Goal: Information Seeking & Learning: Learn about a topic

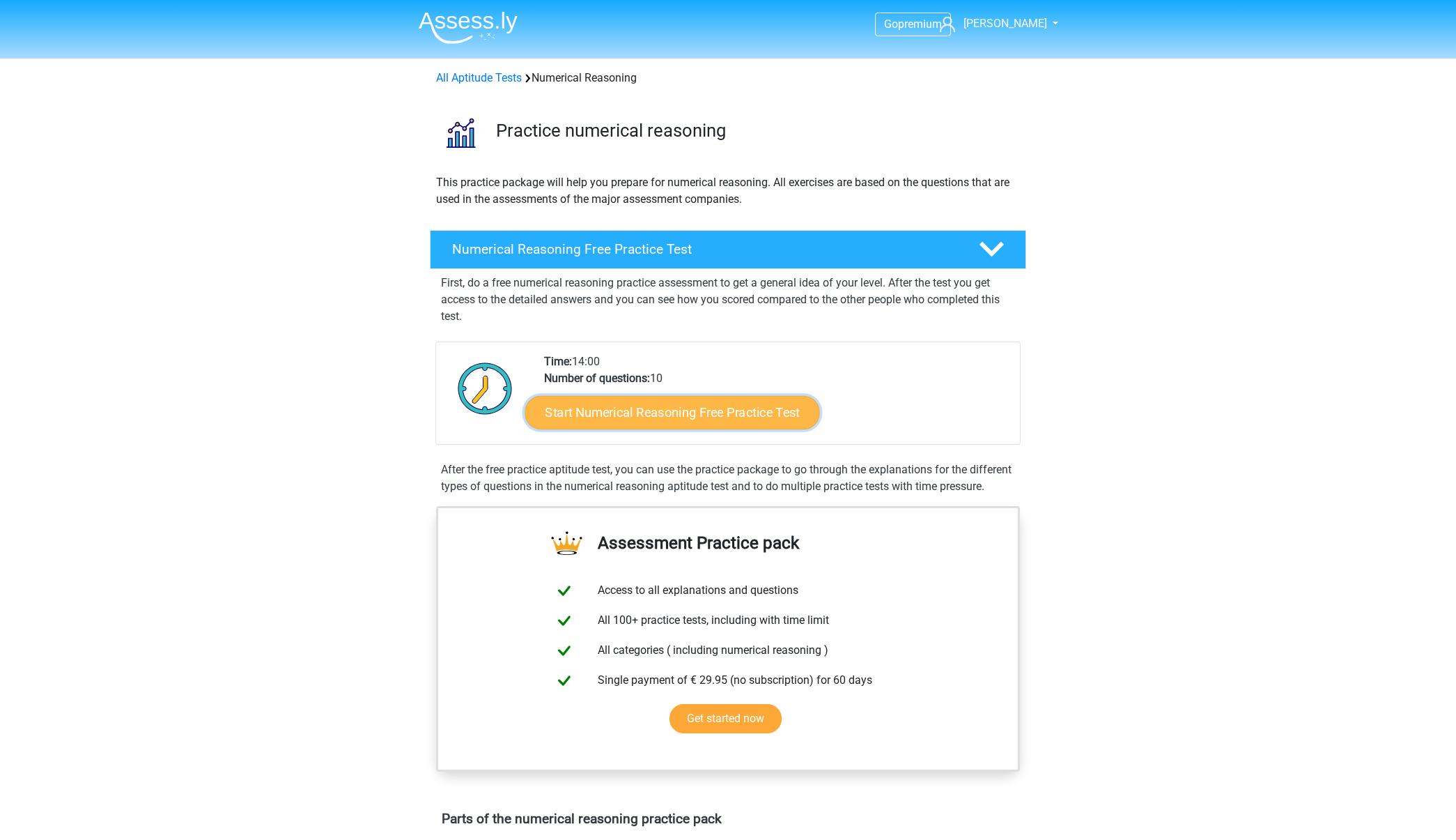
click at [731, 412] on link "Start Numerical Reasoning Free Practice Test" at bounding box center [673, 411] width 295 height 34
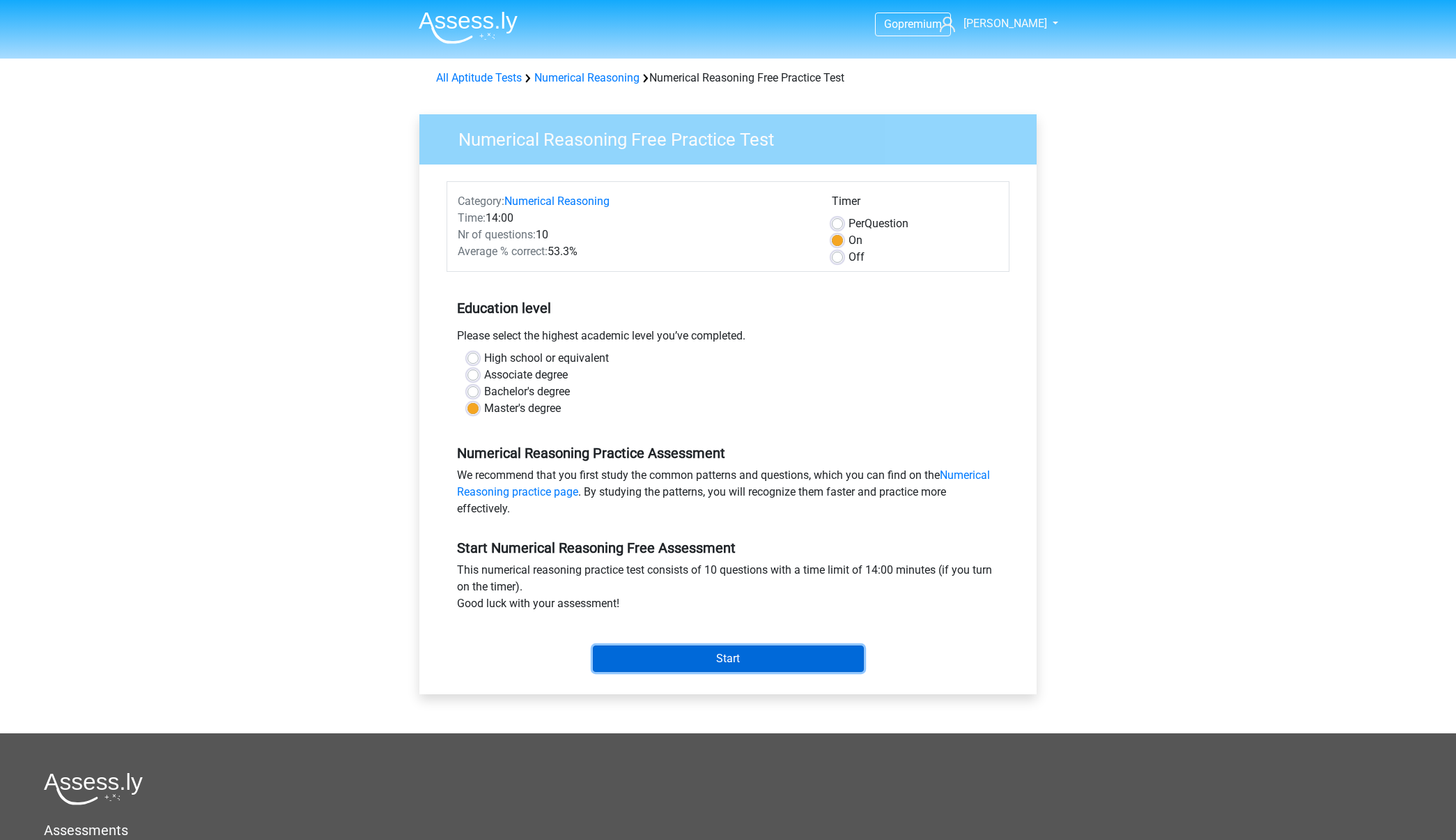
click at [753, 658] on input "Start" at bounding box center [728, 658] width 271 height 26
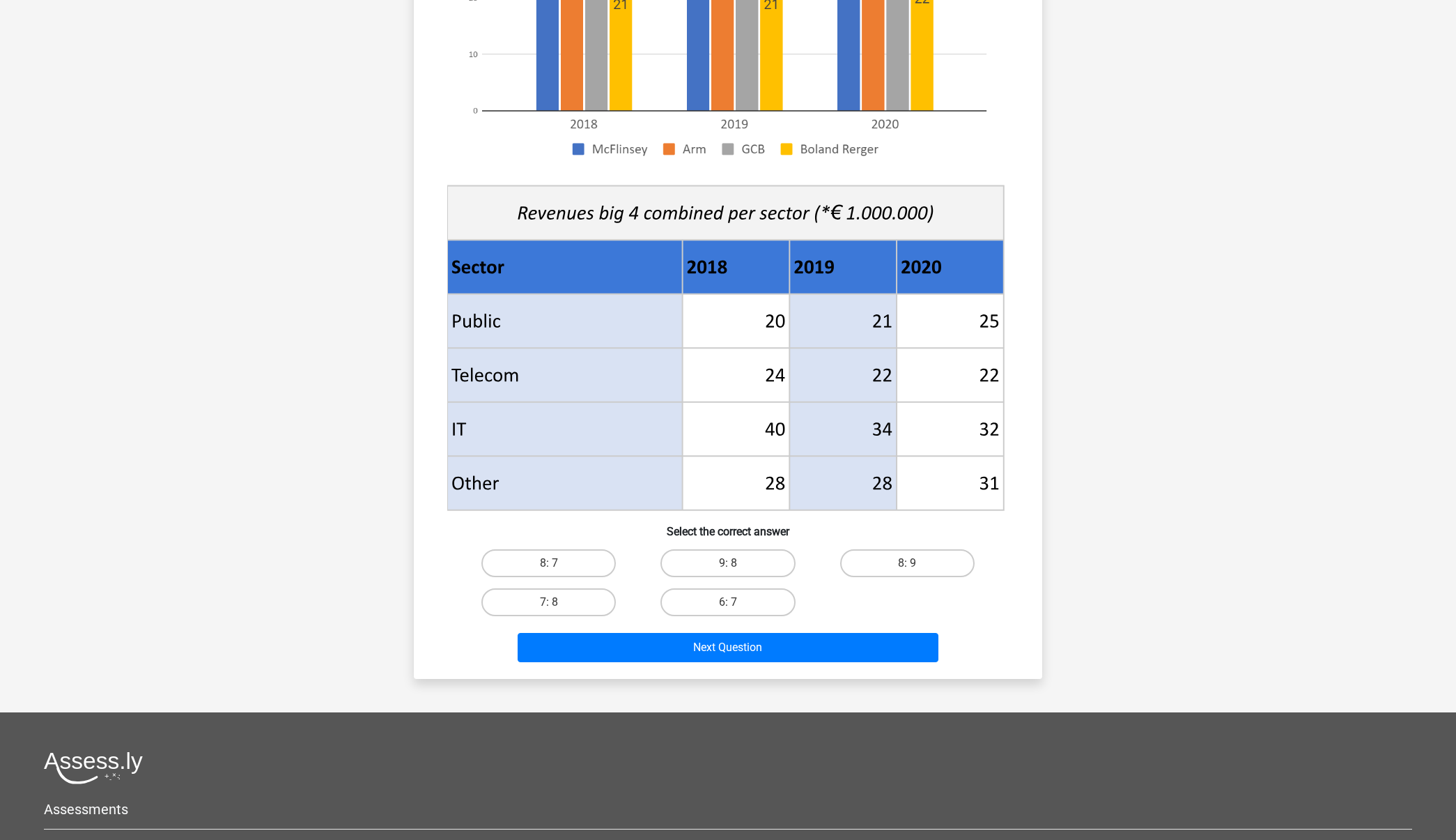
scroll to position [381, 0]
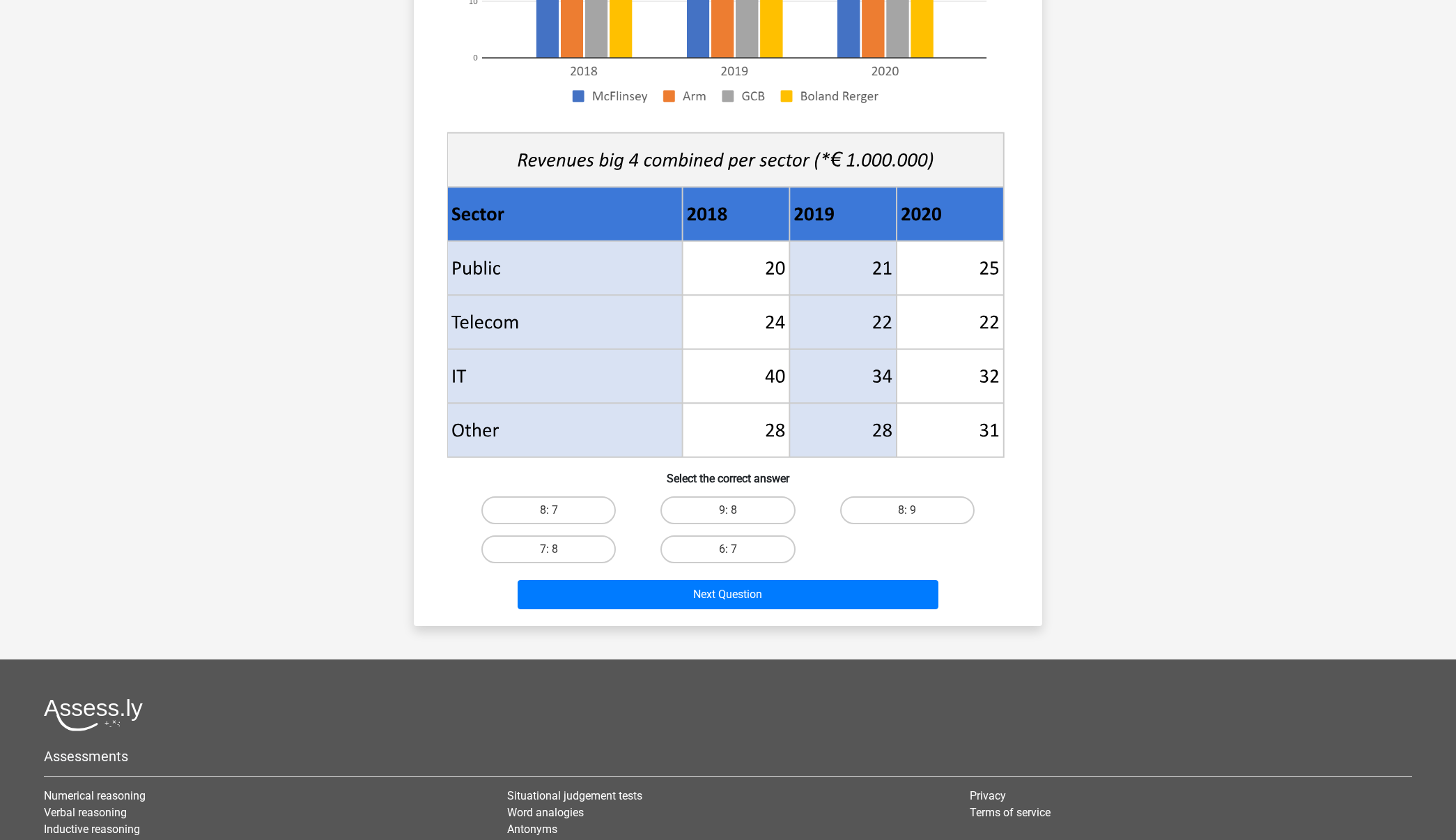
click at [510, 526] on div "8: 7" at bounding box center [548, 509] width 179 height 39
click at [559, 514] on label "8: 7" at bounding box center [548, 509] width 134 height 28
click at [558, 514] on input "8: 7" at bounding box center [554, 515] width 9 height 9
radio input "true"
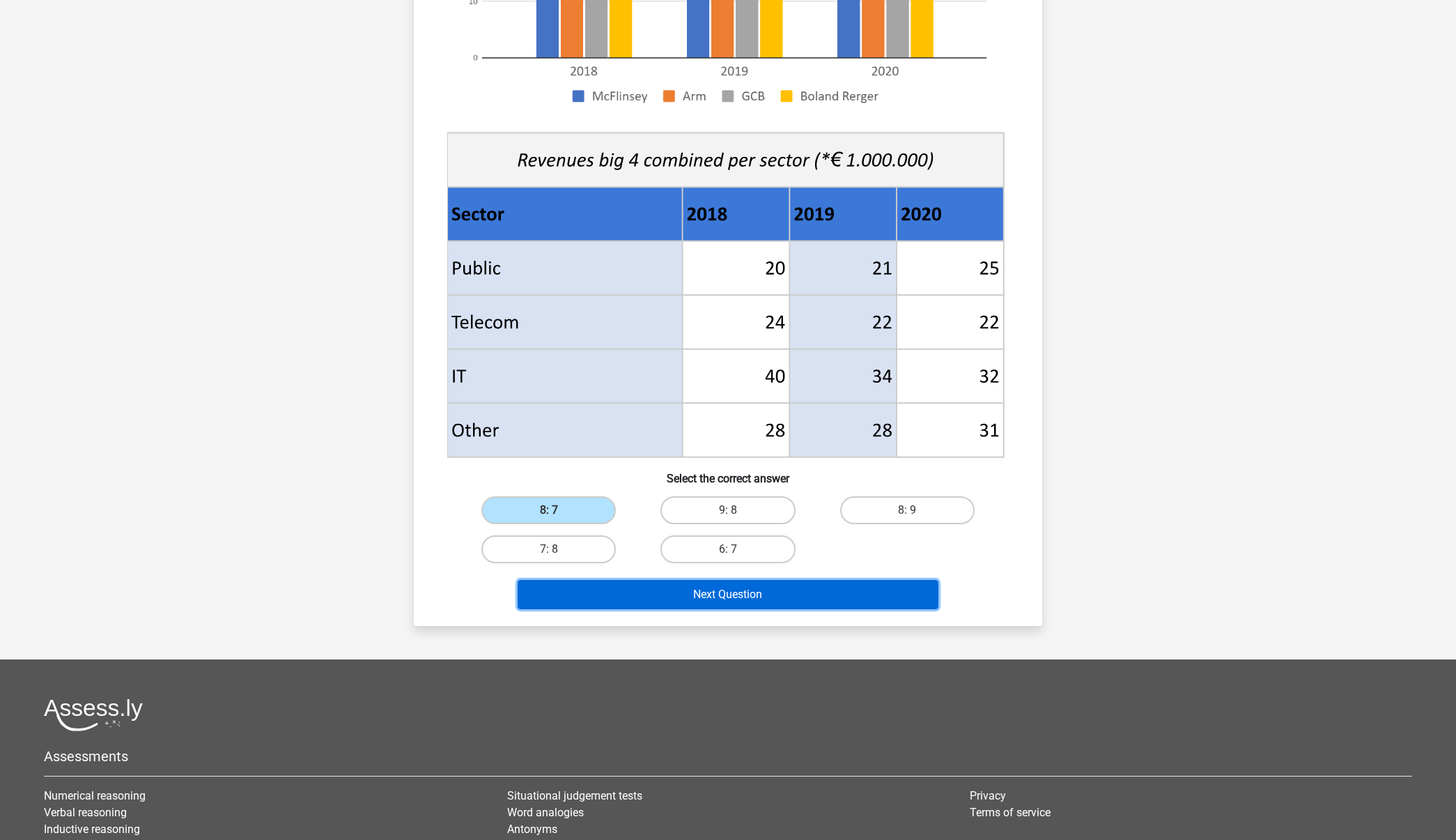
click at [661, 598] on button "Next Question" at bounding box center [728, 594] width 421 height 29
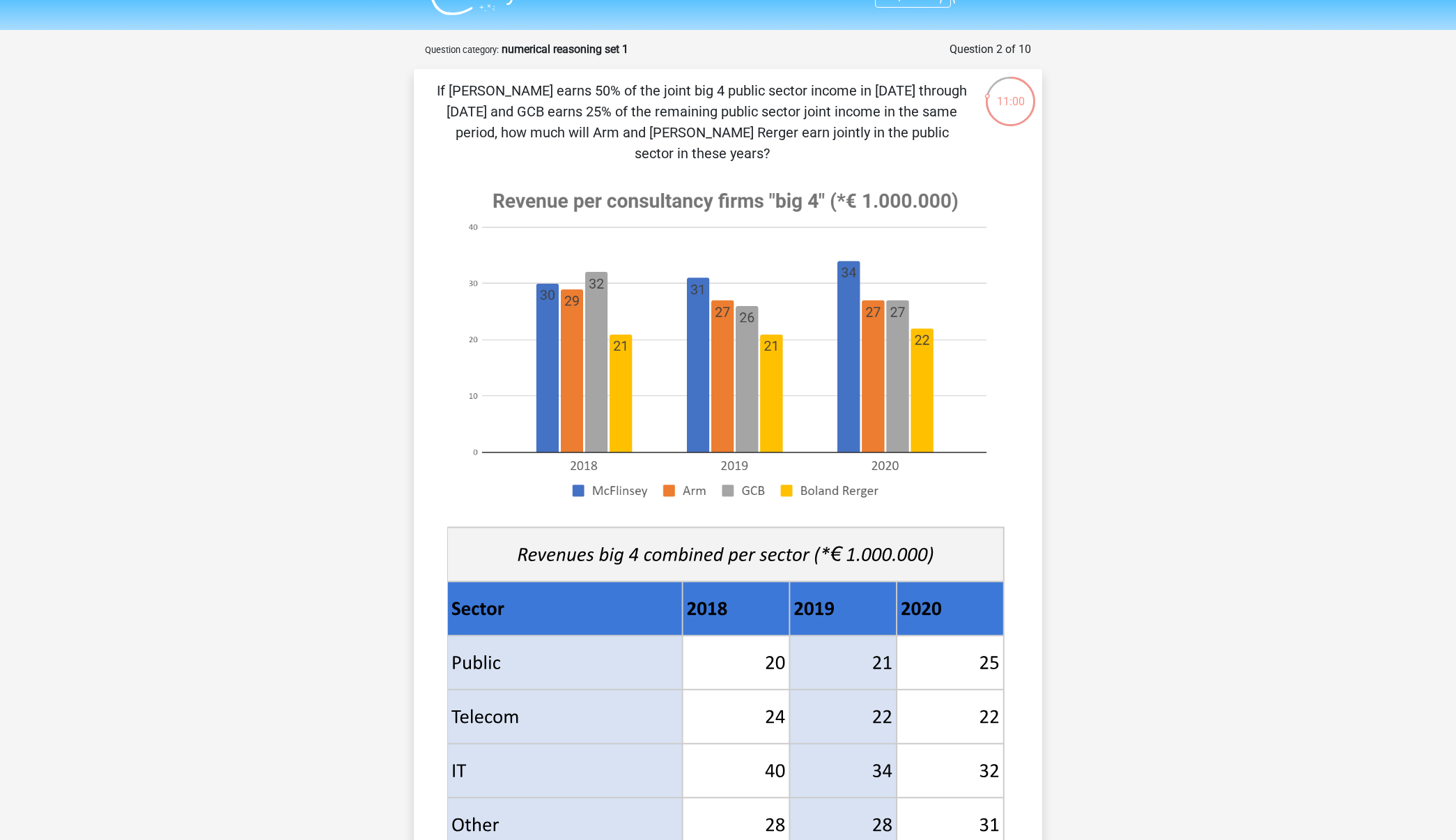
scroll to position [315, 0]
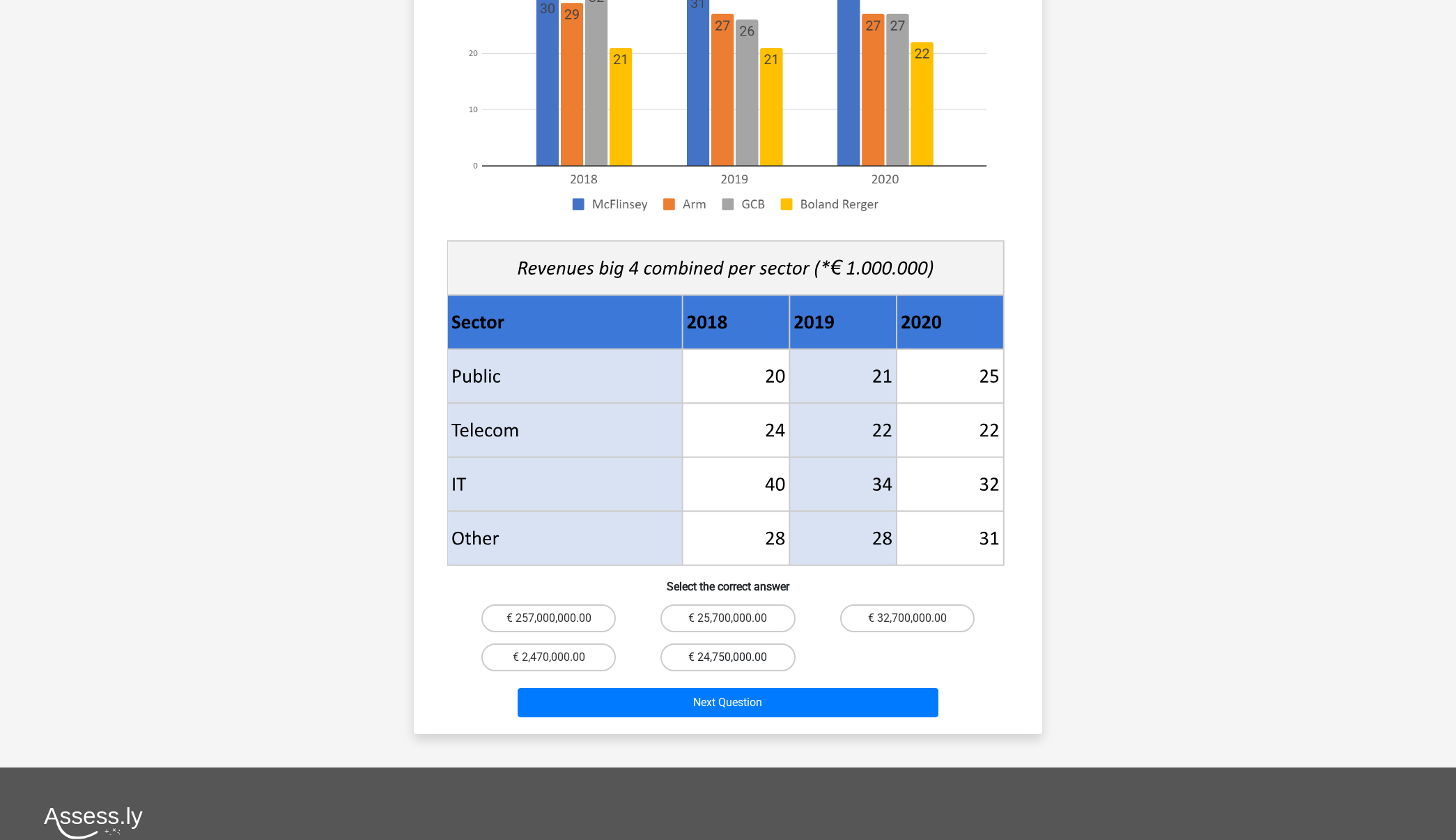
click at [722, 643] on label "€ 24,750,000.00" at bounding box center [727, 657] width 134 height 28
click at [728, 657] on input "€ 24,750,000.00" at bounding box center [733, 662] width 9 height 9
radio input "true"
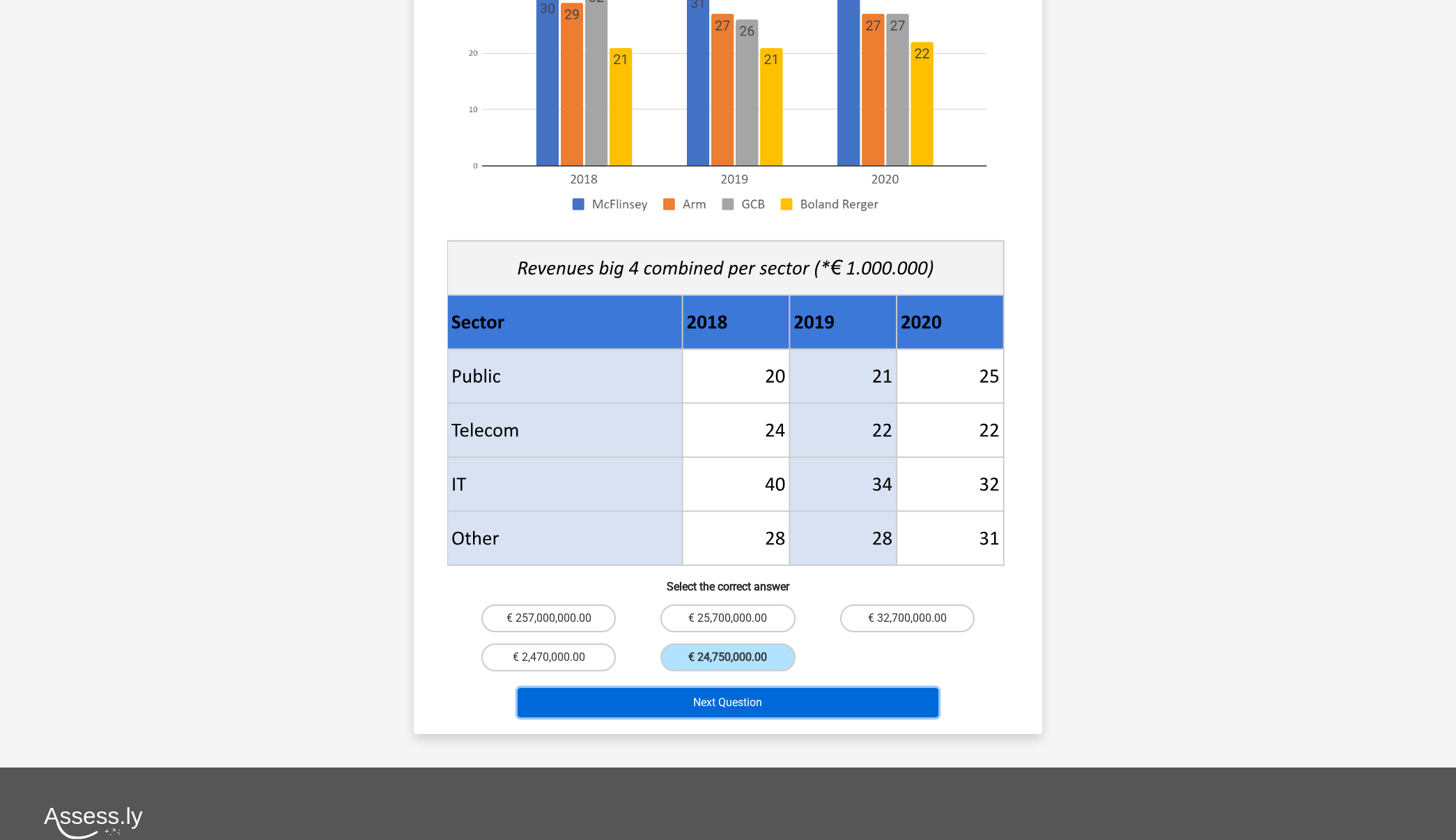
click at [721, 687] on button "Next Question" at bounding box center [728, 702] width 421 height 29
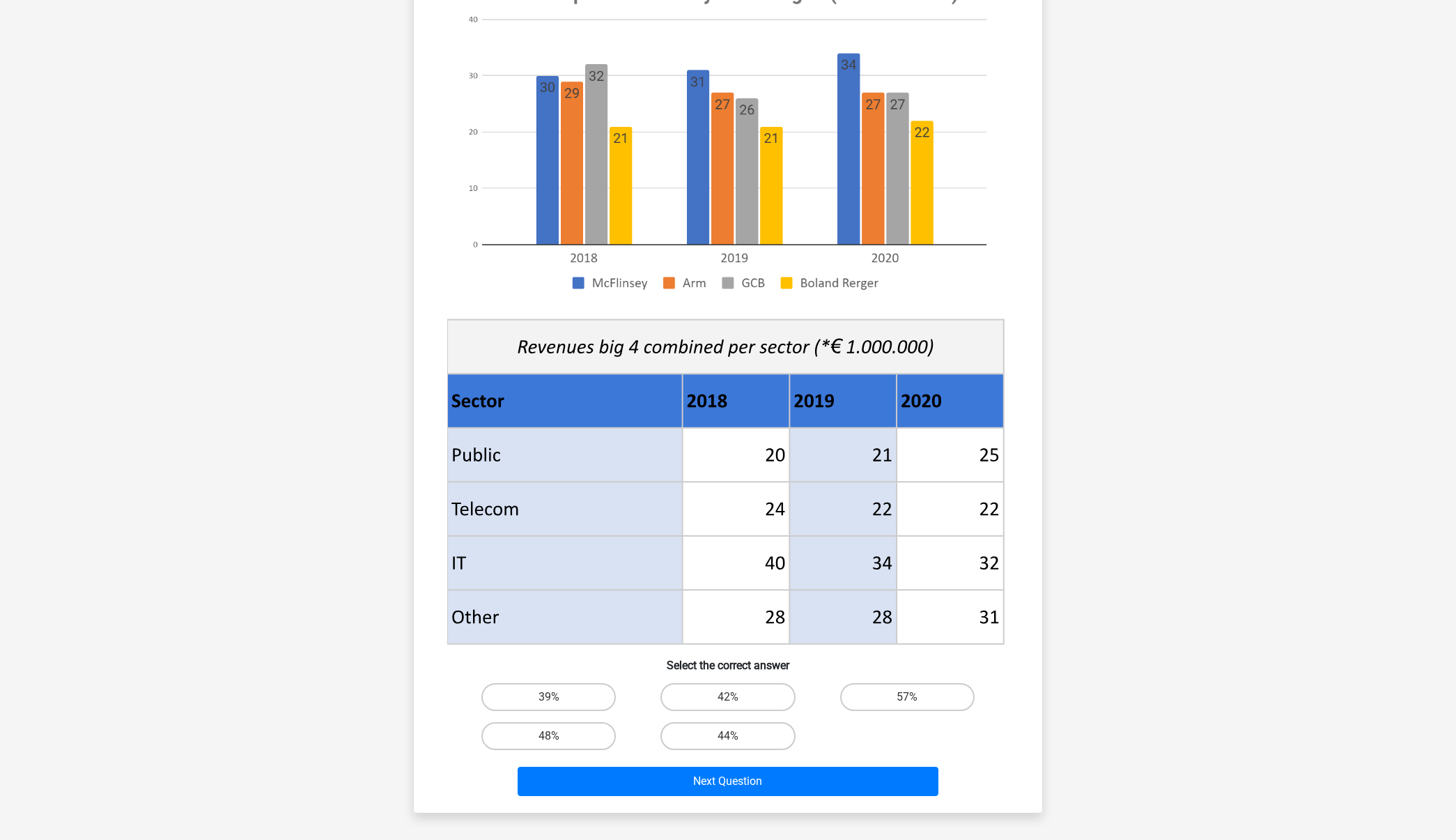
scroll to position [220, 0]
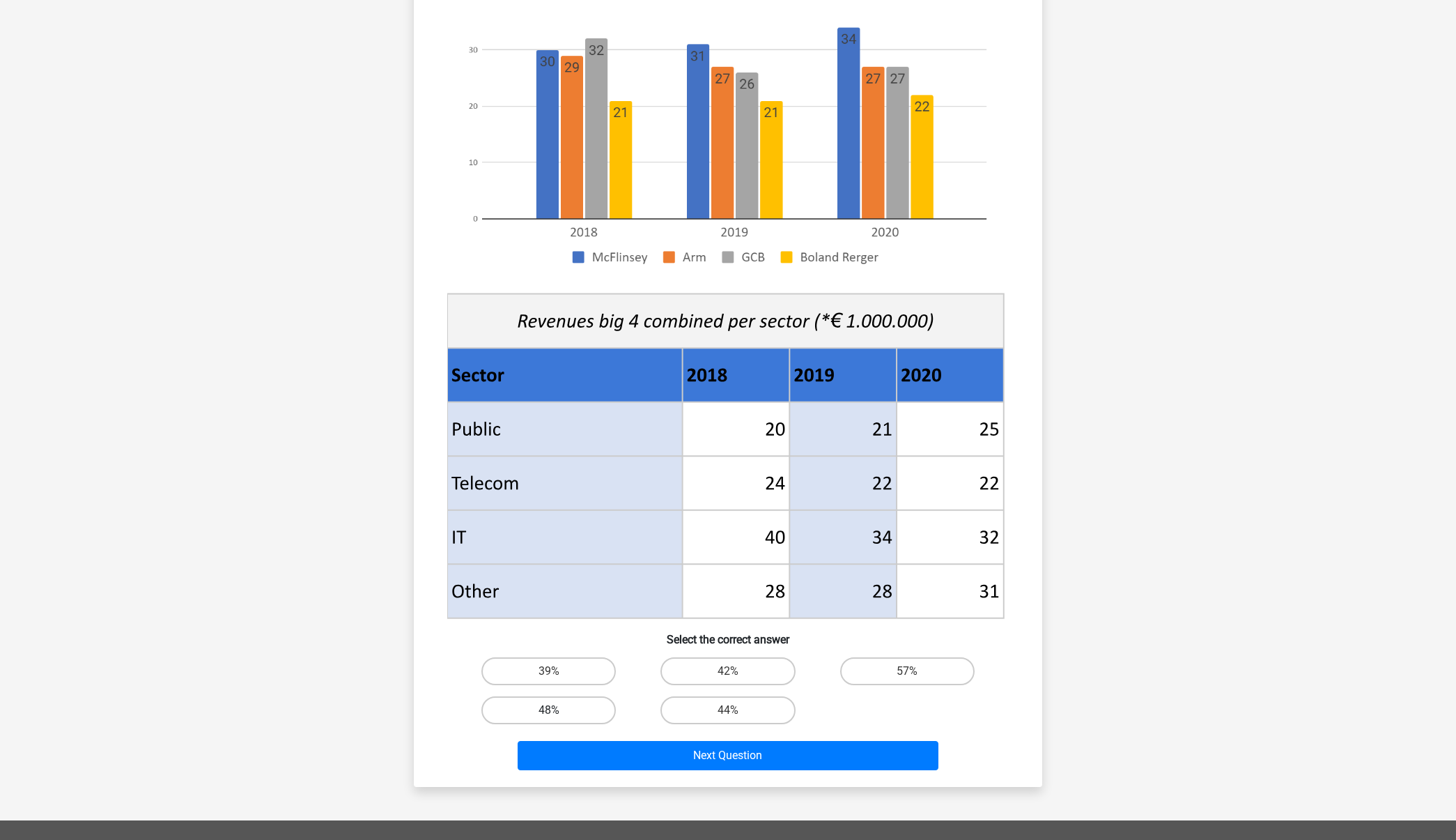
click at [581, 705] on label "48%" at bounding box center [548, 710] width 134 height 28
click at [558, 710] on input "48%" at bounding box center [554, 715] width 9 height 9
radio input "true"
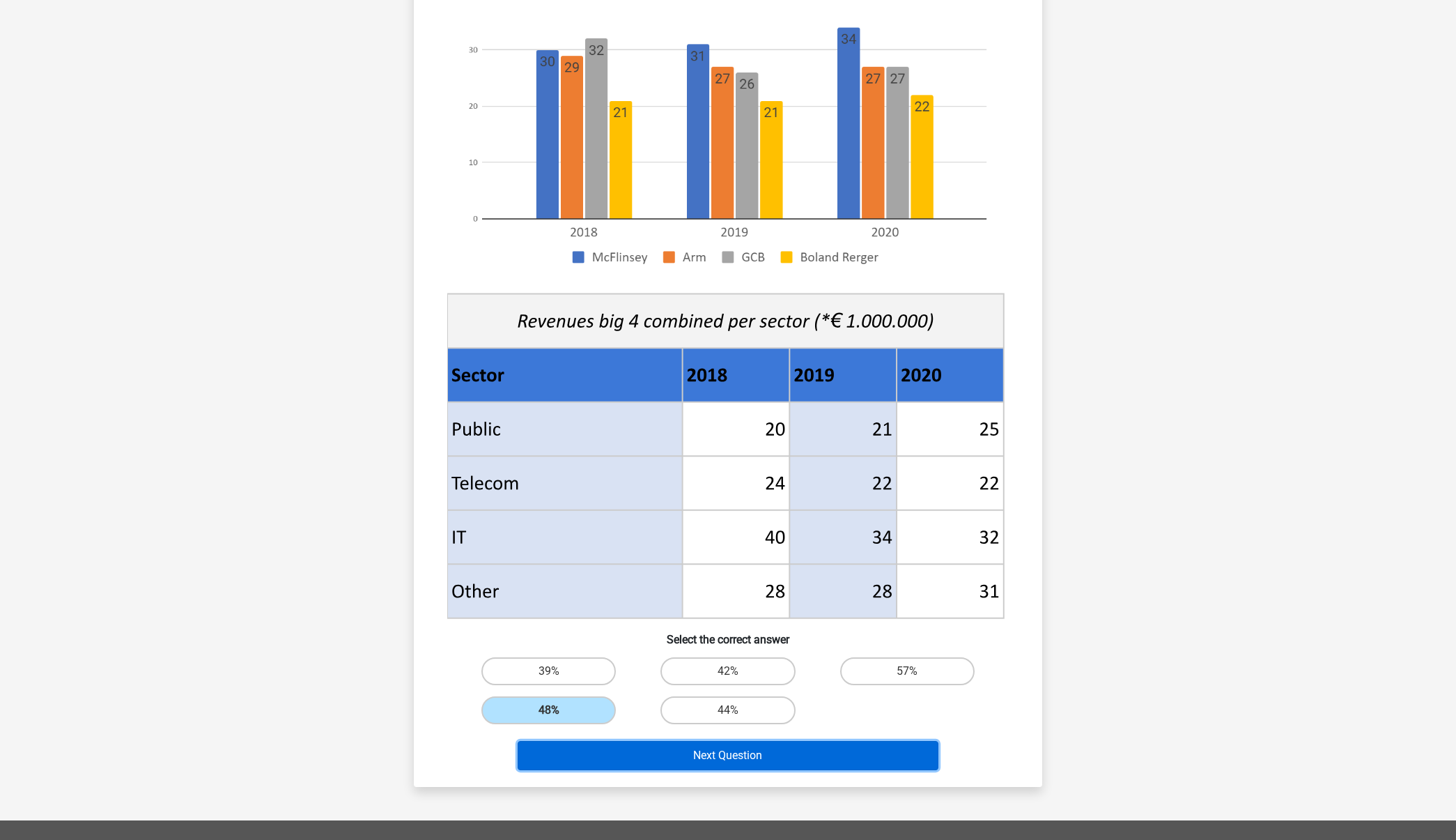
click at [641, 766] on button "Next Question" at bounding box center [728, 756] width 421 height 29
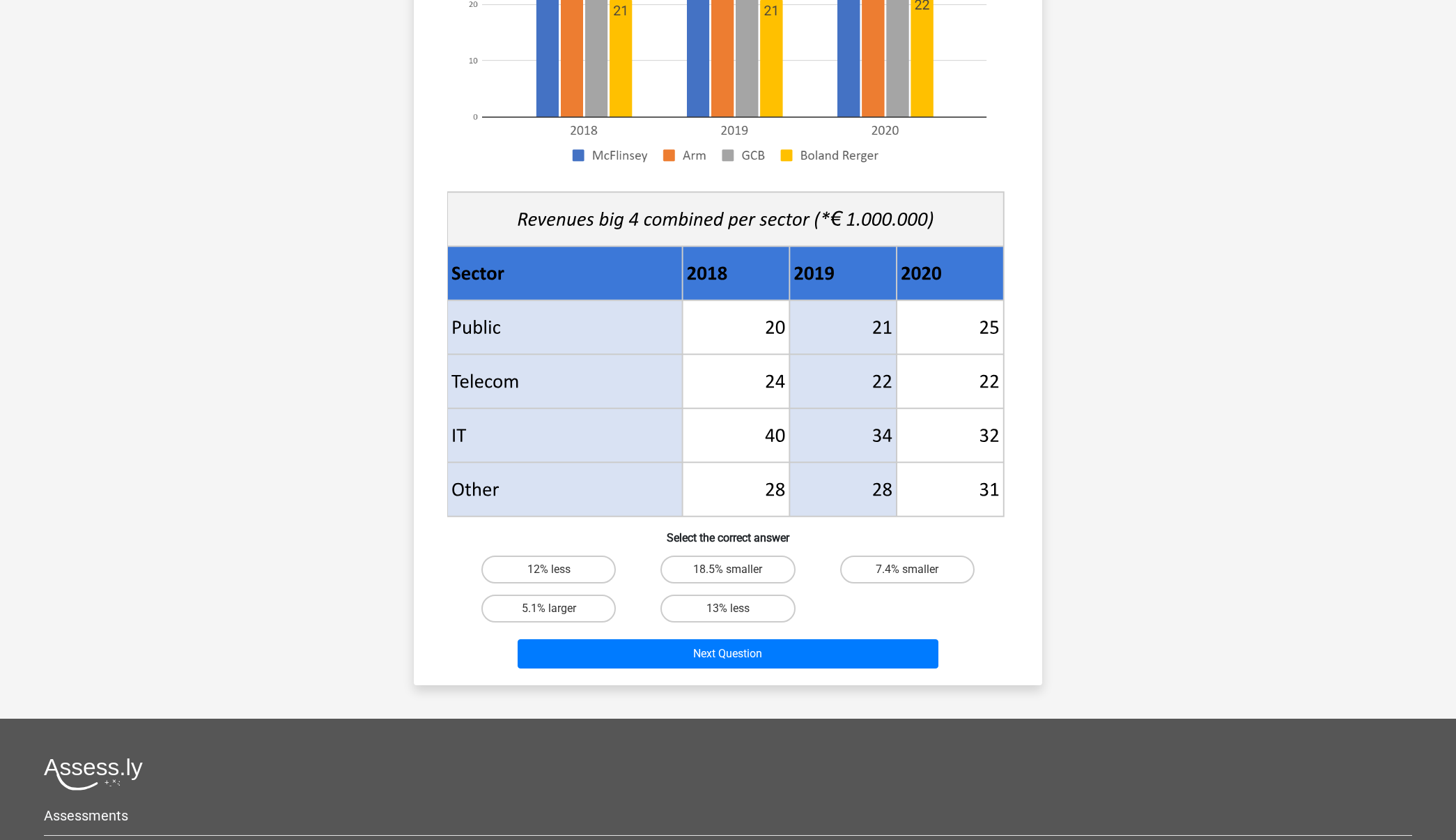
scroll to position [322, 0]
click at [923, 567] on label "7.4% smaller" at bounding box center [907, 568] width 134 height 28
click at [916, 568] on input "7.4% smaller" at bounding box center [911, 573] width 9 height 9
radio input "true"
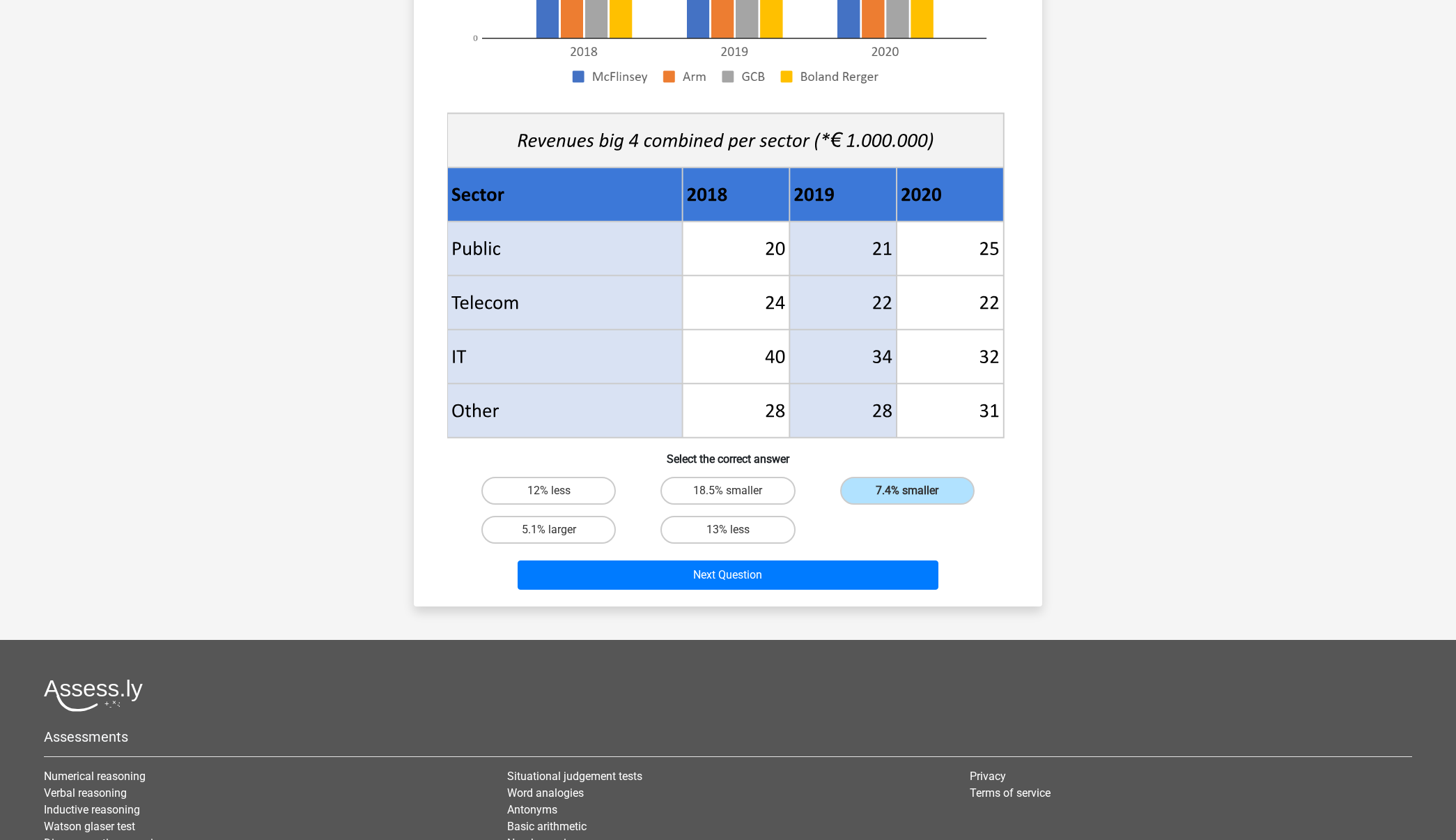
scroll to position [240, 0]
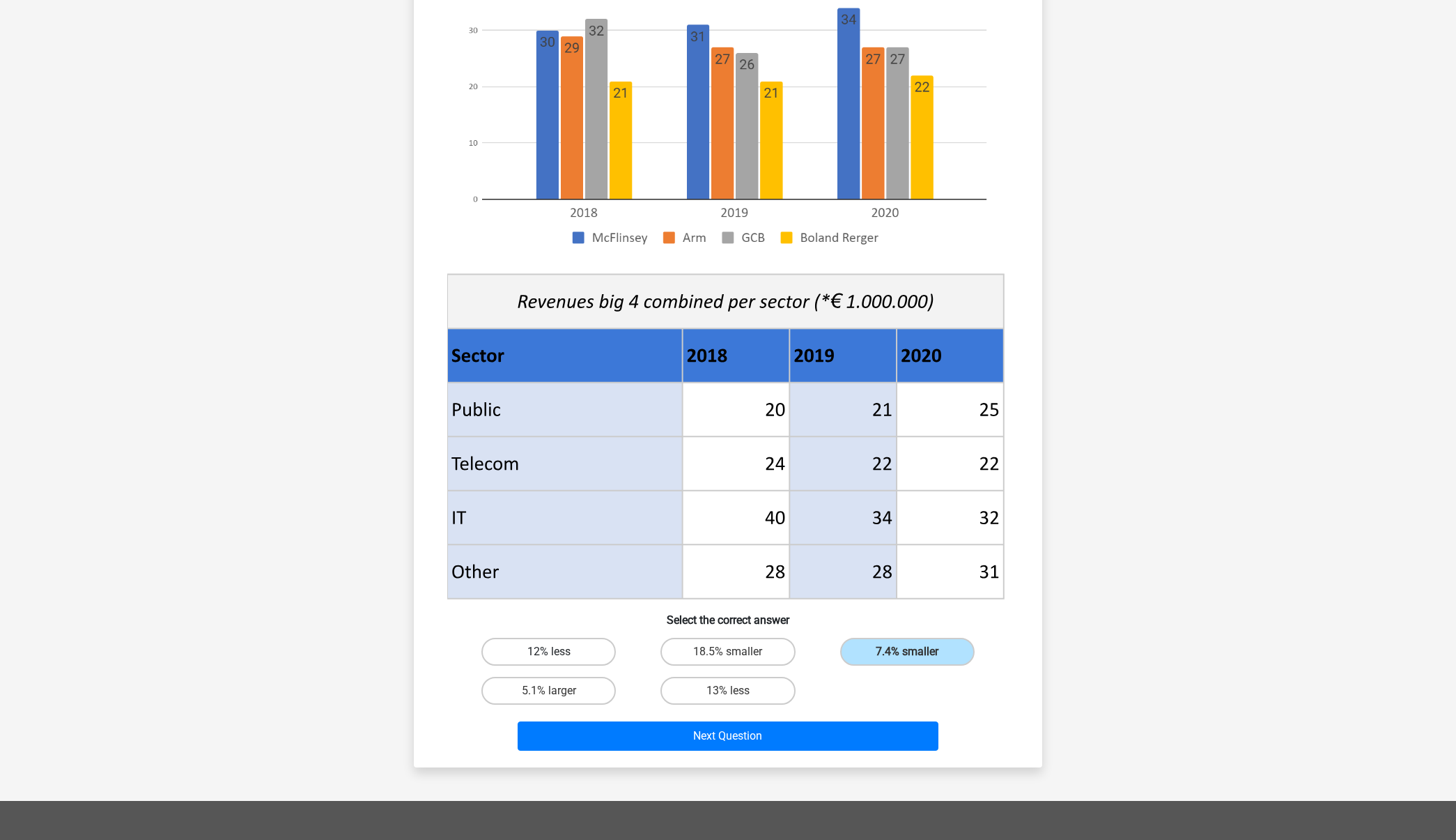
click at [576, 660] on label "12% less" at bounding box center [548, 651] width 134 height 28
click at [558, 660] on input "12% less" at bounding box center [554, 656] width 9 height 9
radio input "true"
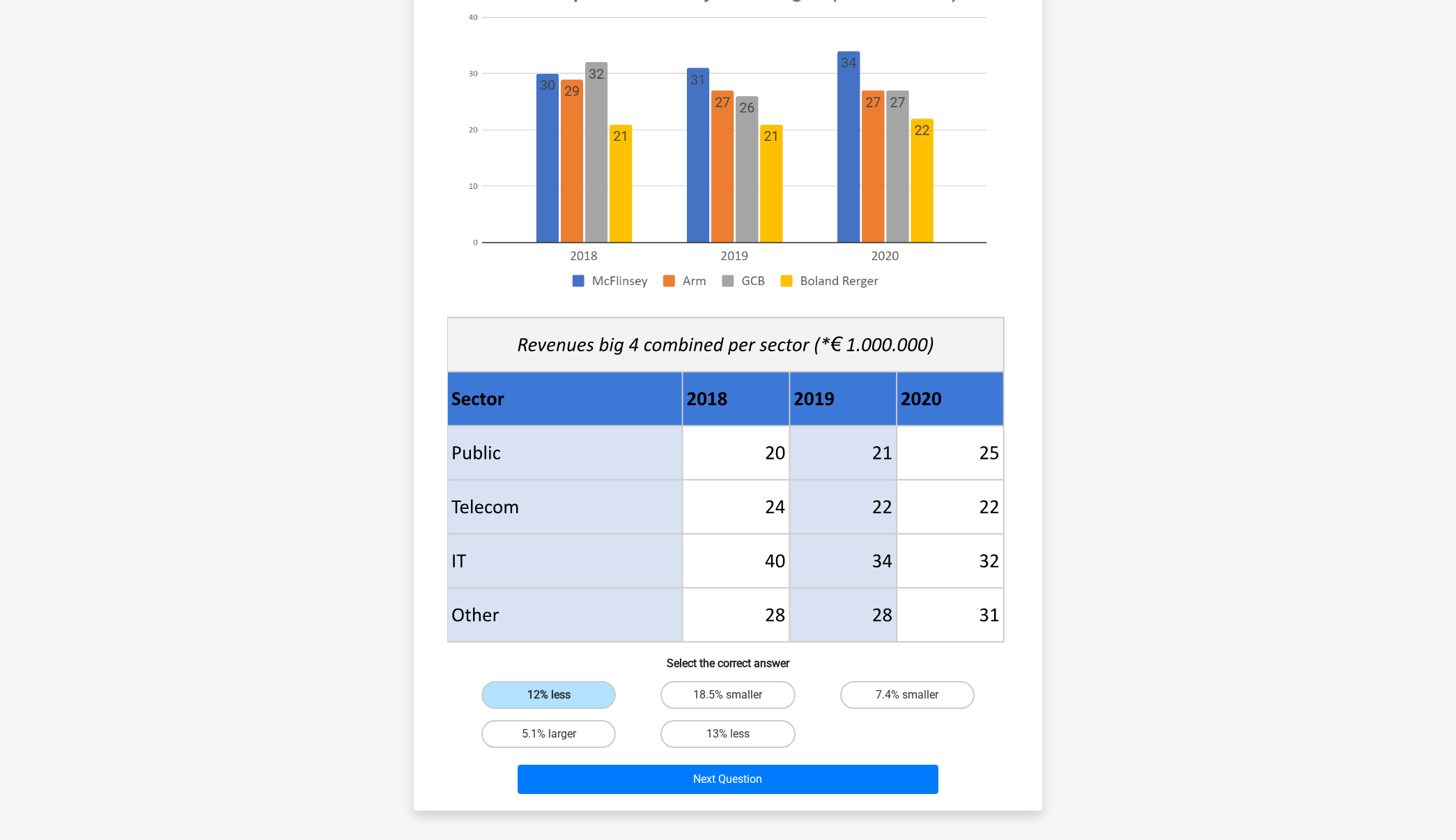
scroll to position [289, 0]
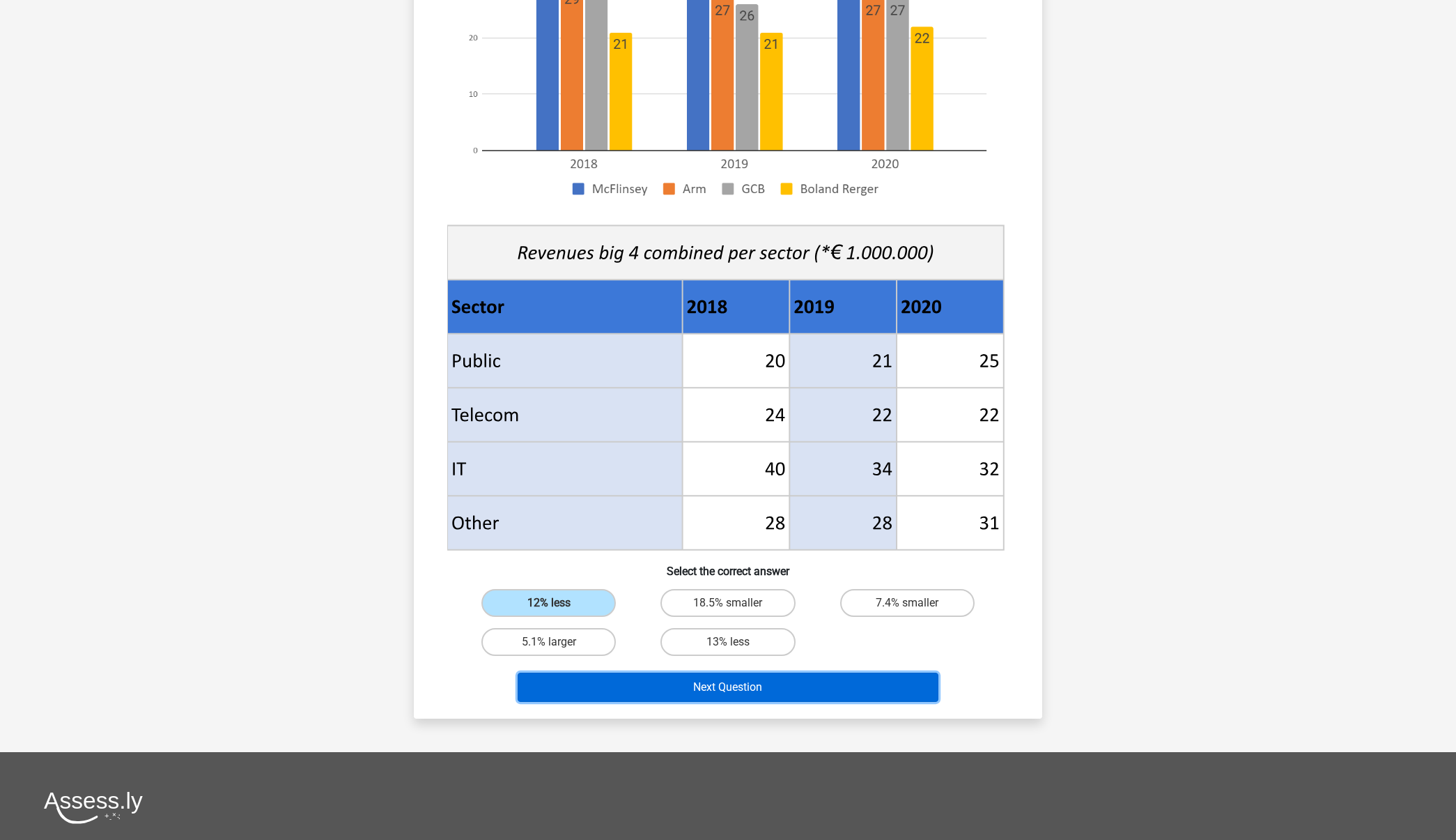
click at [803, 687] on button "Next Question" at bounding box center [728, 687] width 421 height 29
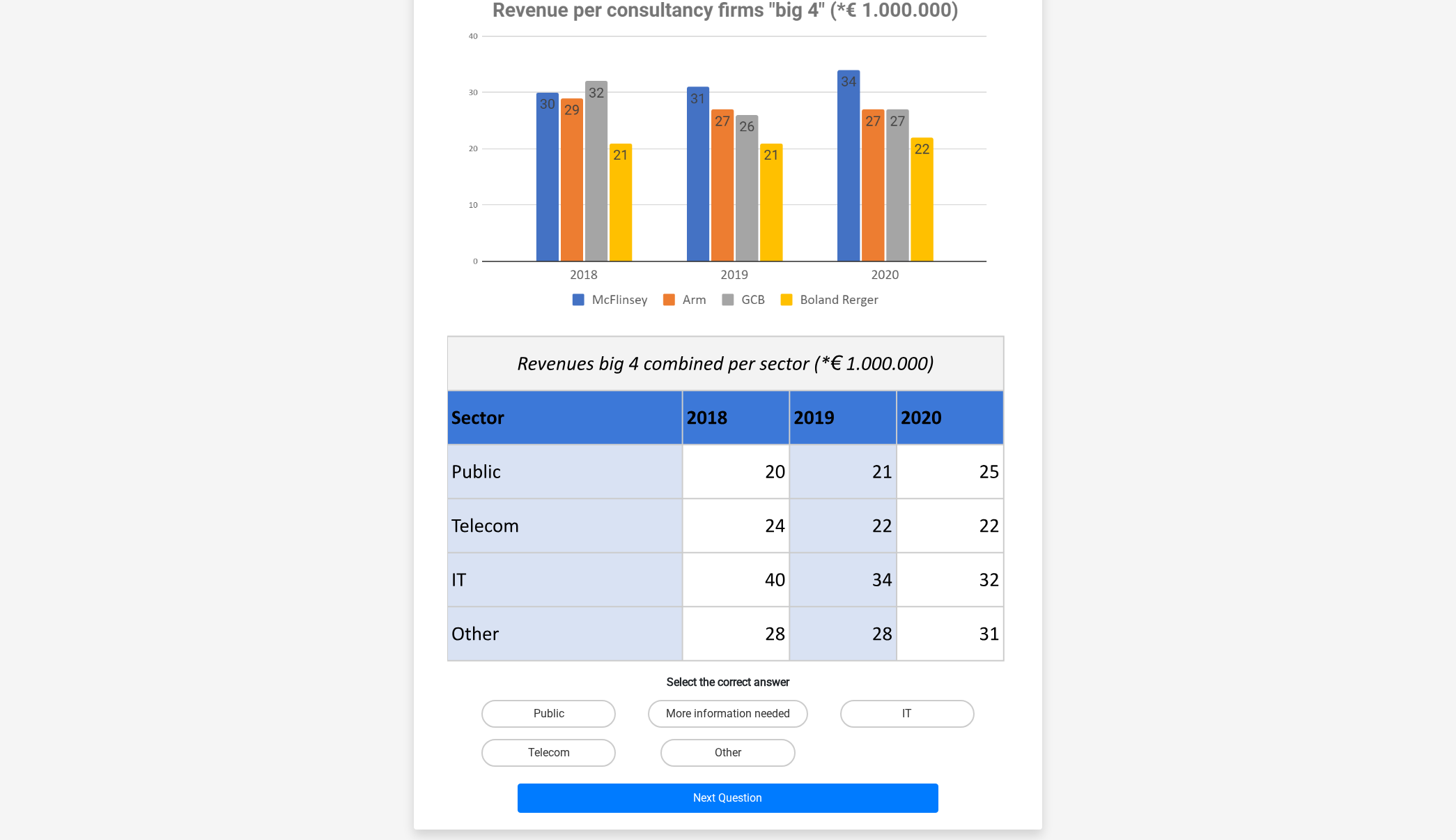
scroll to position [182, 0]
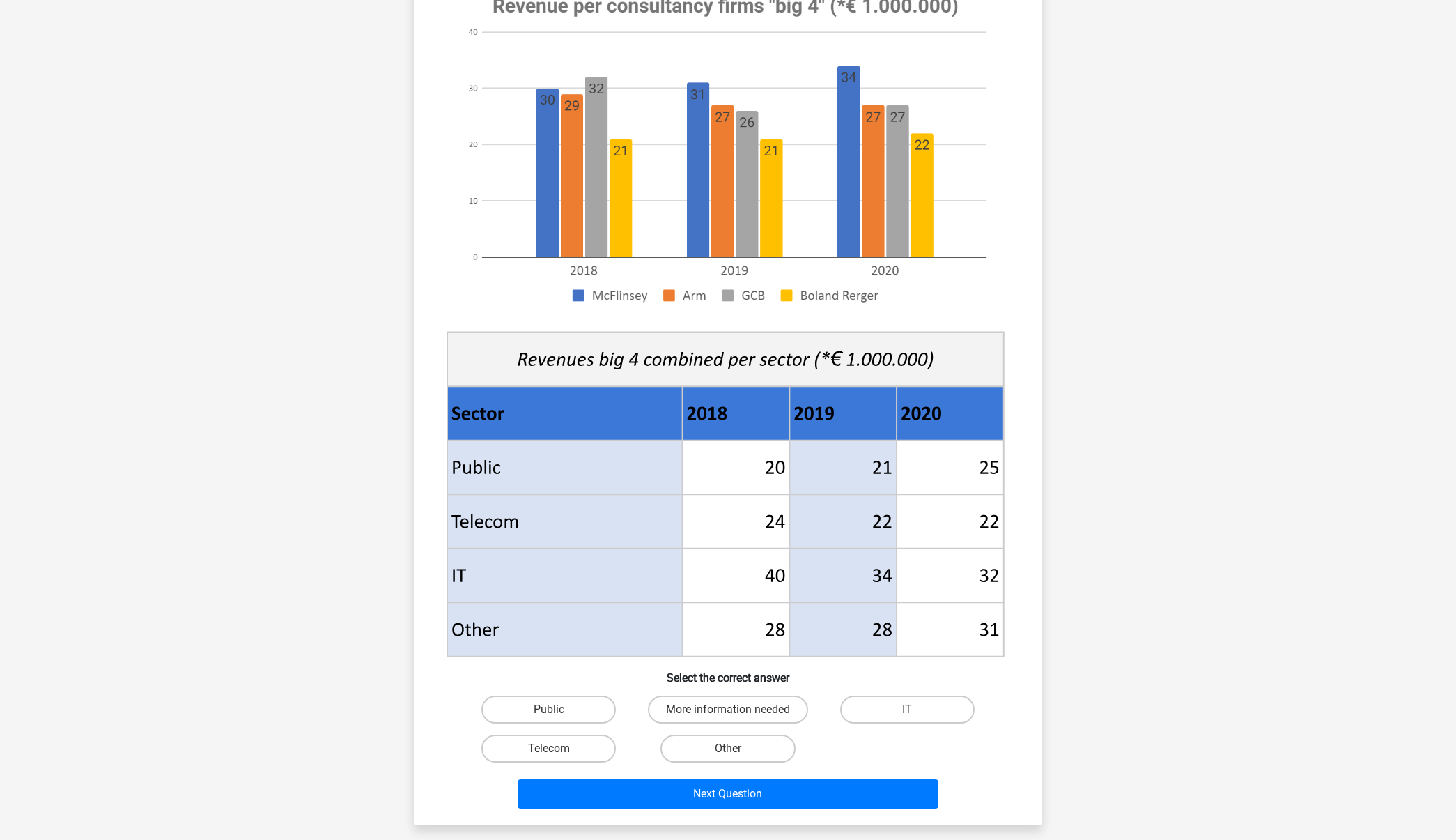
click at [549, 712] on input "Public" at bounding box center [554, 714] width 9 height 9
radio input "true"
click at [660, 825] on div "Go premium Emma emmarbarrett@gmail.com" at bounding box center [728, 522] width 1456 height 1408
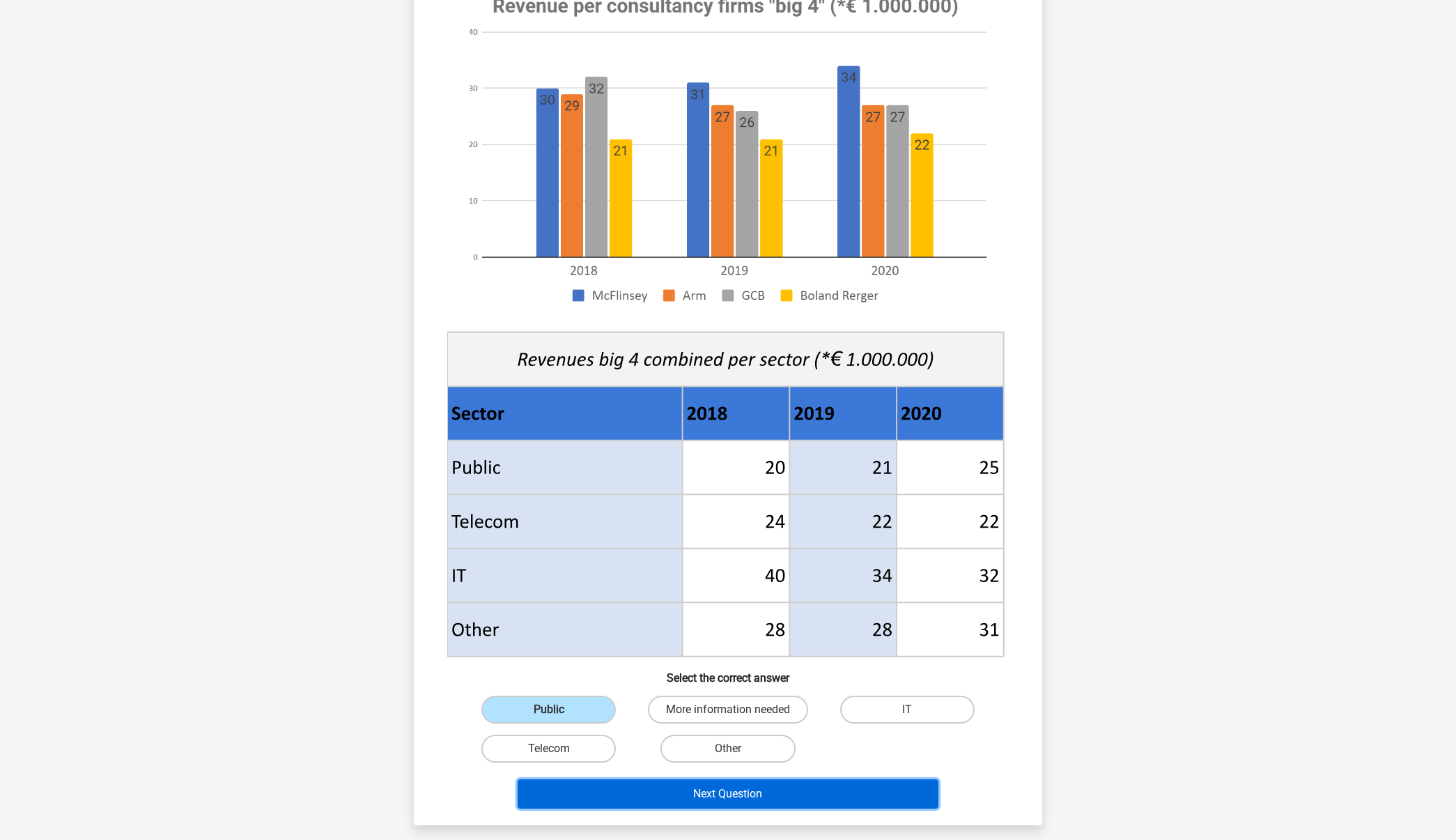
click at [653, 804] on button "Next Question" at bounding box center [728, 794] width 421 height 29
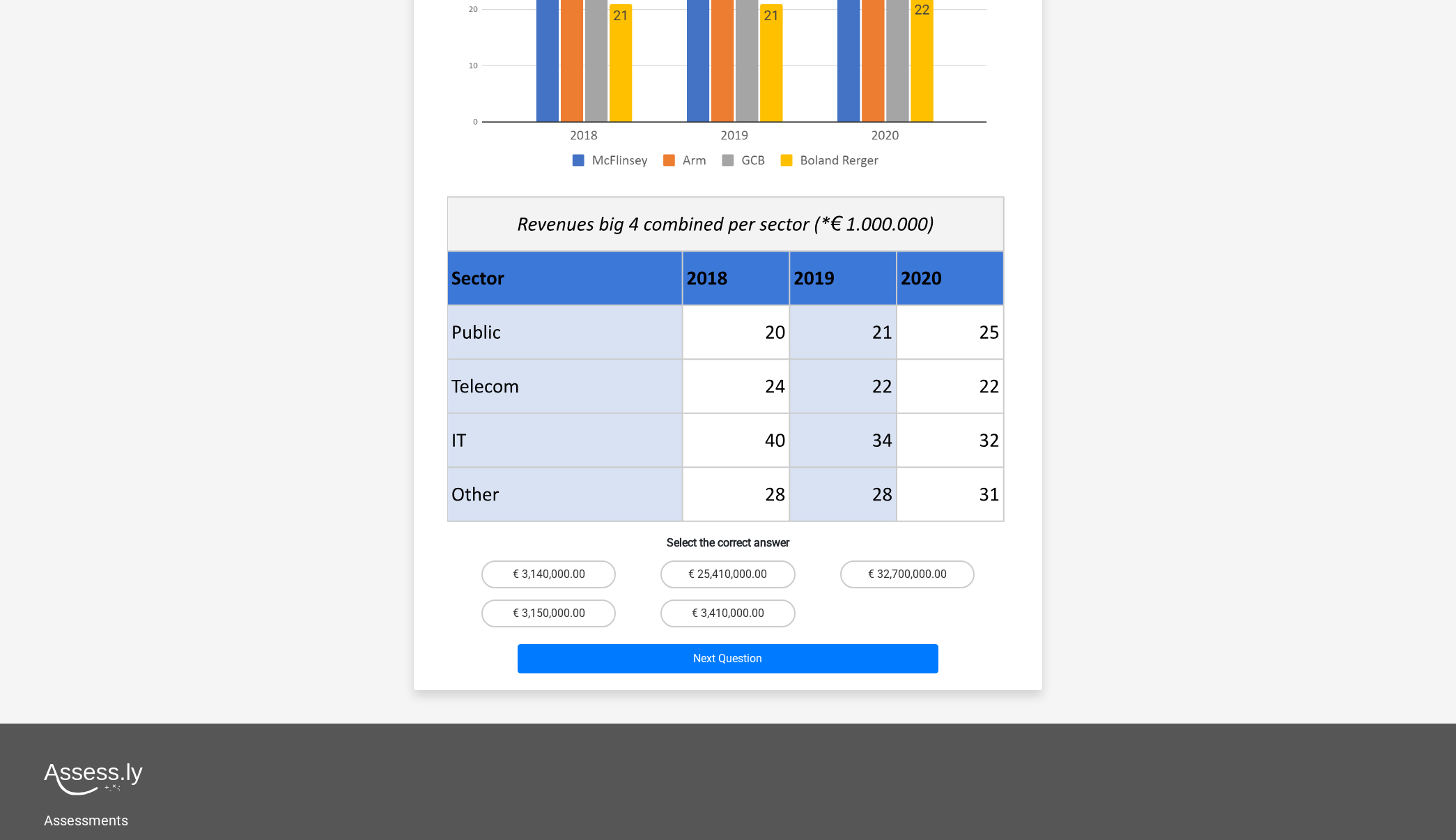
scroll to position [499, 0]
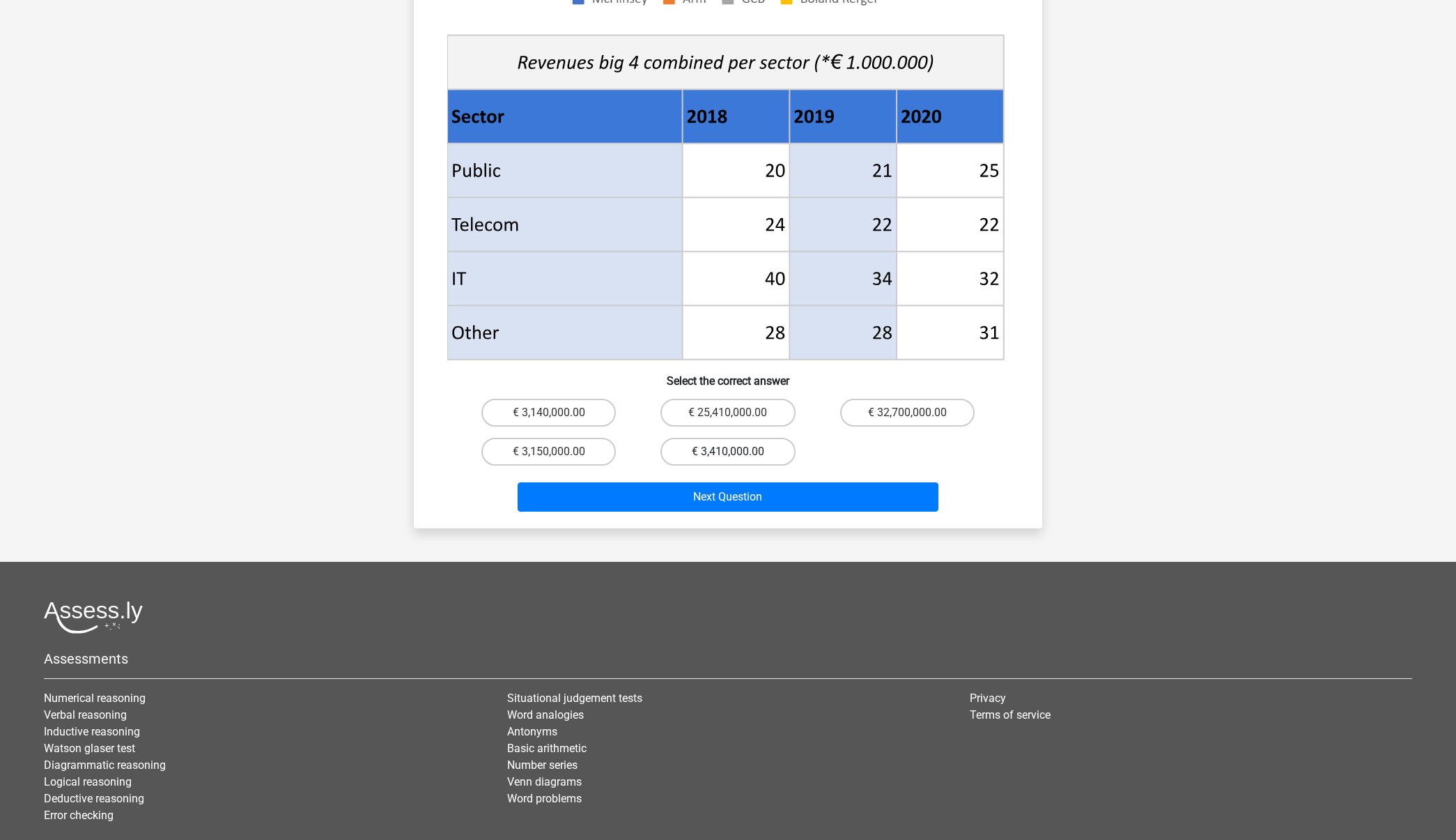
click at [696, 438] on label "€ 3,410,000.00" at bounding box center [727, 451] width 134 height 28
click at [728, 451] on input "€ 3,410,000.00" at bounding box center [733, 456] width 9 height 9
radio input "true"
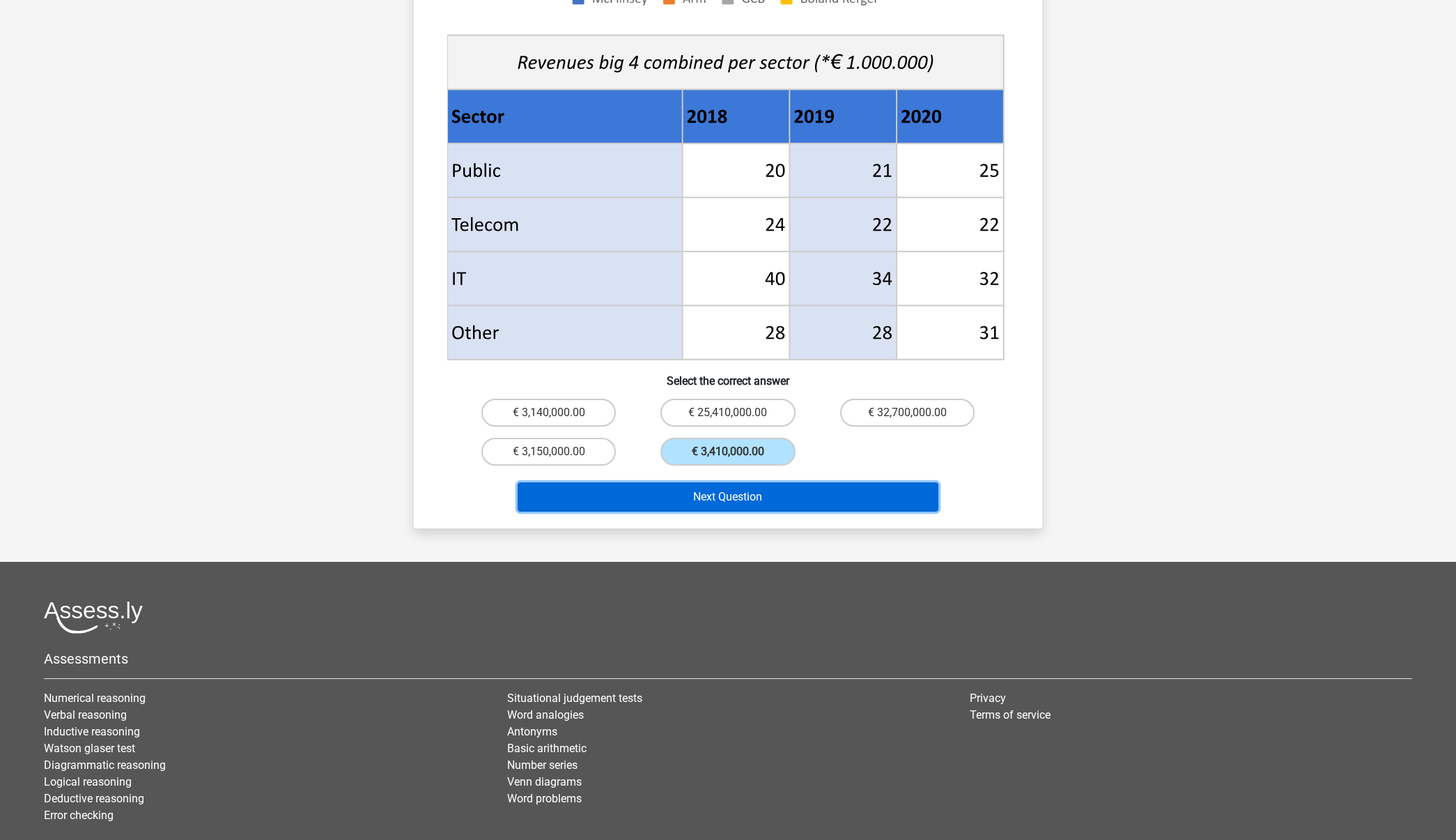
click at [715, 483] on button "Next Question" at bounding box center [728, 497] width 421 height 29
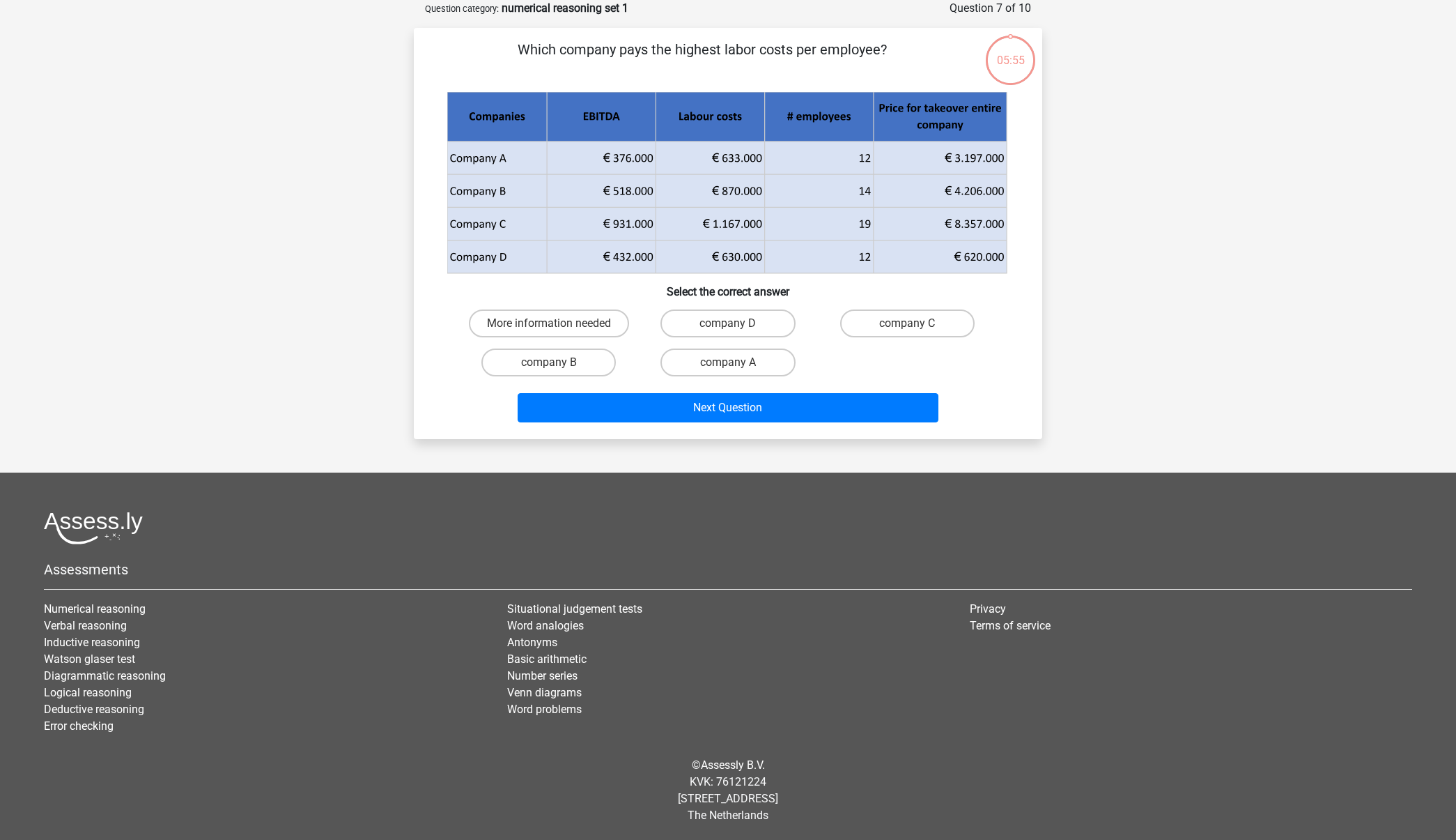
scroll to position [0, 0]
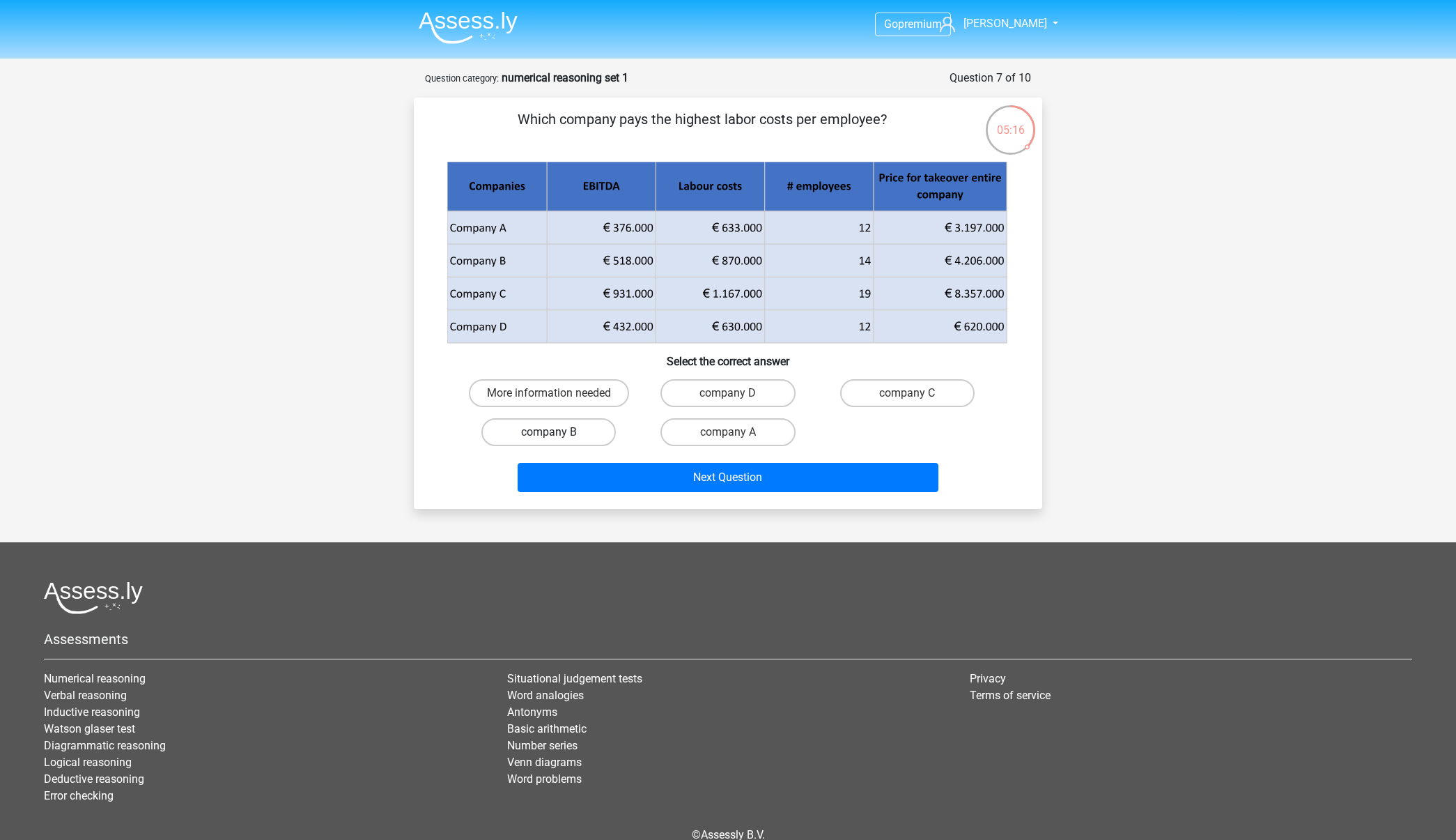
drag, startPoint x: 604, startPoint y: 435, endPoint x: 651, endPoint y: 463, distance: 54.7
click at [603, 435] on label "company B" at bounding box center [548, 431] width 134 height 28
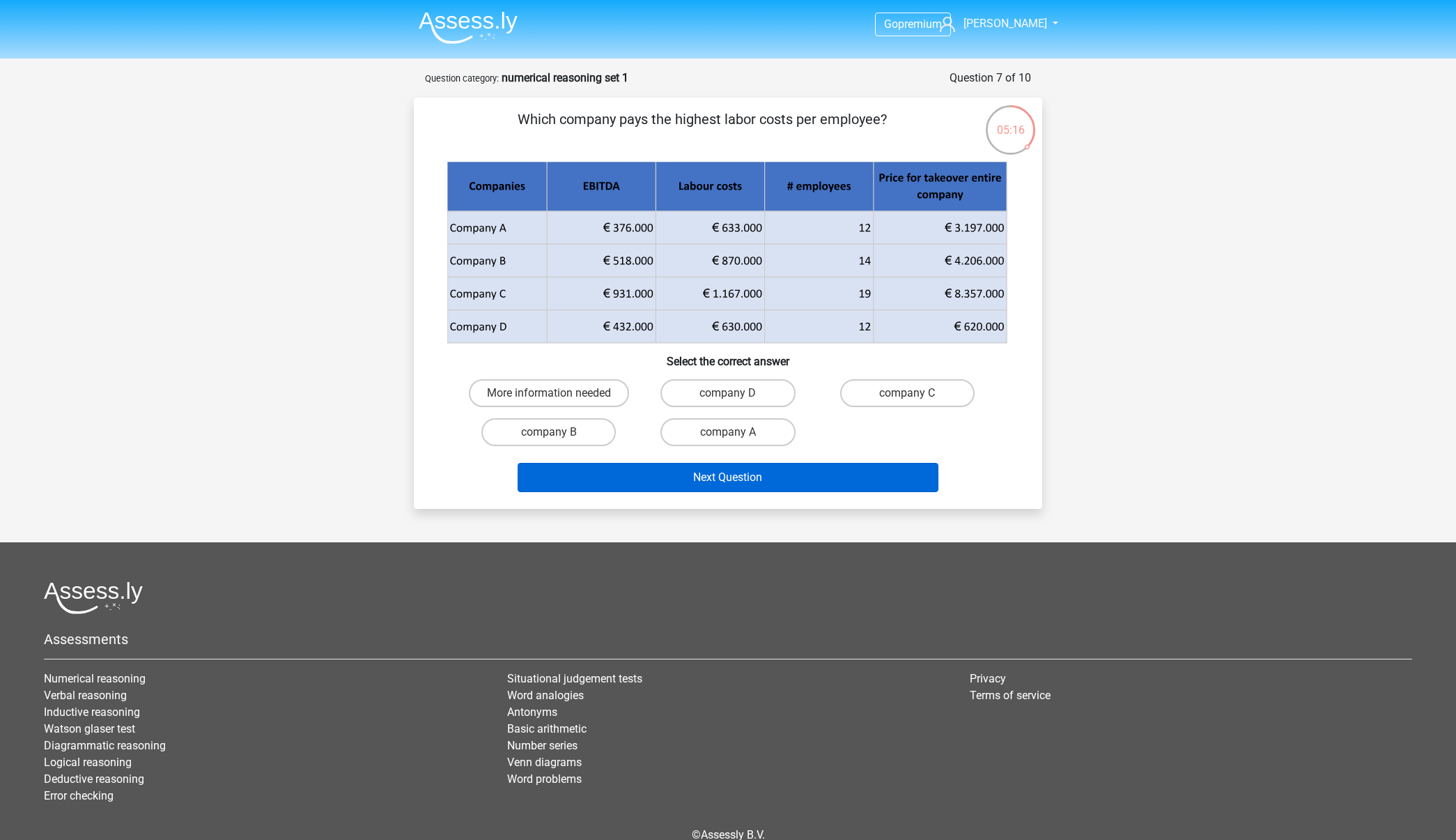
click at [558, 435] on input "company B" at bounding box center [554, 437] width 9 height 9
radio input "true"
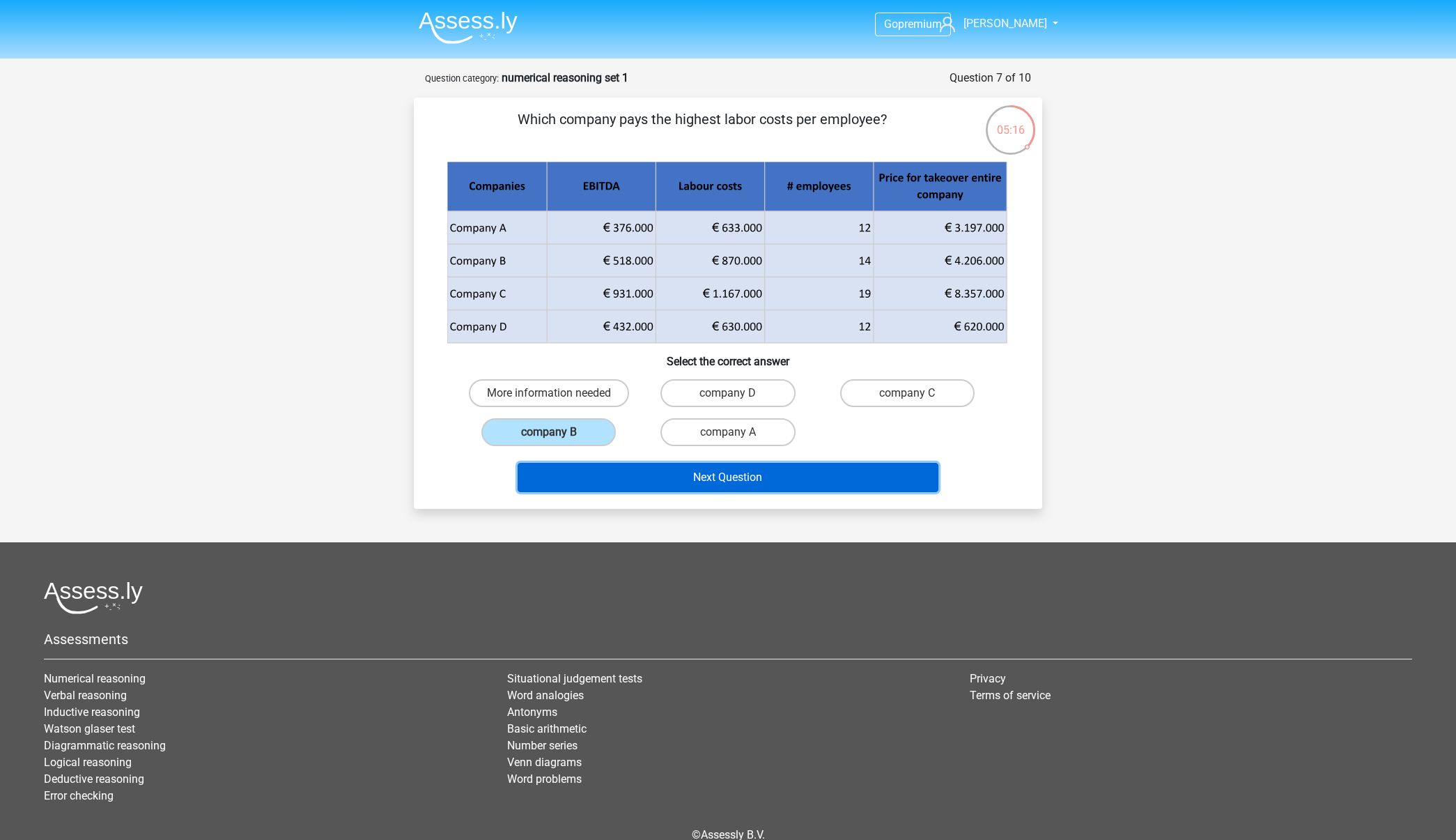
click at [683, 478] on button "Next Question" at bounding box center [728, 478] width 421 height 29
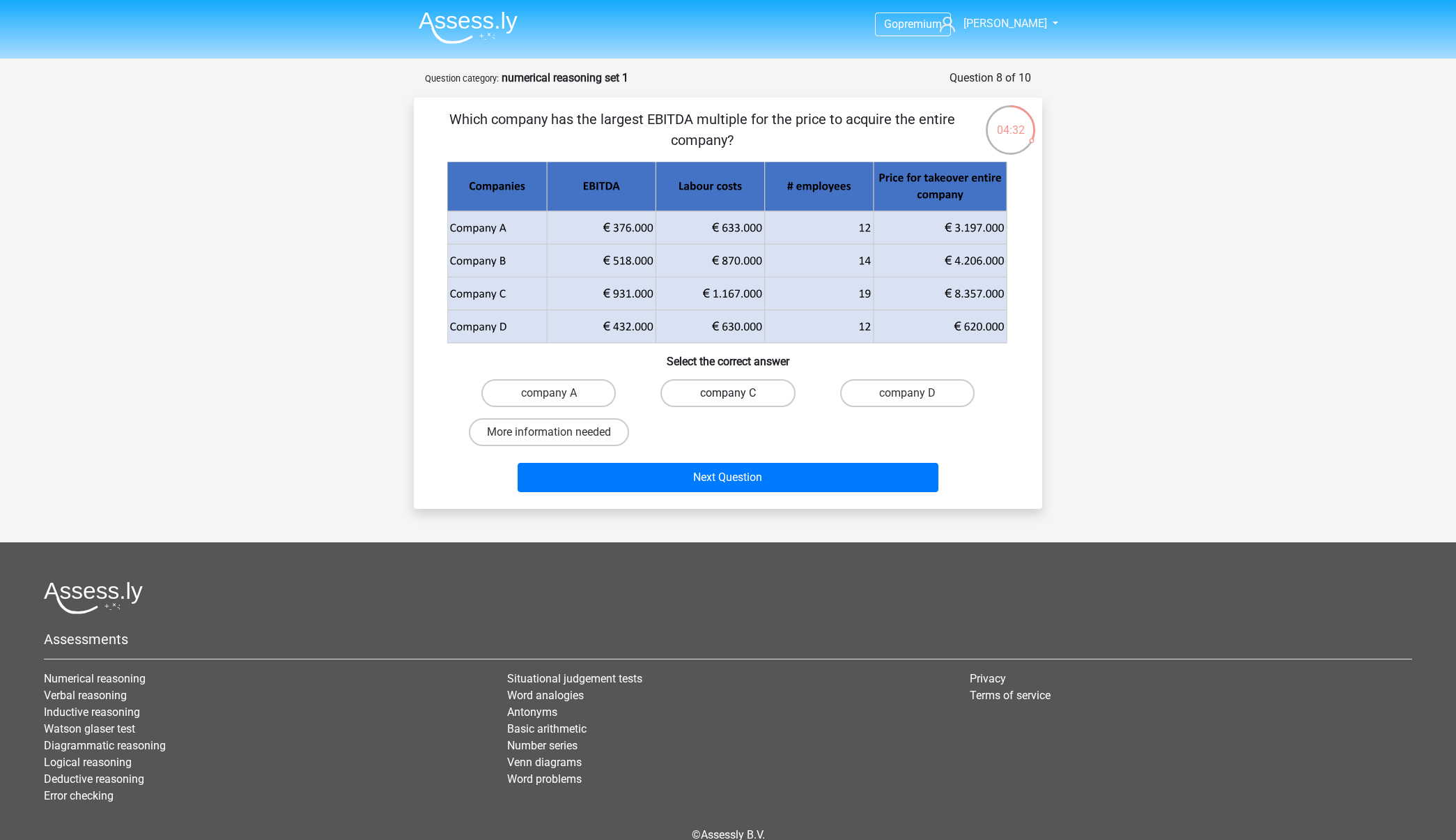
drag, startPoint x: 719, startPoint y: 400, endPoint x: 723, endPoint y: 415, distance: 15.5
click at [720, 400] on label "company C" at bounding box center [727, 392] width 134 height 28
click at [728, 400] on input "company C" at bounding box center [733, 398] width 9 height 9
radio input "true"
click at [746, 495] on div "Next Question" at bounding box center [728, 480] width 537 height 35
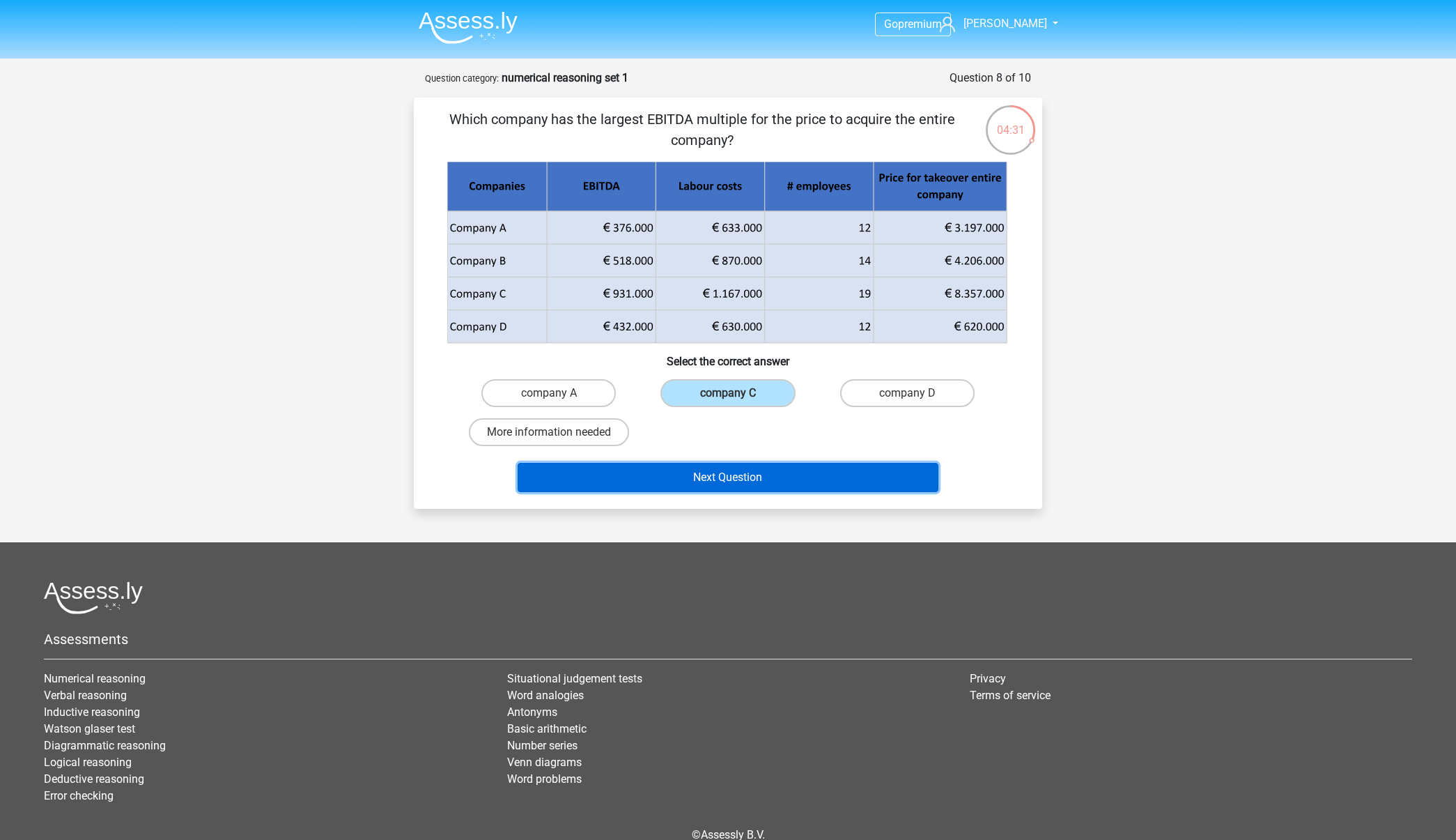
click at [742, 487] on button "Next Question" at bounding box center [728, 478] width 421 height 29
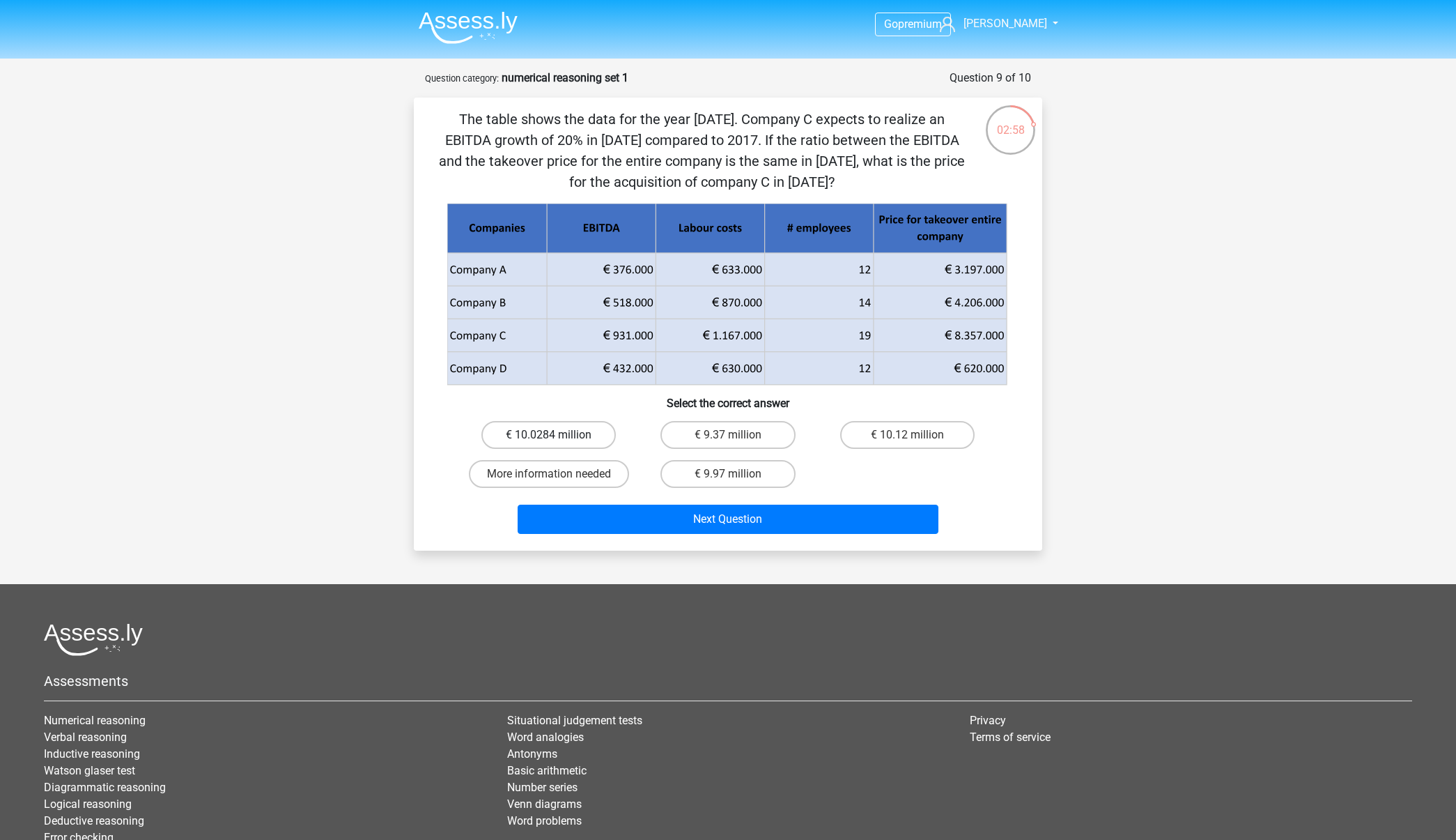
click at [544, 434] on label "€ 10.0284 million" at bounding box center [548, 434] width 134 height 28
click at [549, 435] on input "€ 10.0284 million" at bounding box center [554, 440] width 9 height 9
radio input "true"
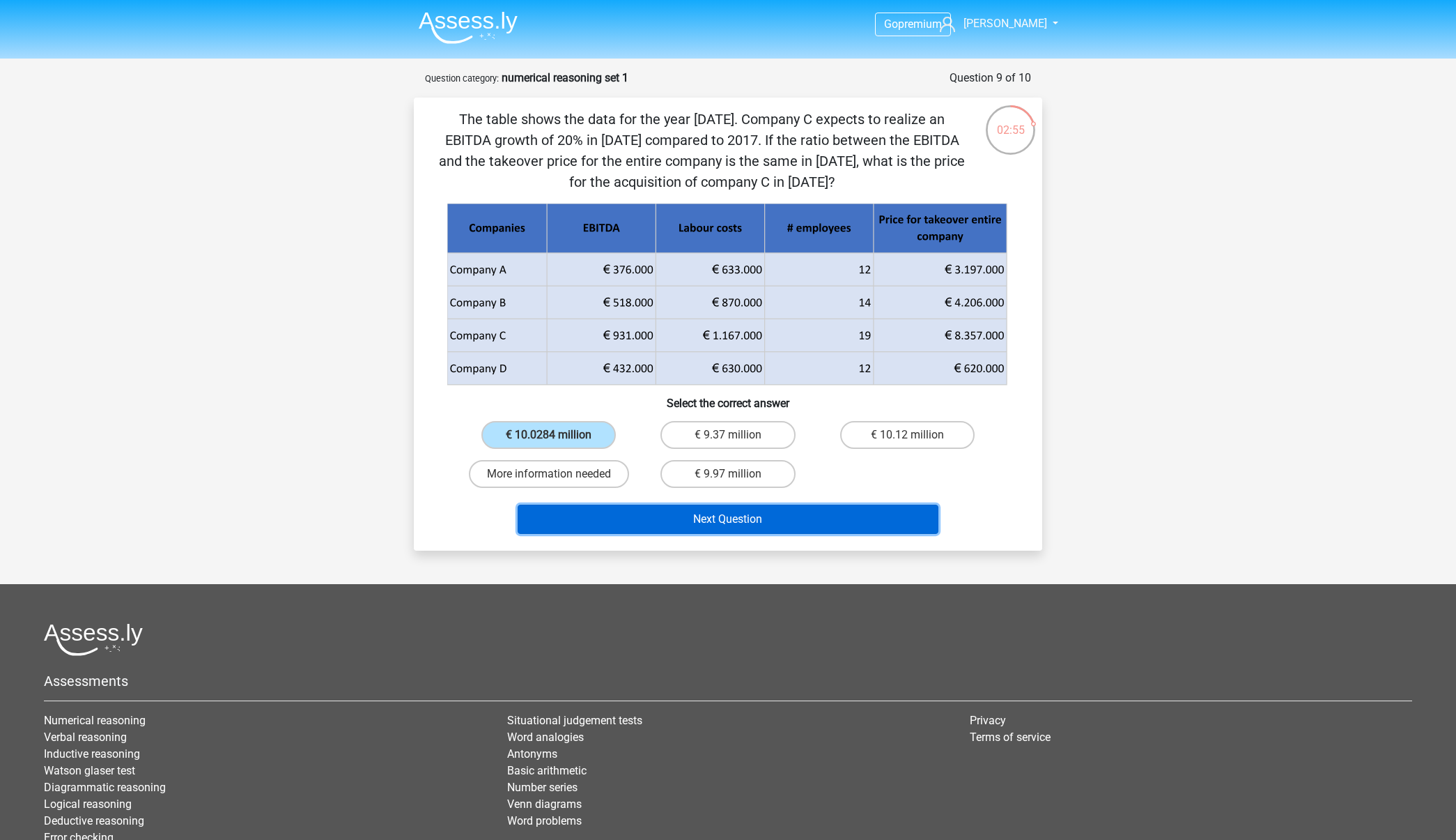
click at [641, 529] on button "Next Question" at bounding box center [728, 519] width 421 height 29
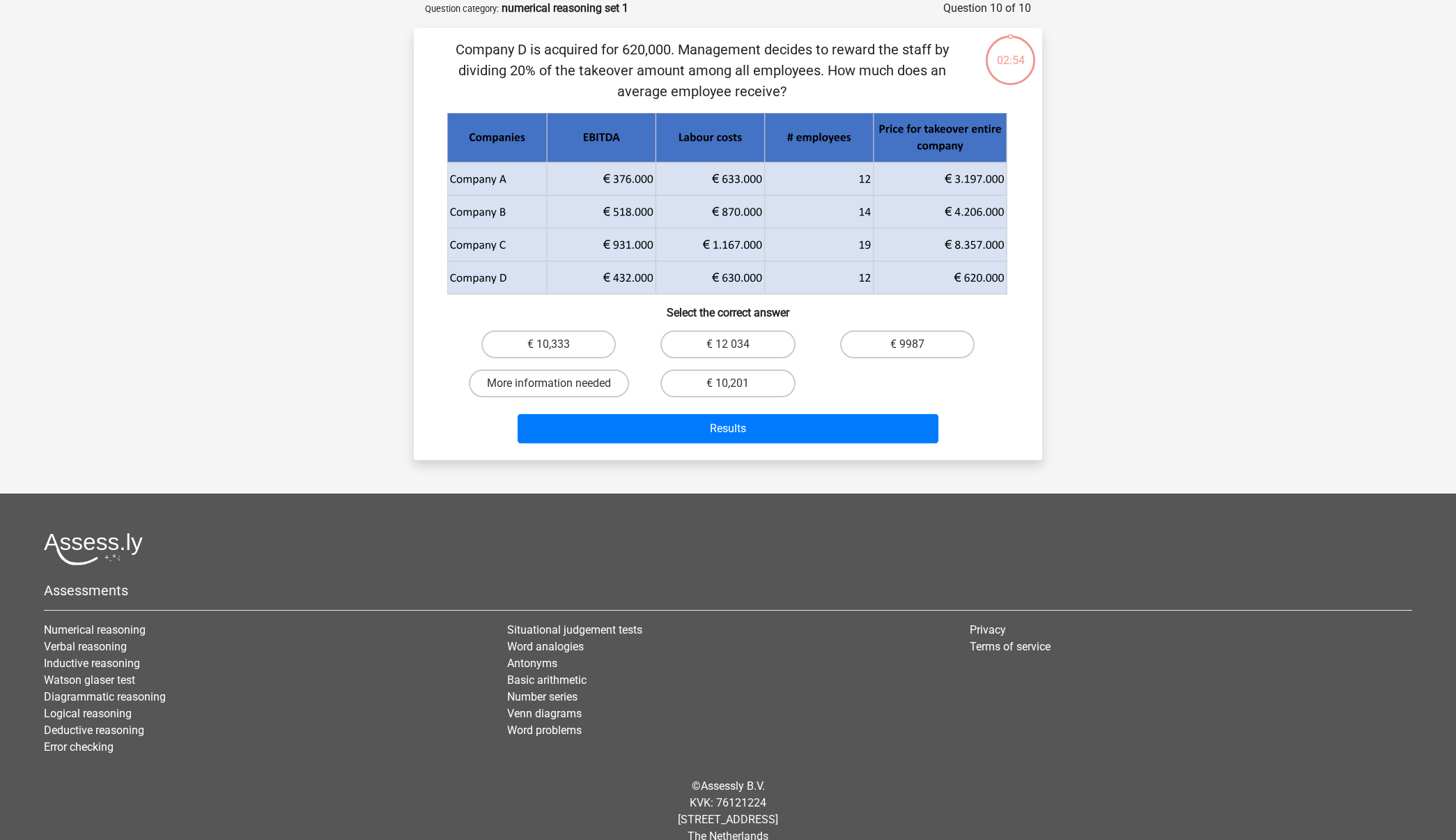
scroll to position [41, 0]
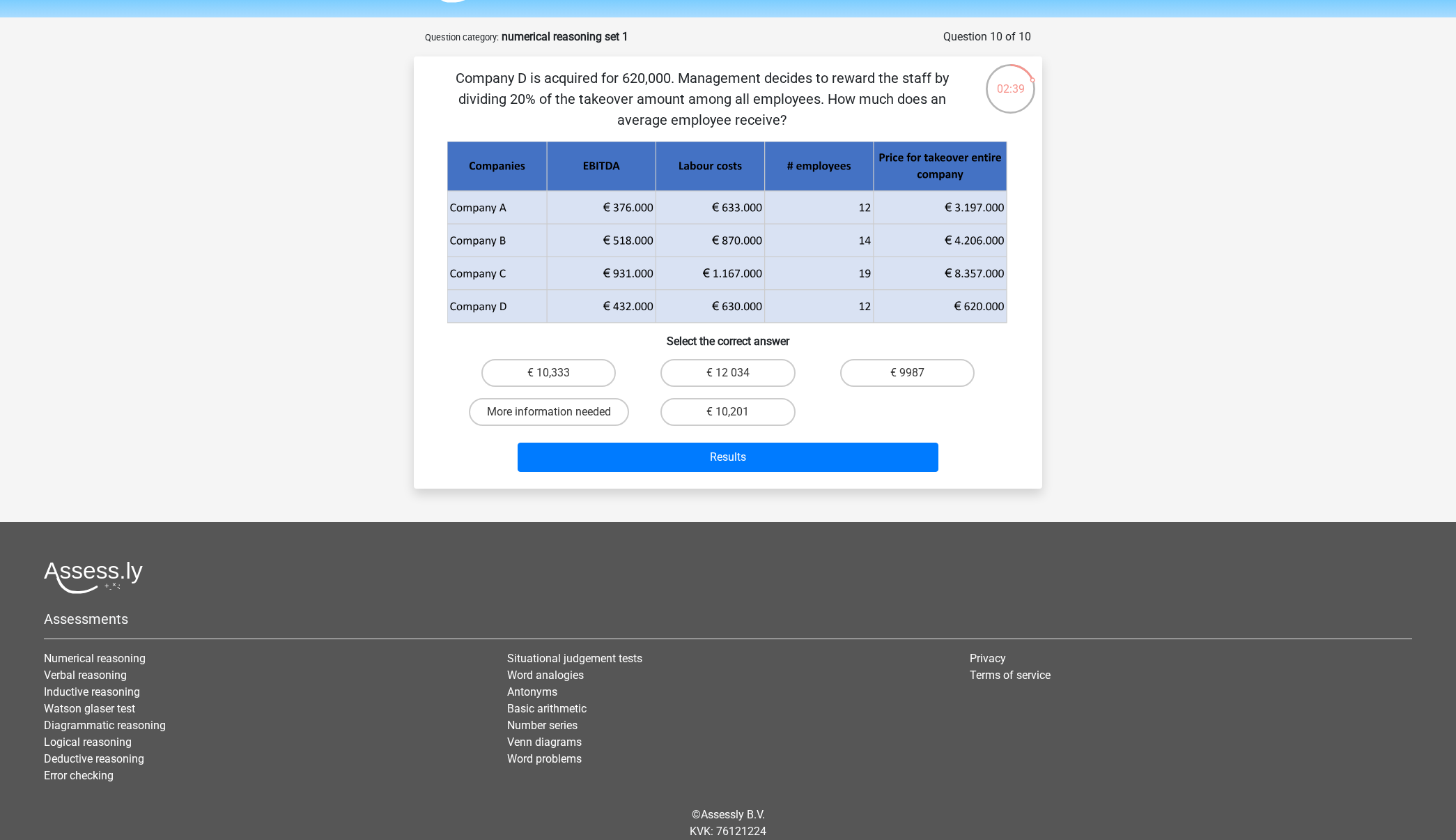
click at [549, 375] on input "€ 10,333" at bounding box center [554, 378] width 9 height 9
radio input "true"
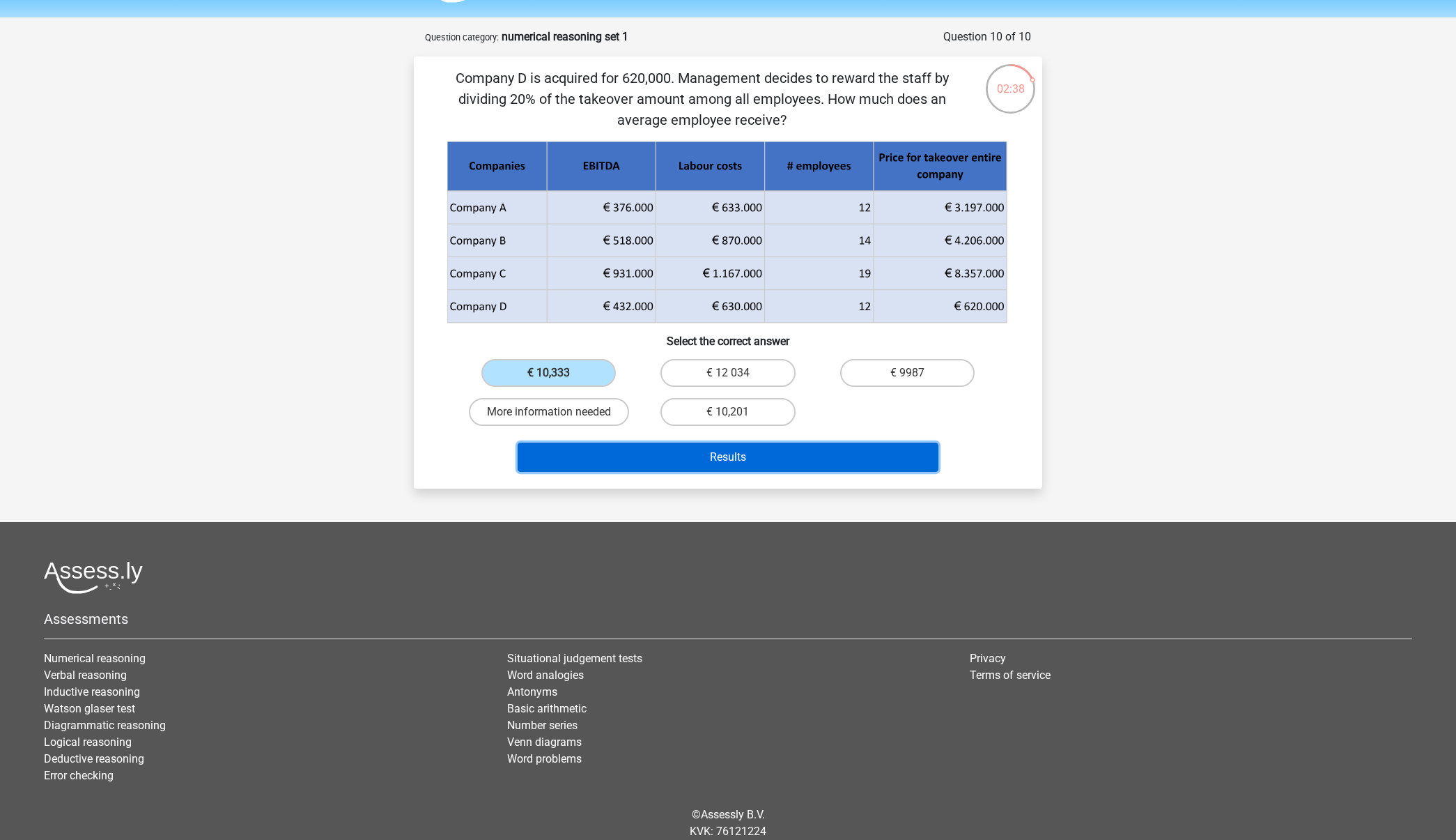
click at [653, 461] on button "Results" at bounding box center [728, 457] width 421 height 29
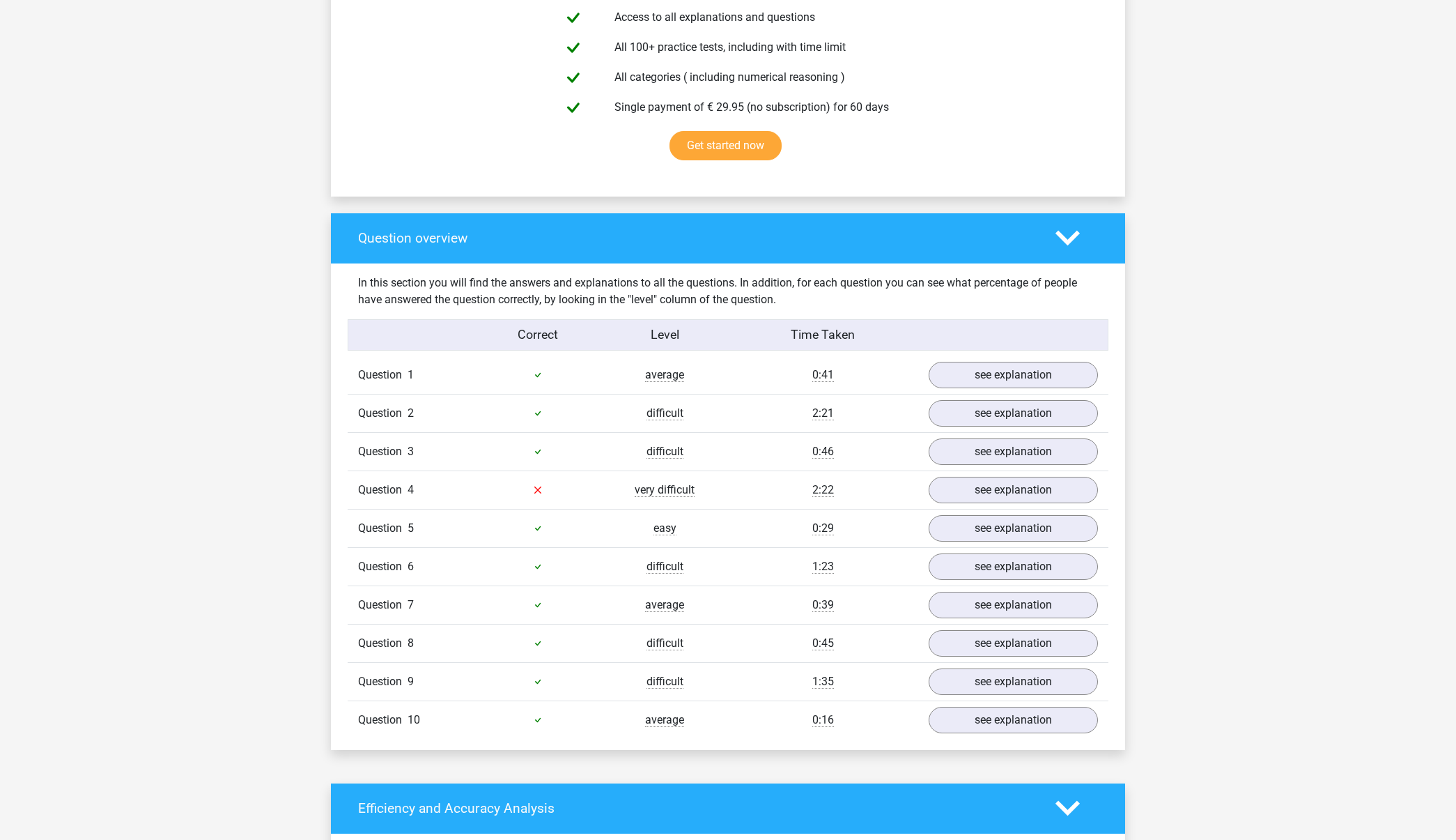
scroll to position [942, 0]
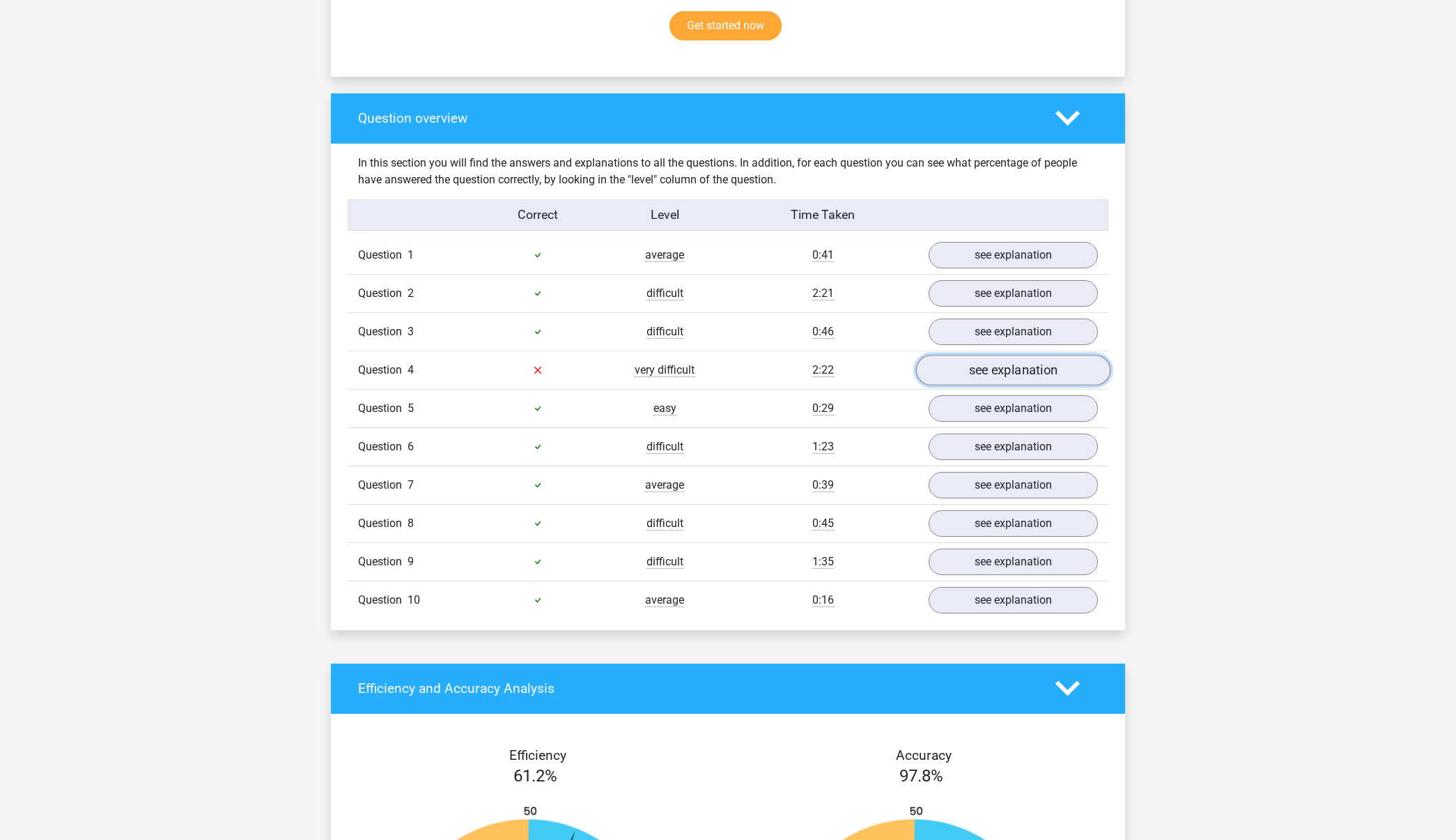
click at [965, 367] on link "see explanation" at bounding box center [1013, 371] width 194 height 31
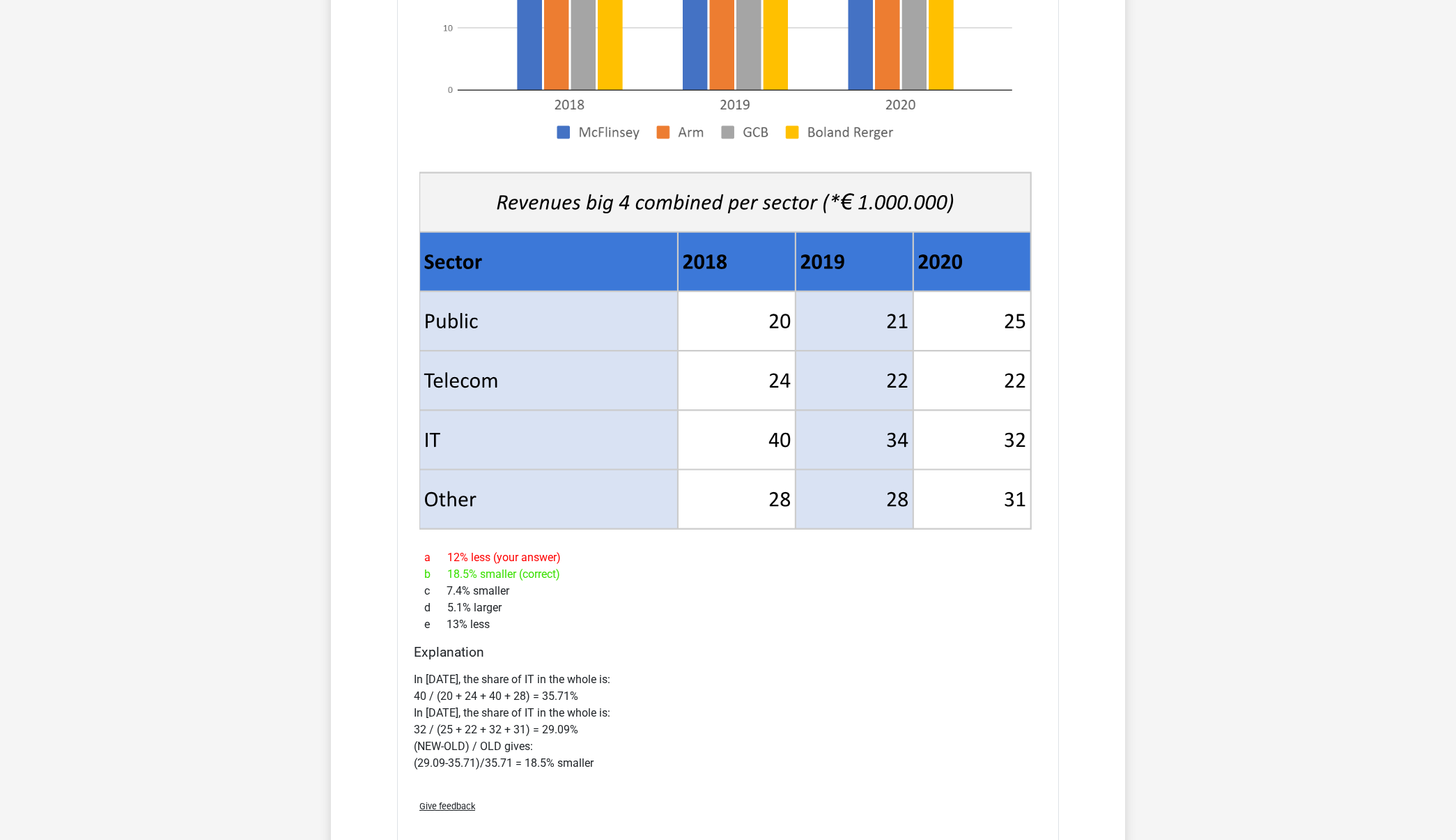
scroll to position [1592, 0]
drag, startPoint x: 612, startPoint y: 722, endPoint x: 555, endPoint y: 688, distance: 66.4
click at [555, 688] on p "In 2018, the share of IT in the whole is: 40 / (20 + 24 + 40 + 28) = 35.71% In …" at bounding box center [728, 720] width 628 height 100
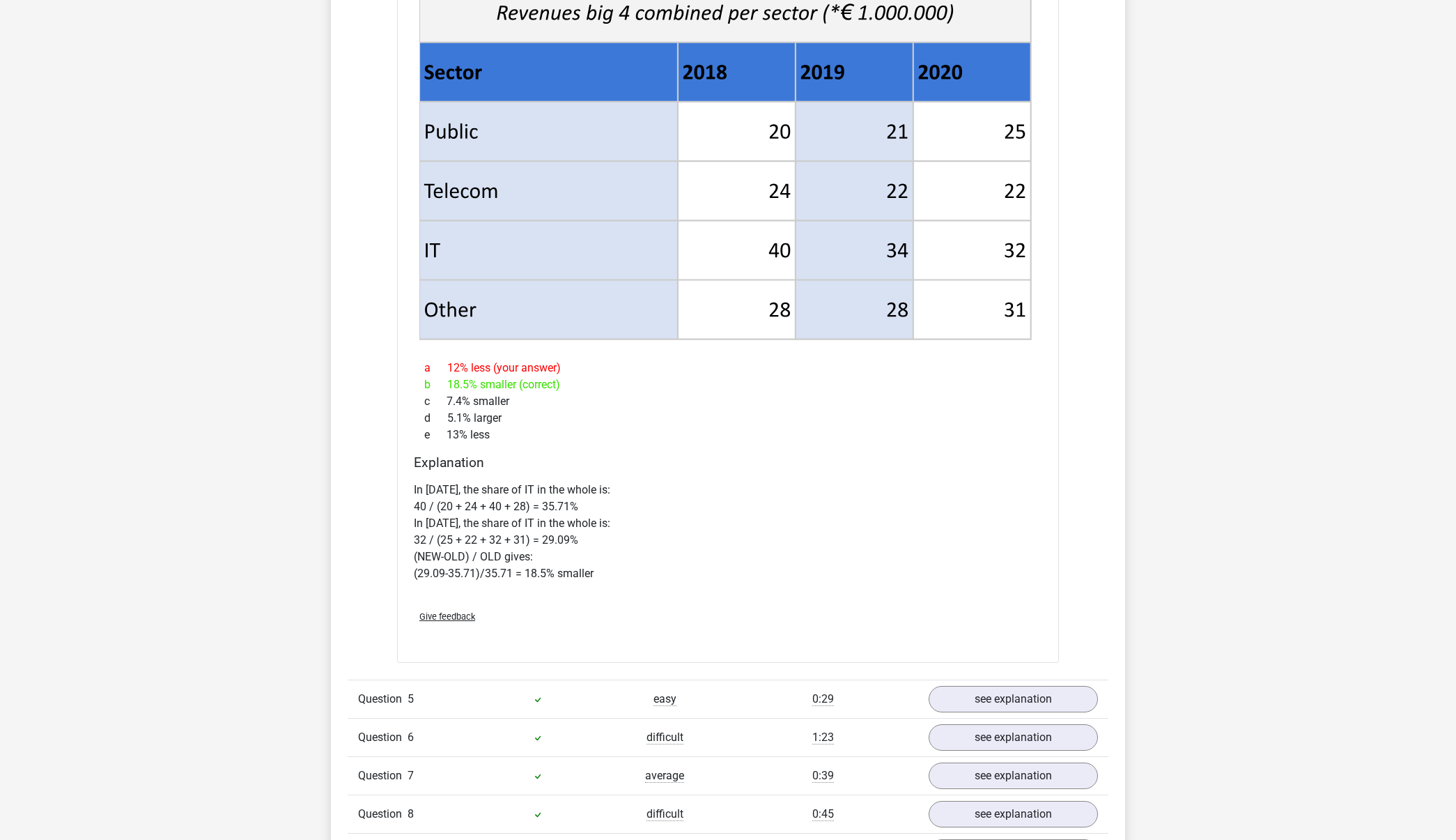
click at [1146, 552] on div "Go premium Emma emmarbarrett@gmail.com" at bounding box center [728, 292] width 1456 height 4146
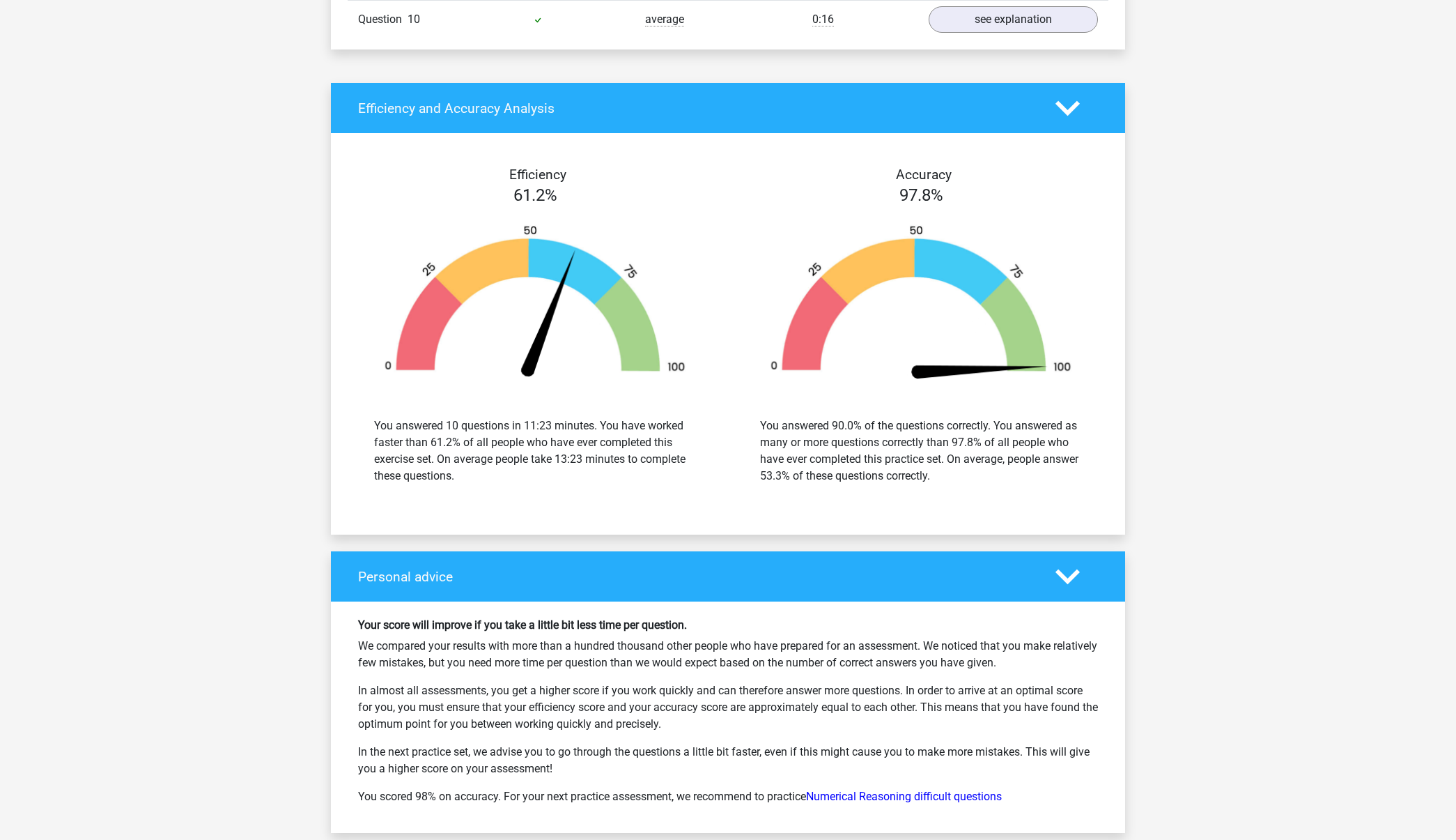
scroll to position [2653, 0]
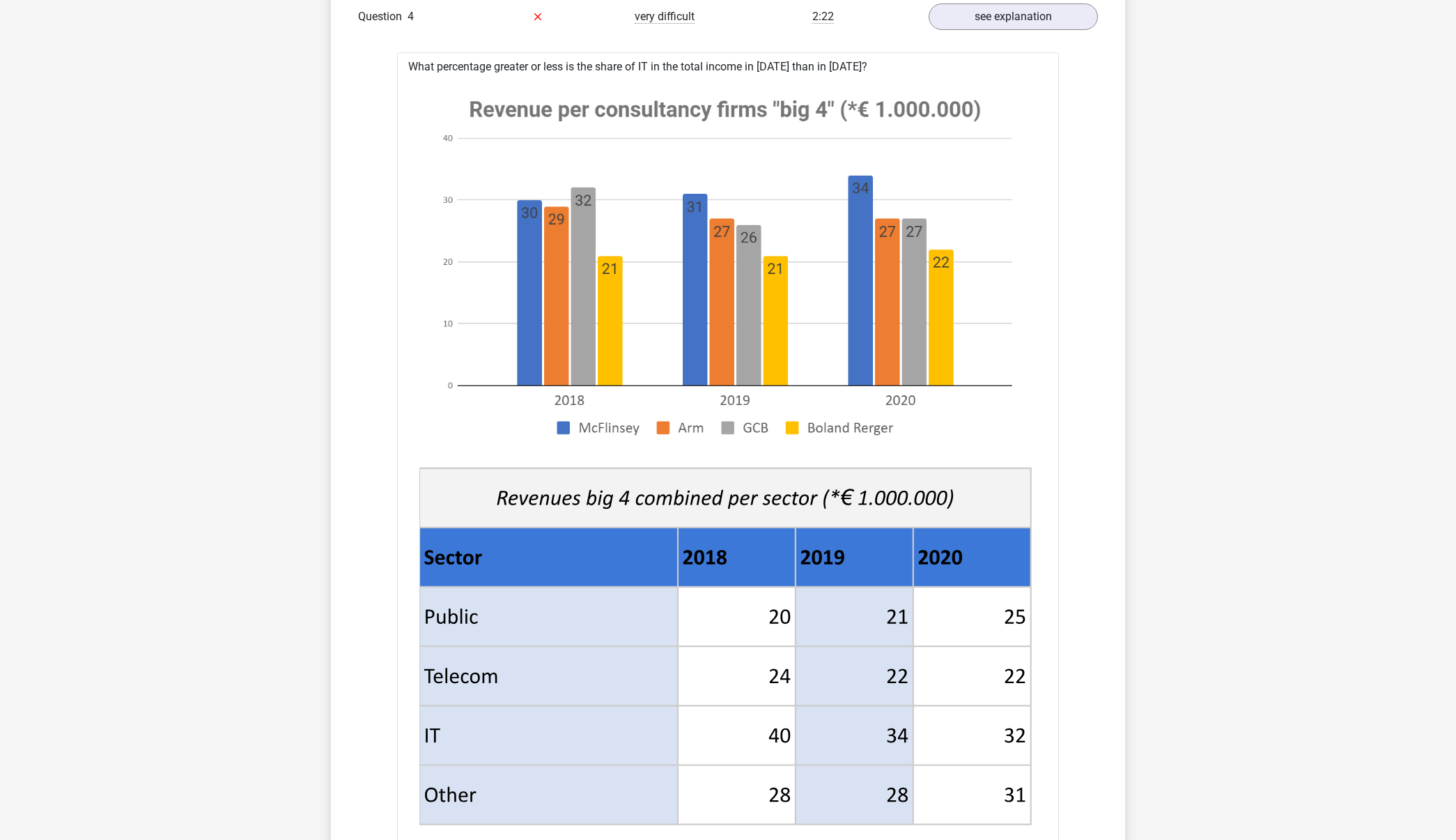
scroll to position [1384, 0]
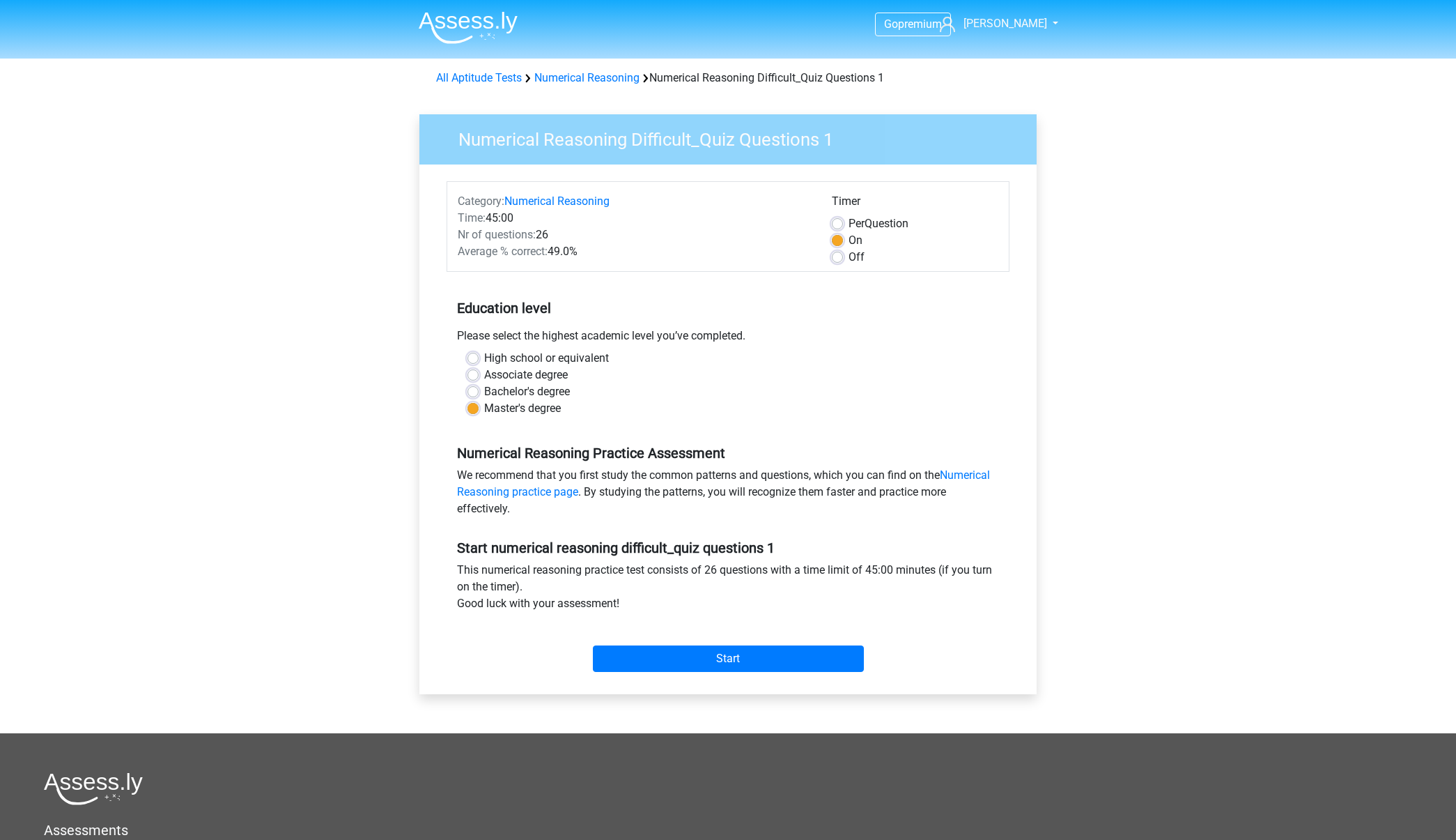
click at [849, 258] on label "Off" at bounding box center [857, 257] width 16 height 16
click at [840, 258] on input "Off" at bounding box center [837, 255] width 11 height 14
radio input "true"
click at [978, 315] on h5 "Education level" at bounding box center [727, 308] width 542 height 28
click at [803, 652] on input "Start" at bounding box center [728, 658] width 271 height 26
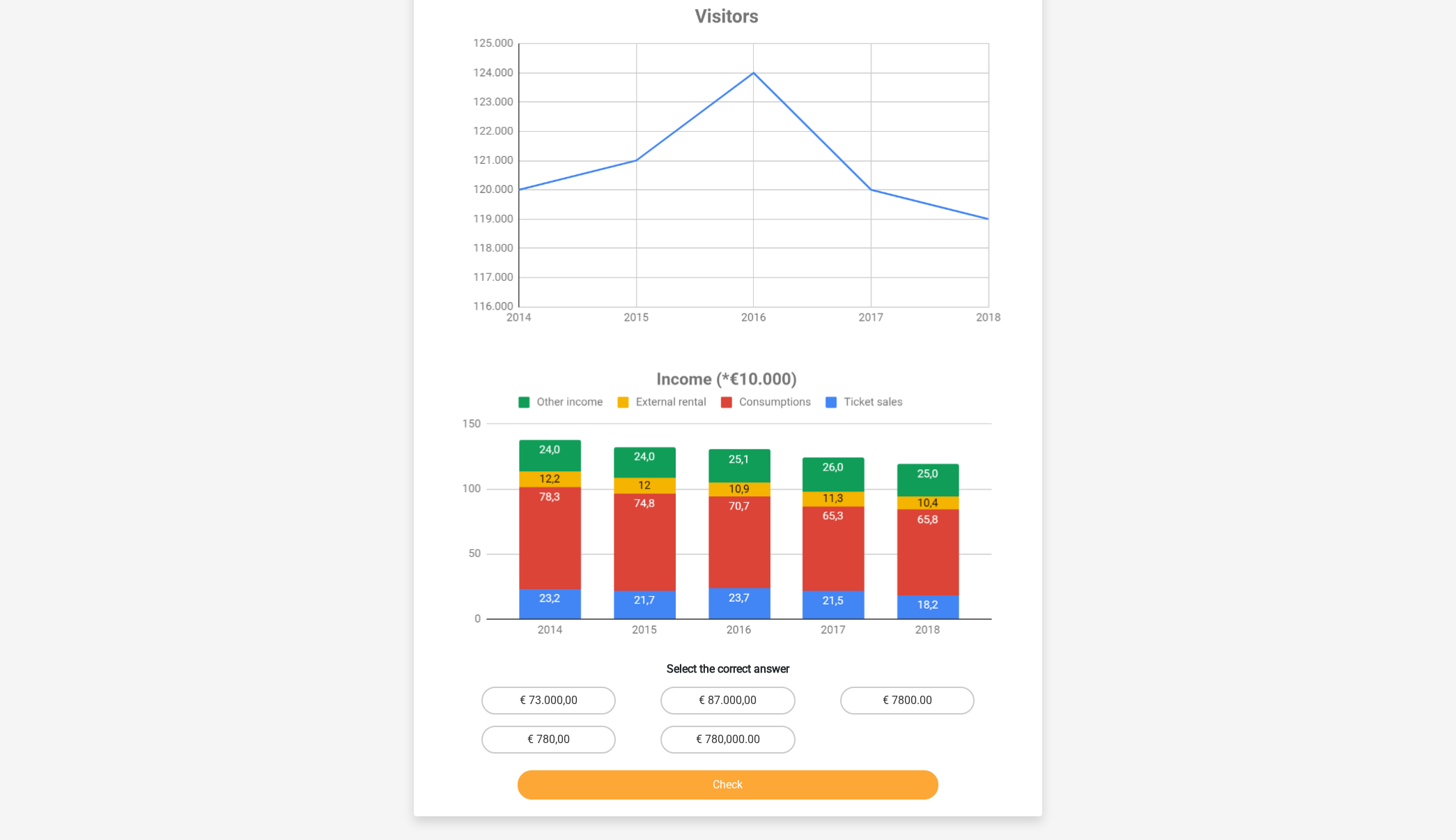
scroll to position [92, 0]
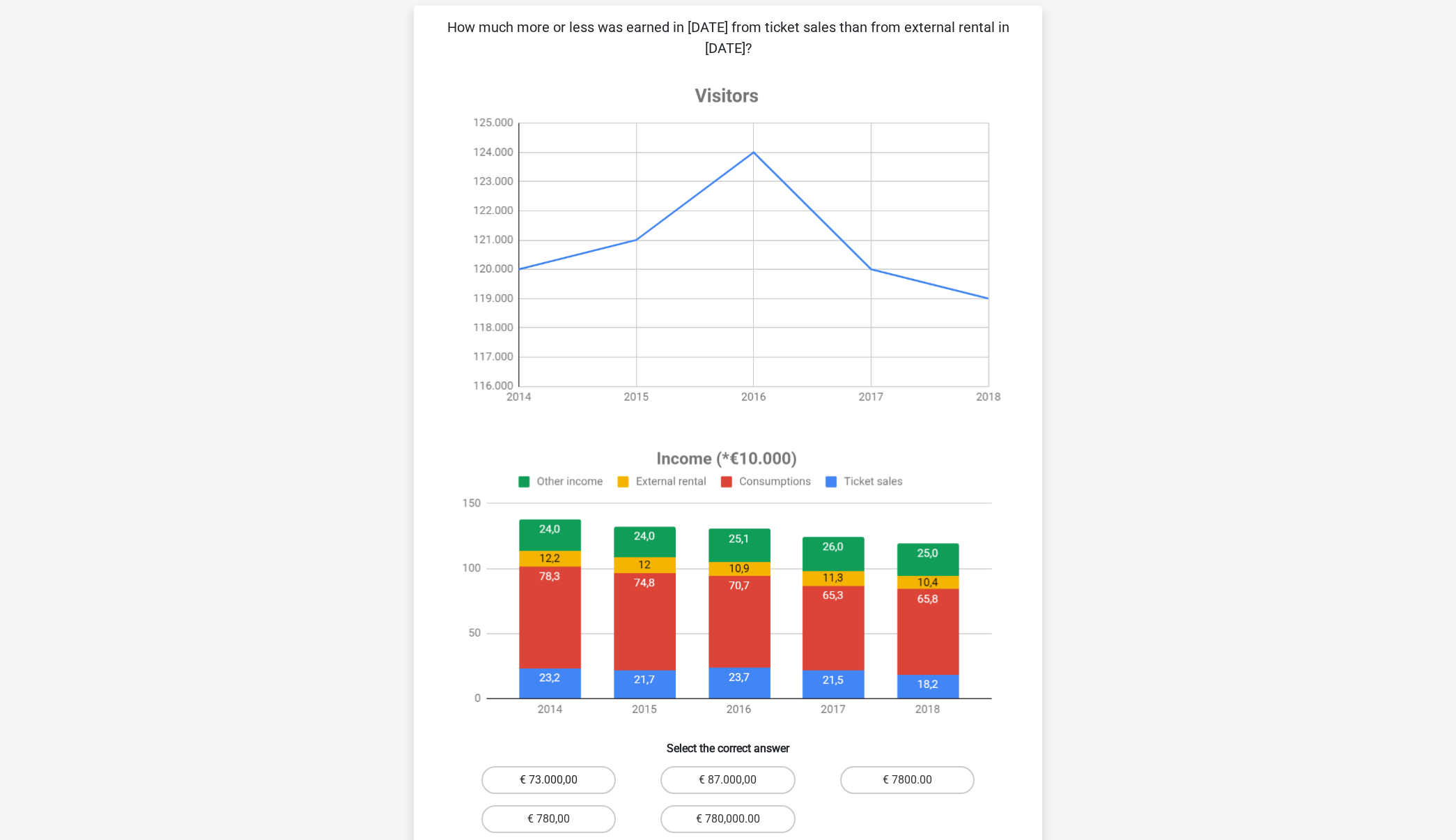
click at [582, 786] on label "€ 73.000,00" at bounding box center [548, 779] width 134 height 28
click at [558, 786] on input "€ 73.000,00" at bounding box center [554, 785] width 9 height 9
radio input "true"
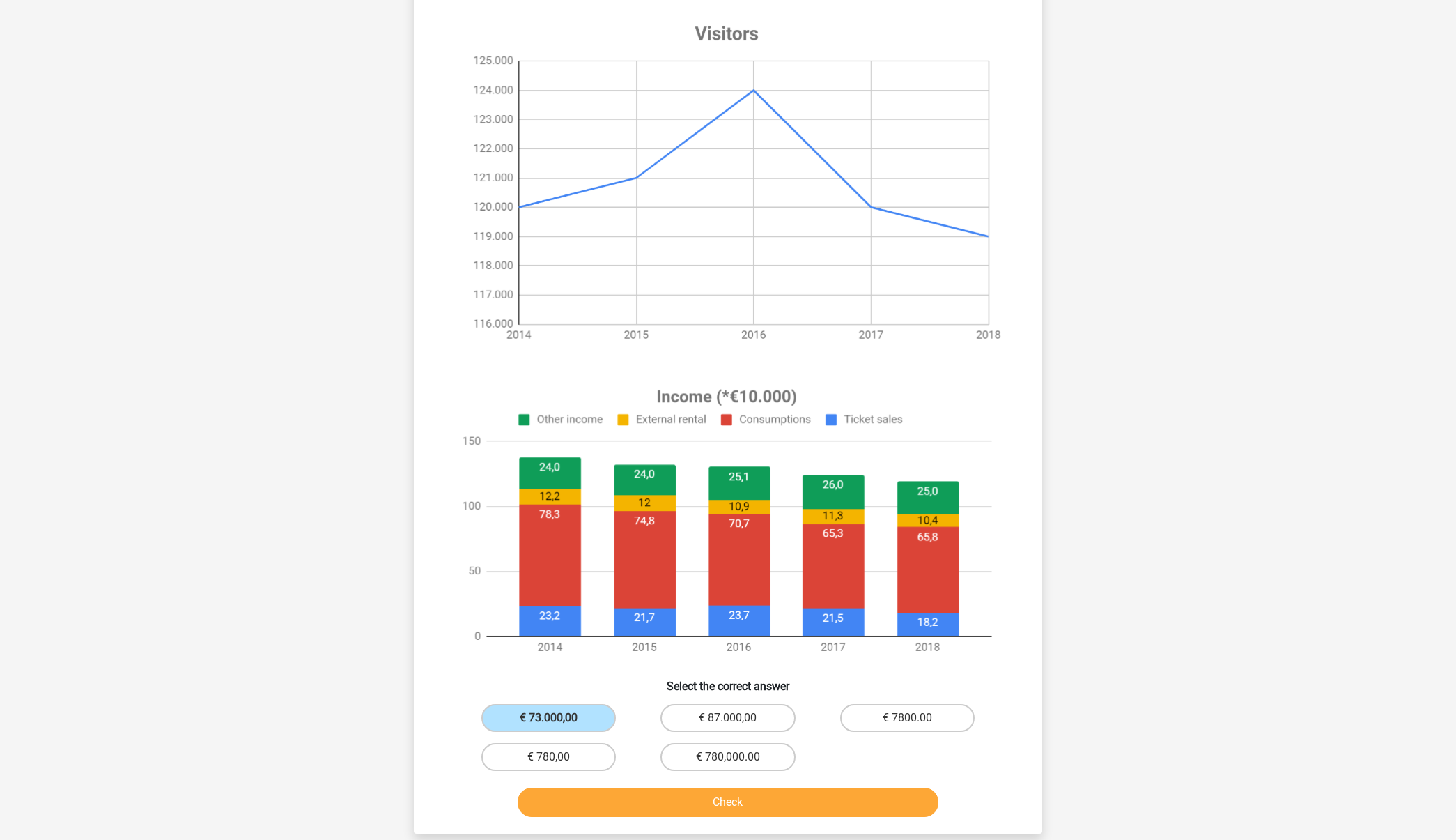
scroll to position [233, 0]
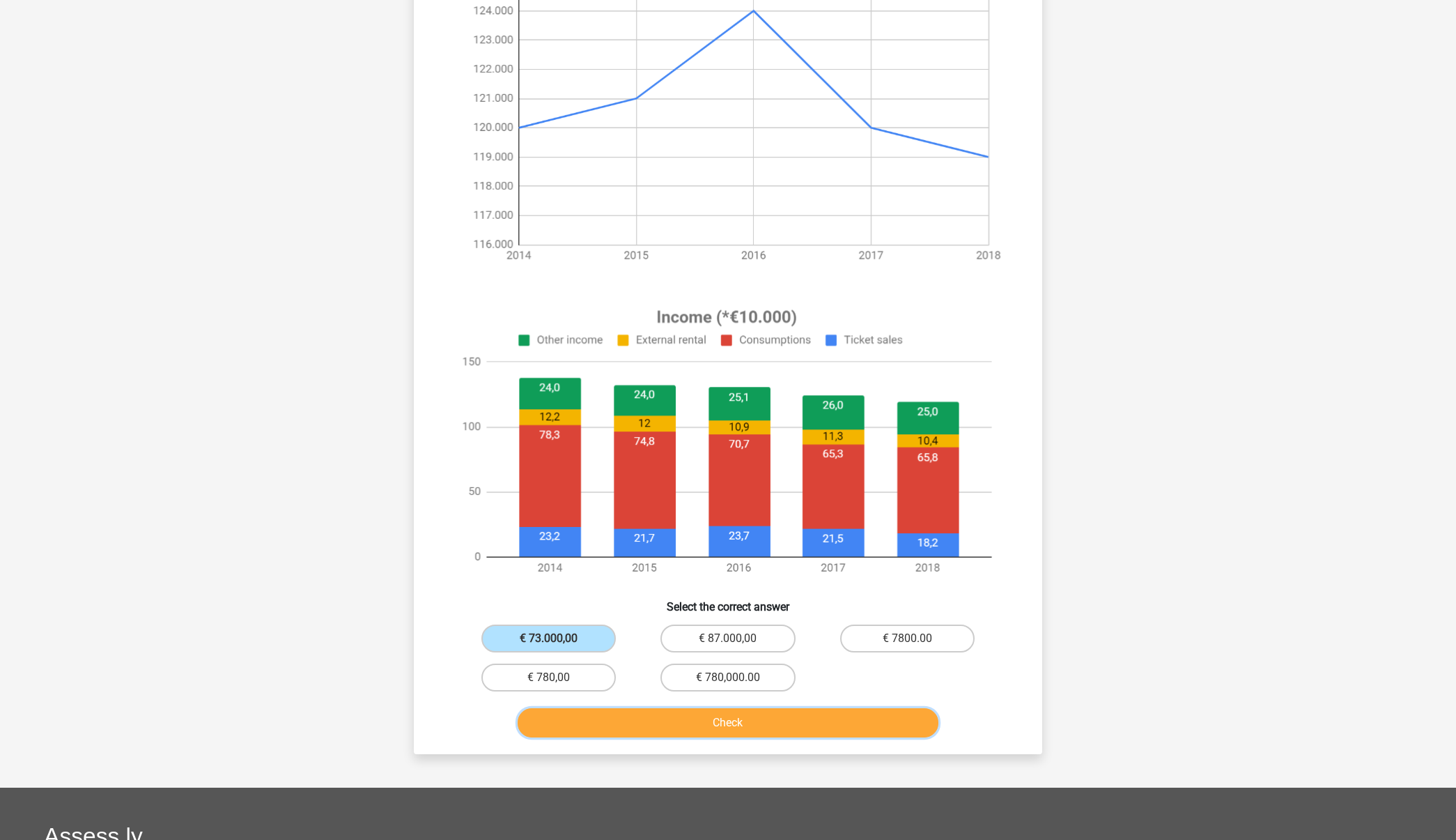
click at [650, 725] on button "Check" at bounding box center [728, 723] width 421 height 29
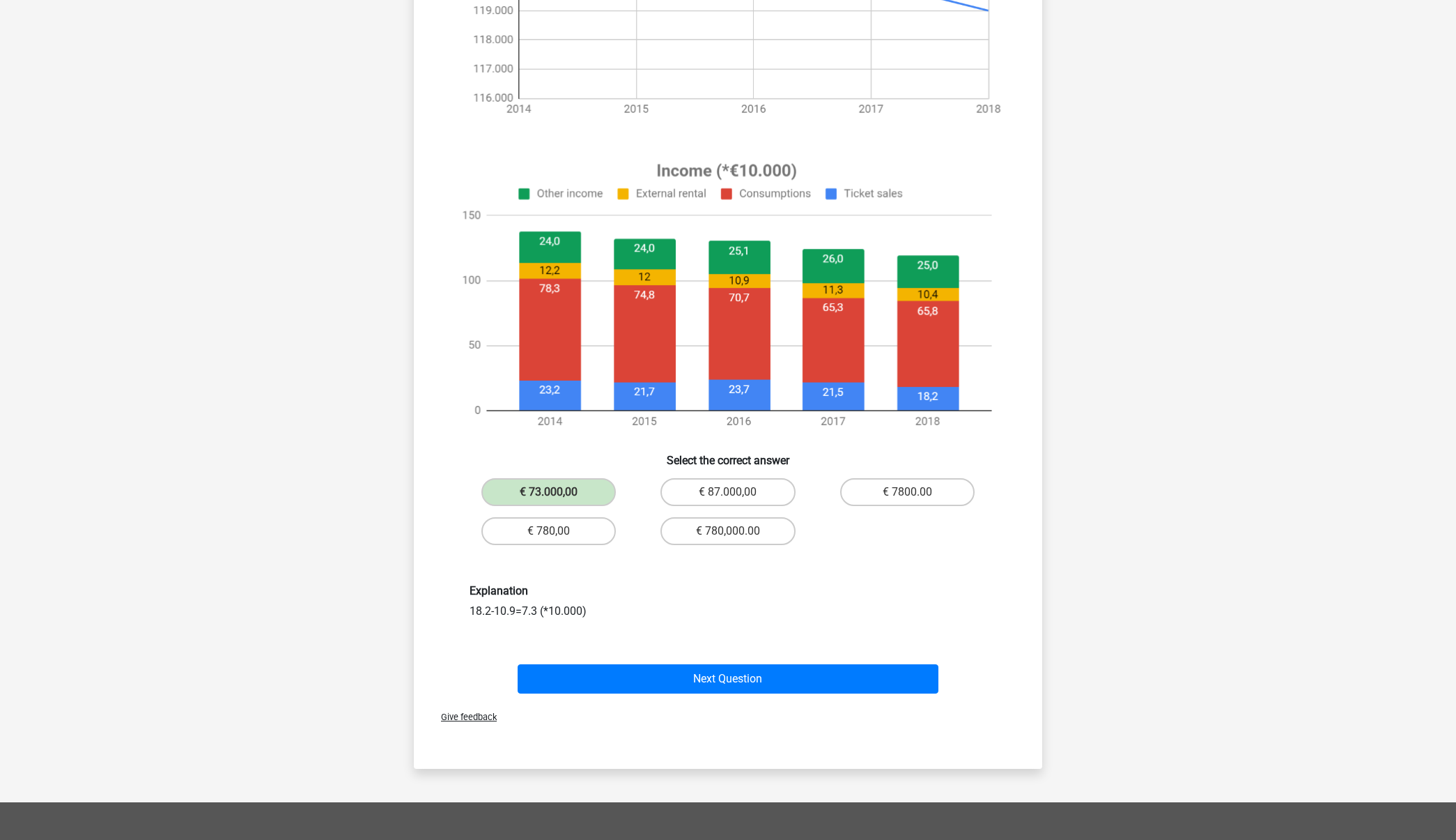
scroll to position [381, 0]
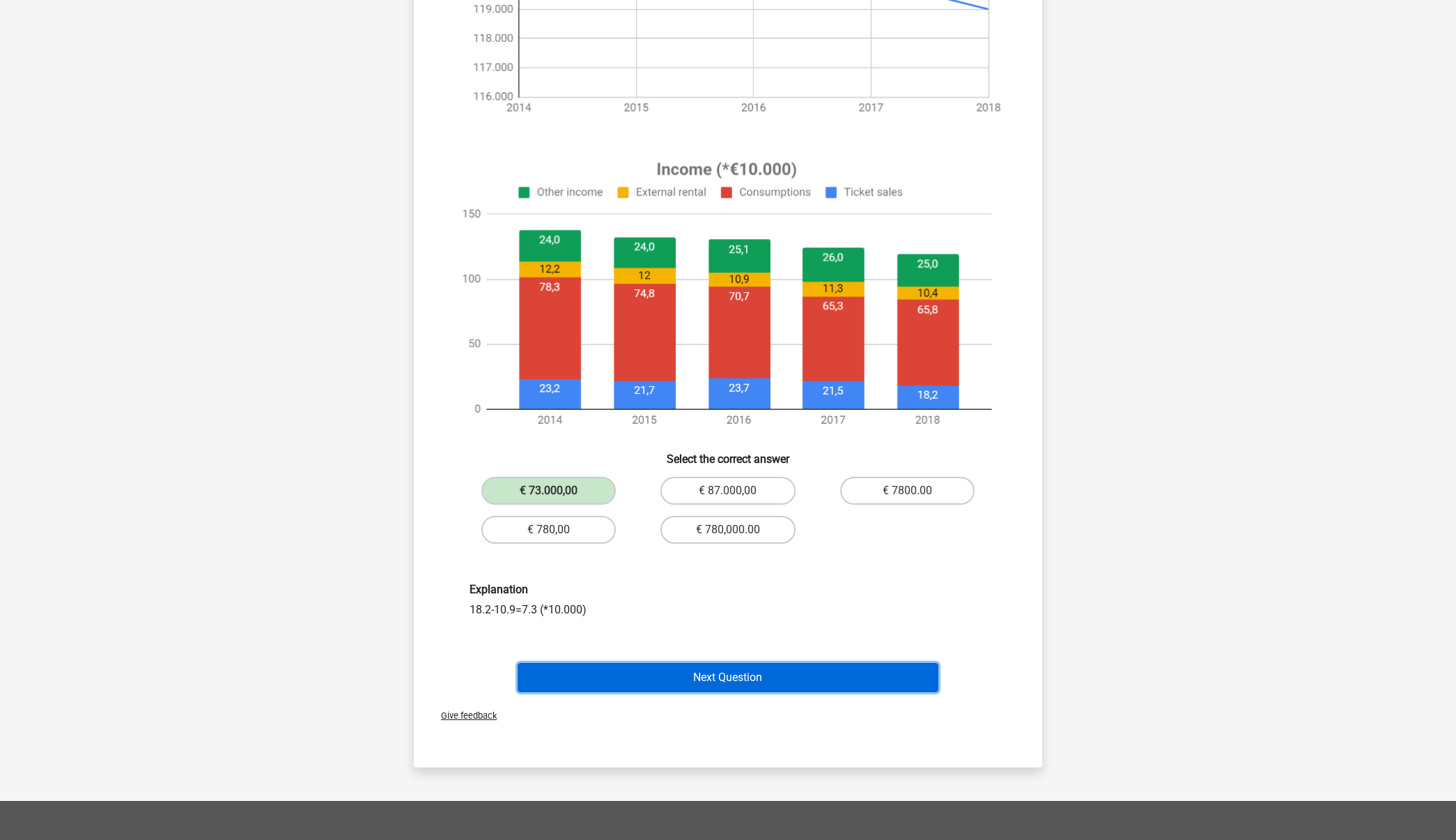
click at [684, 680] on button "Next Question" at bounding box center [728, 677] width 421 height 29
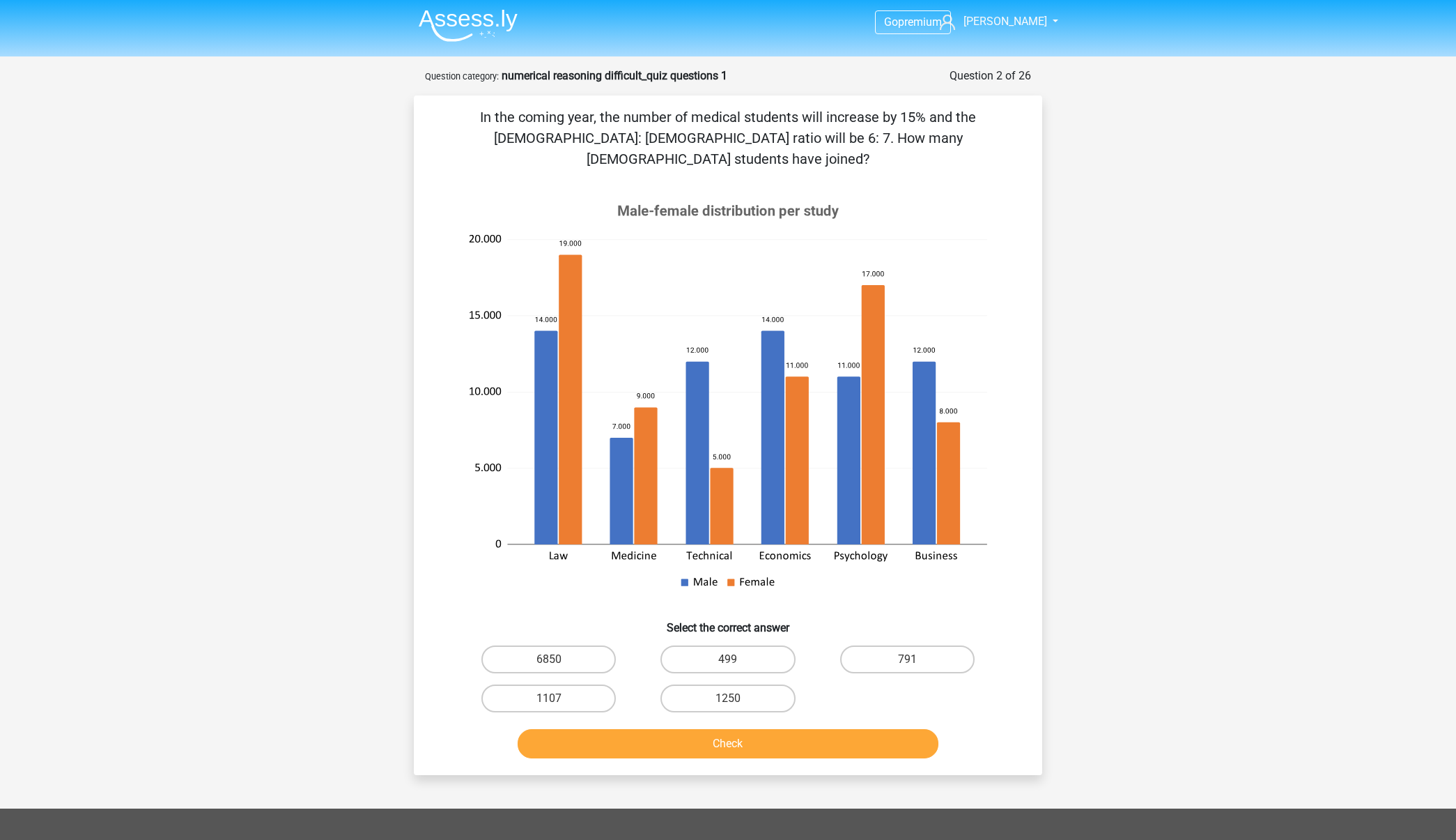
scroll to position [3, 0]
click at [592, 684] on label "1107" at bounding box center [548, 697] width 134 height 28
click at [558, 697] on input "1107" at bounding box center [554, 702] width 9 height 9
radio input "true"
drag, startPoint x: 648, startPoint y: 672, endPoint x: 628, endPoint y: 673, distance: 20.0
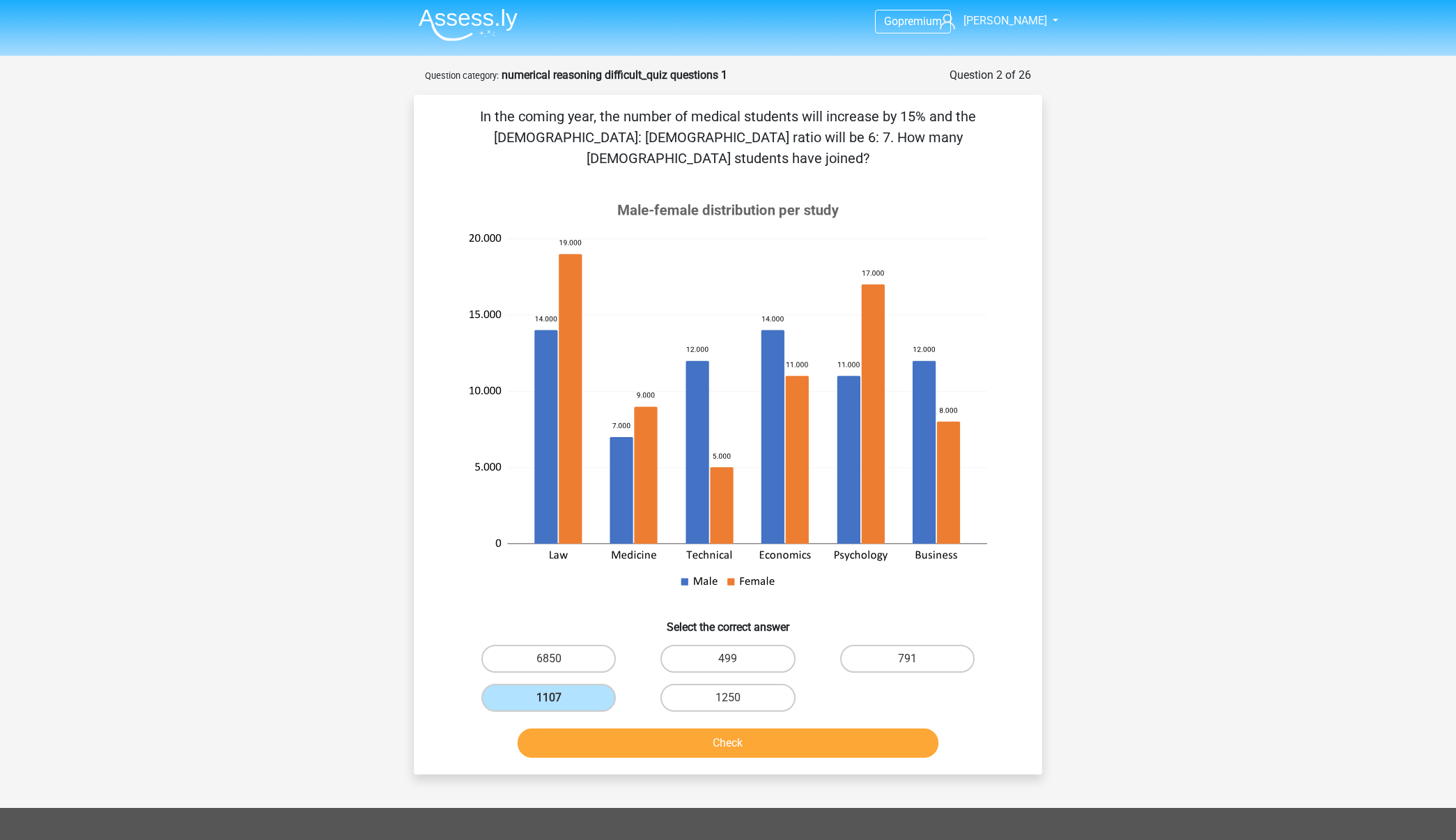
click at [633, 672] on div "1250" at bounding box center [548, 658] width 168 height 28
click at [644, 728] on button "Check" at bounding box center [728, 743] width 421 height 29
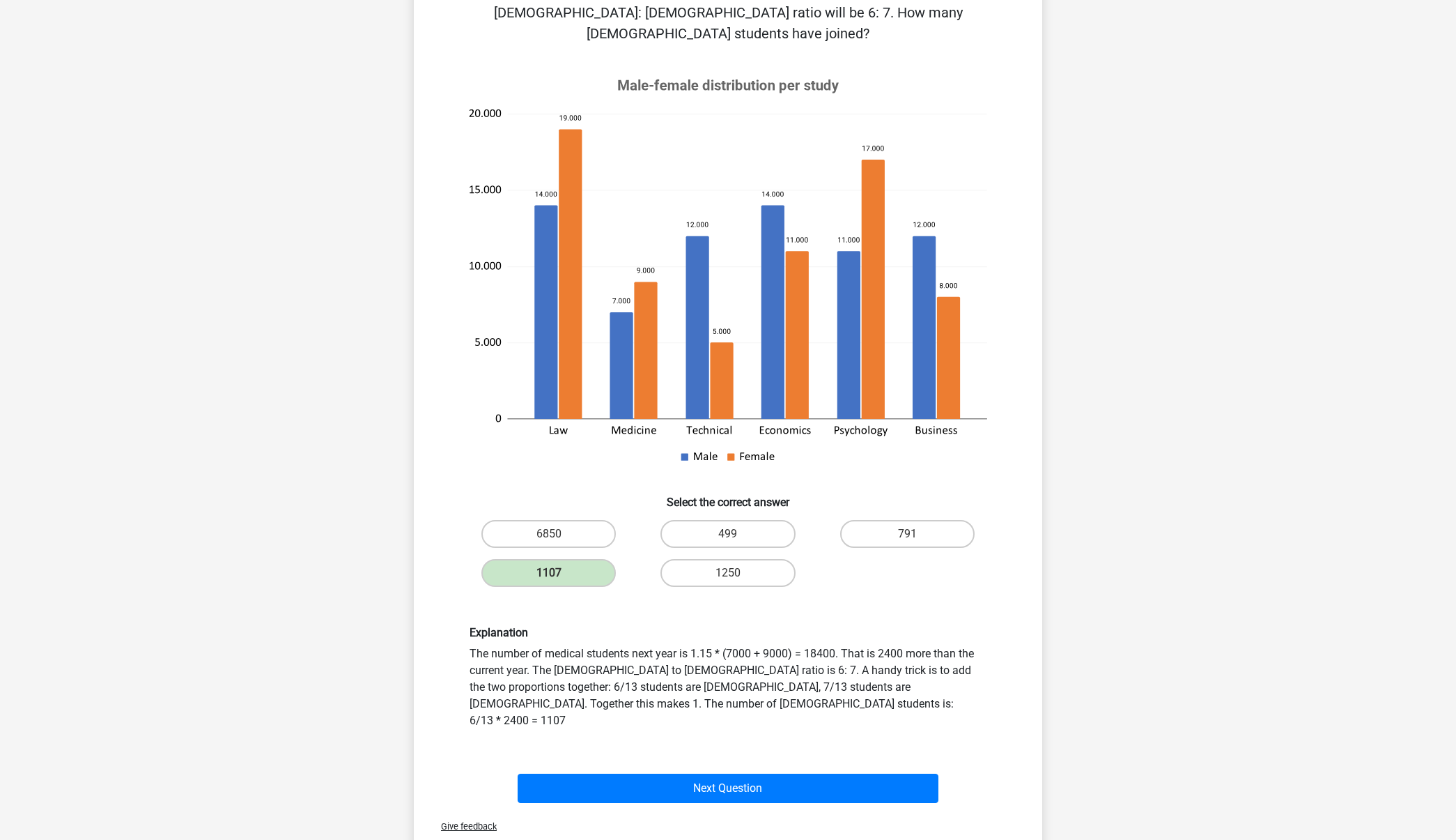
scroll to position [99, 0]
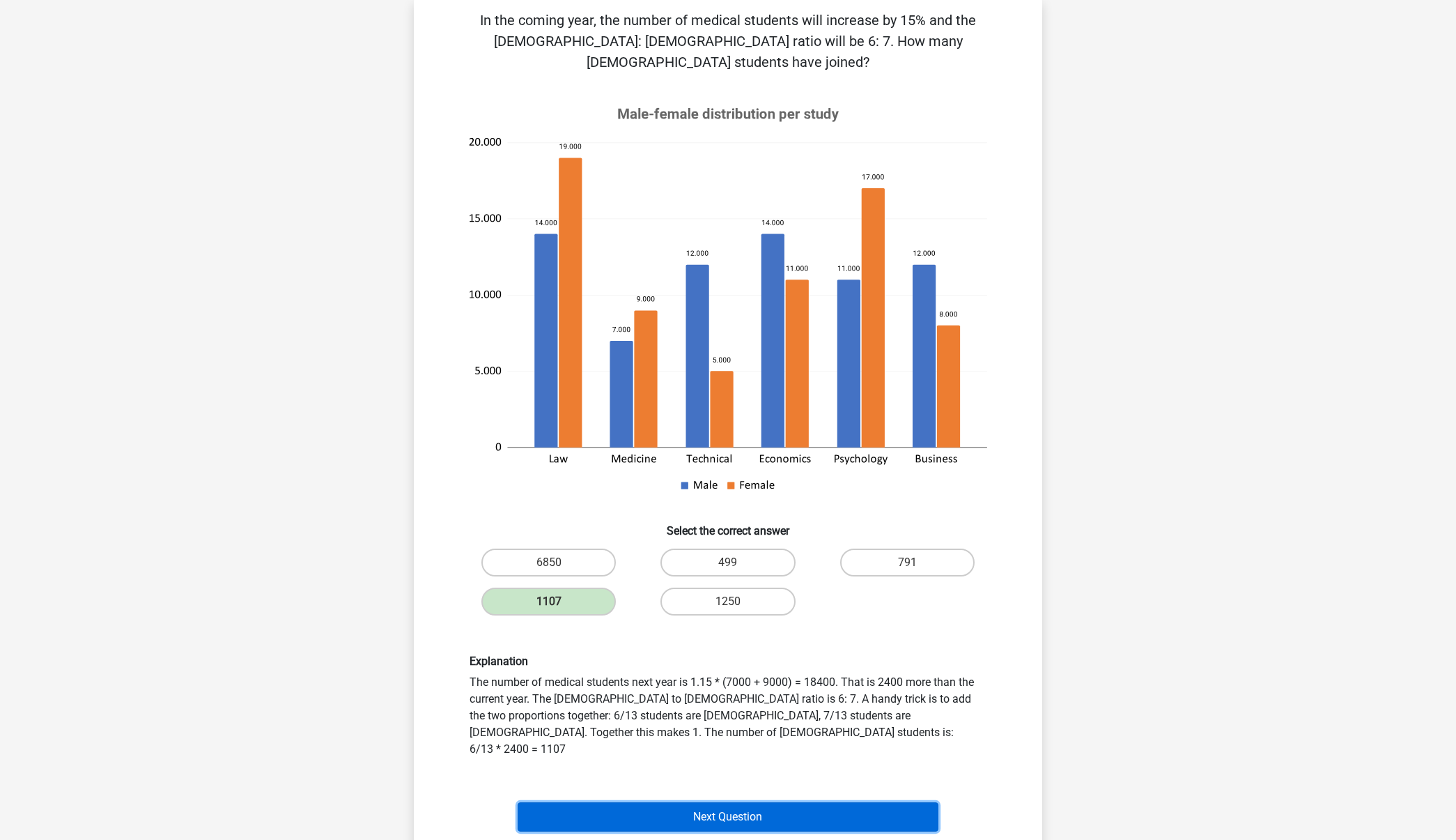
click at [884, 802] on button "Next Question" at bounding box center [728, 816] width 421 height 29
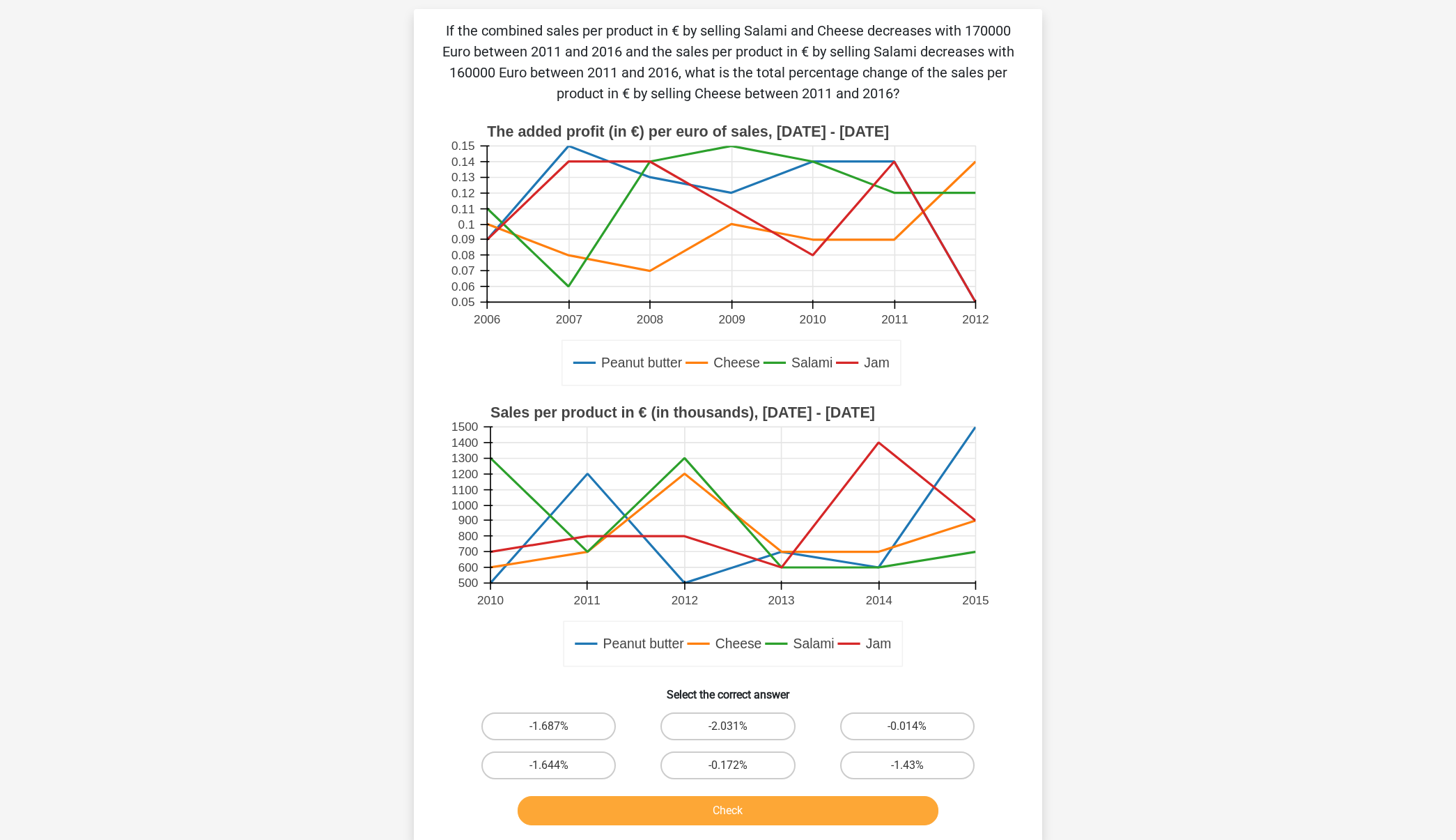
scroll to position [88, 0]
drag, startPoint x: 667, startPoint y: 28, endPoint x: 1012, endPoint y: 25, distance: 345.0
click at [1009, 27] on p "If the combined sales per product in € by selling Salami and Cheese decreases w…" at bounding box center [727, 62] width 584 height 84
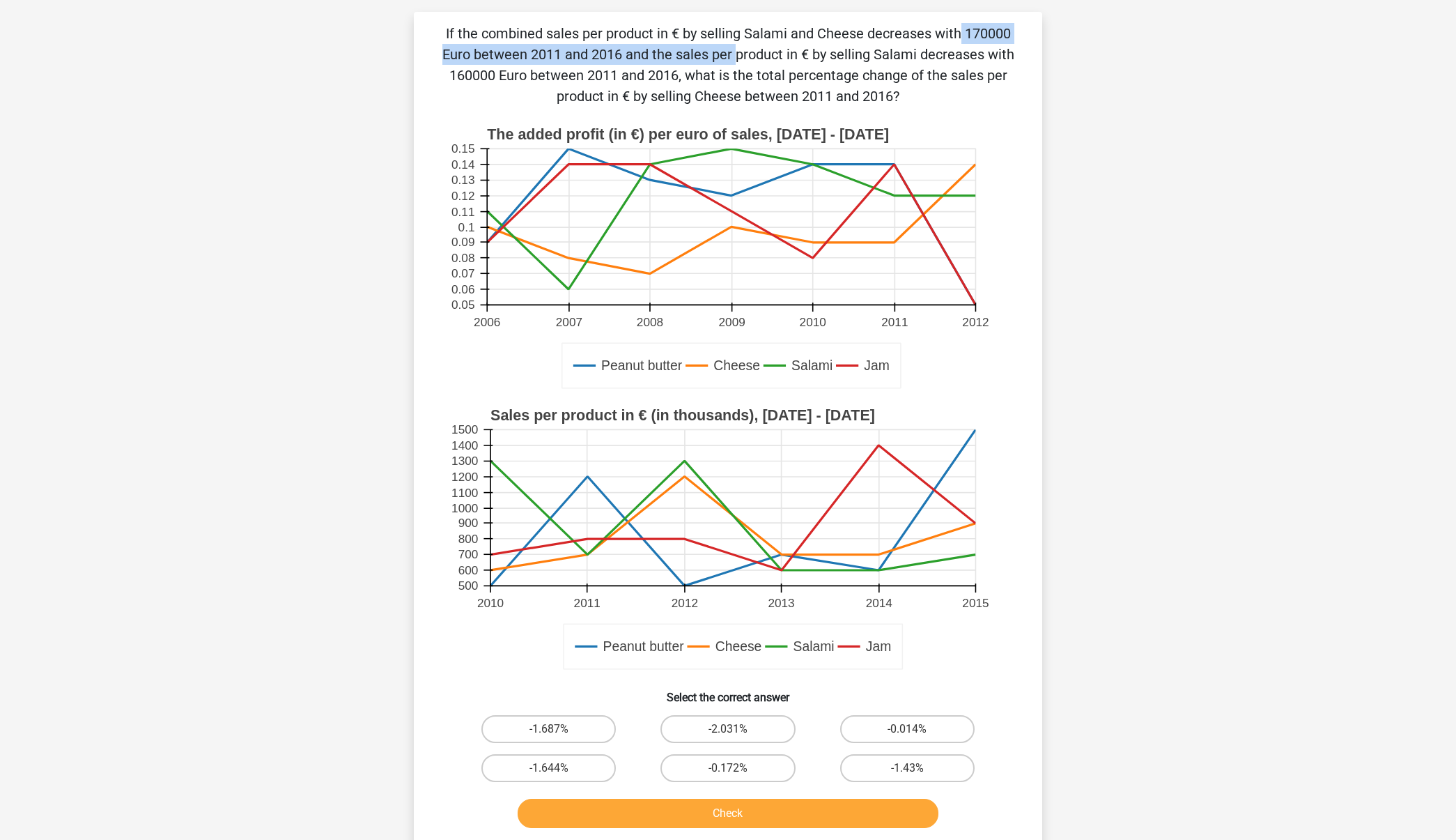
scroll to position [85, 0]
click at [900, 760] on label "-1.43%" at bounding box center [907, 767] width 134 height 28
click at [907, 768] on input "-1.43%" at bounding box center [911, 773] width 9 height 9
radio input "true"
click at [801, 813] on button "Check" at bounding box center [728, 813] width 421 height 29
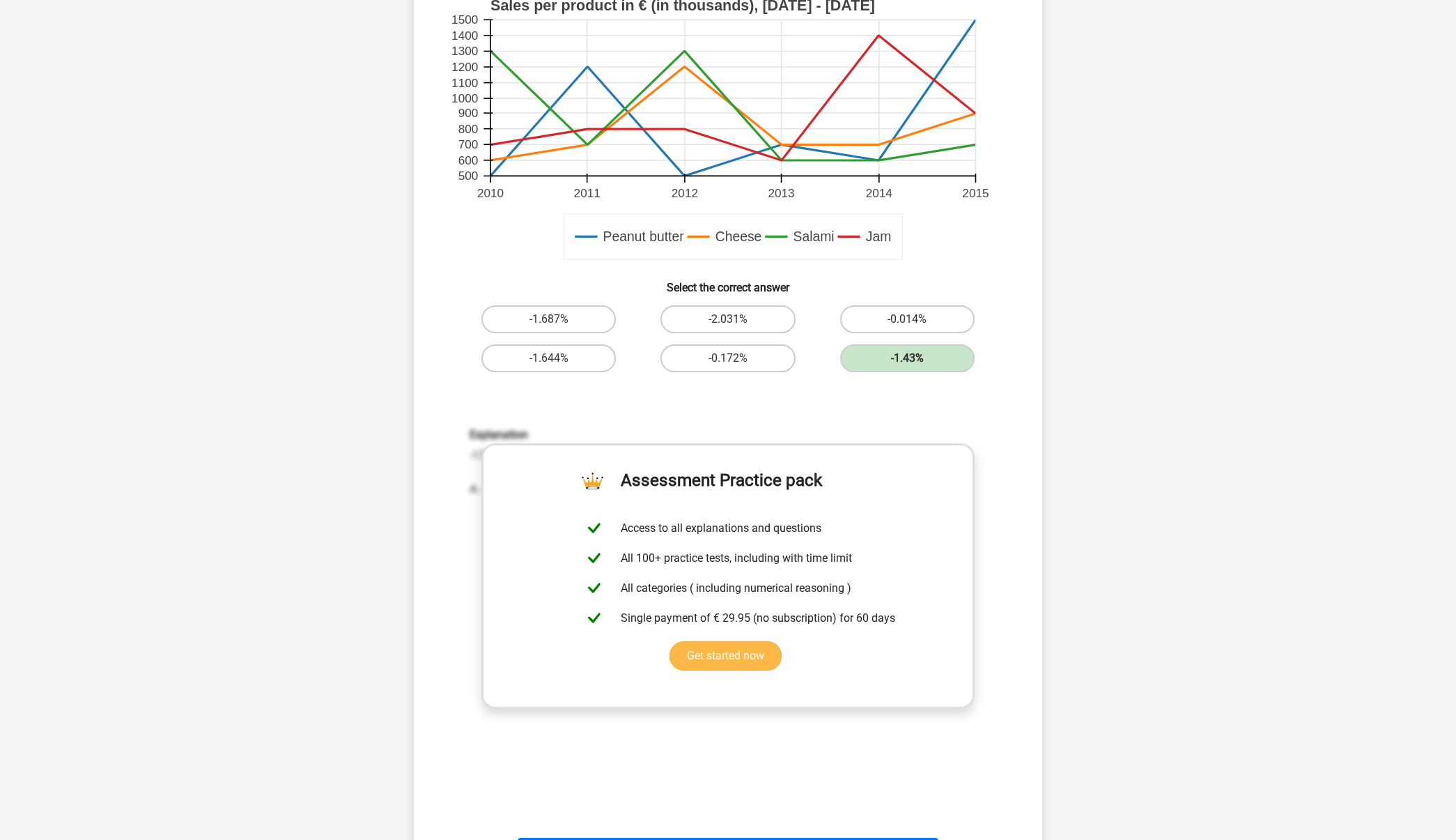
scroll to position [669, 0]
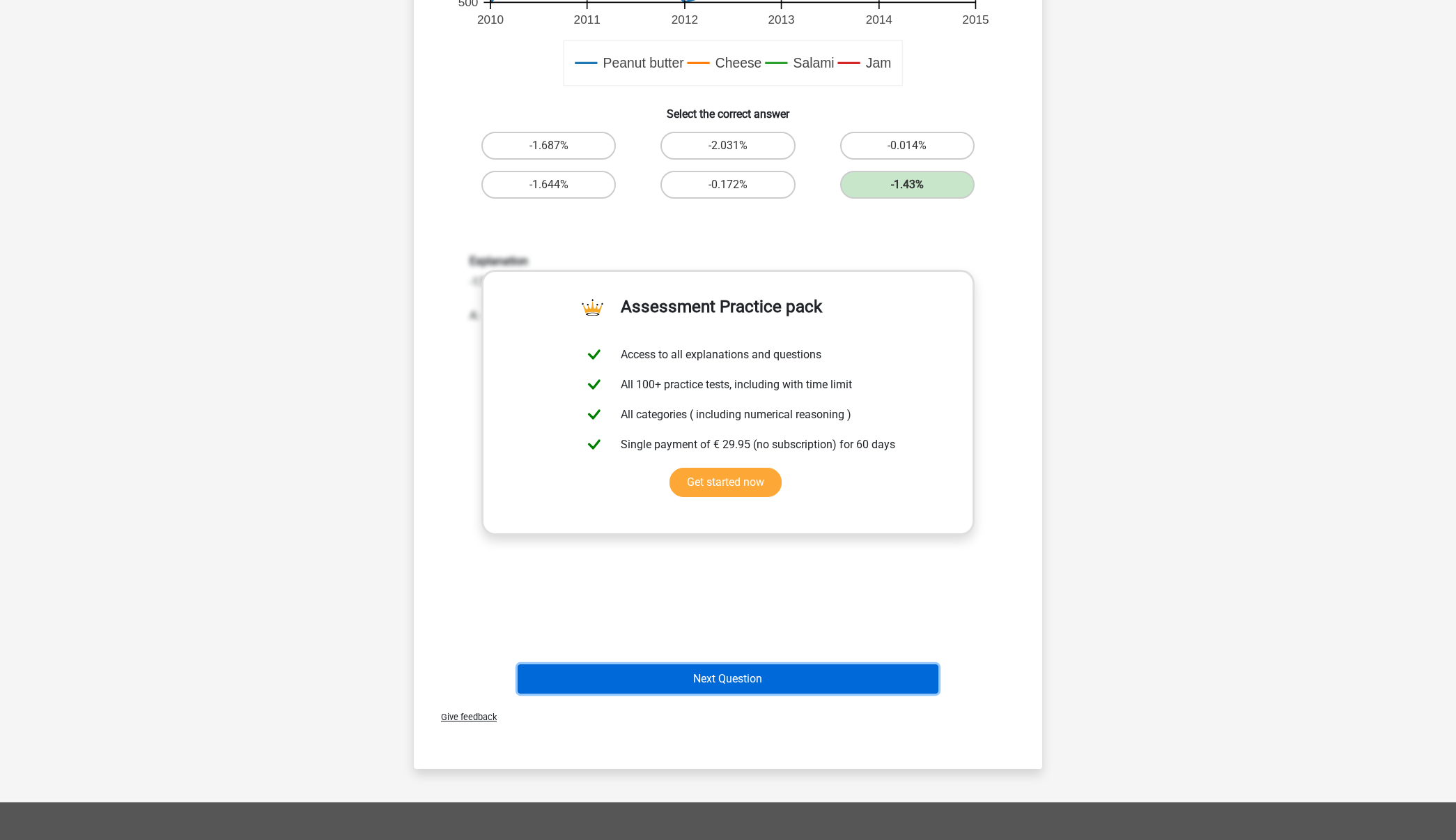
click at [743, 677] on button "Next Question" at bounding box center [728, 678] width 421 height 29
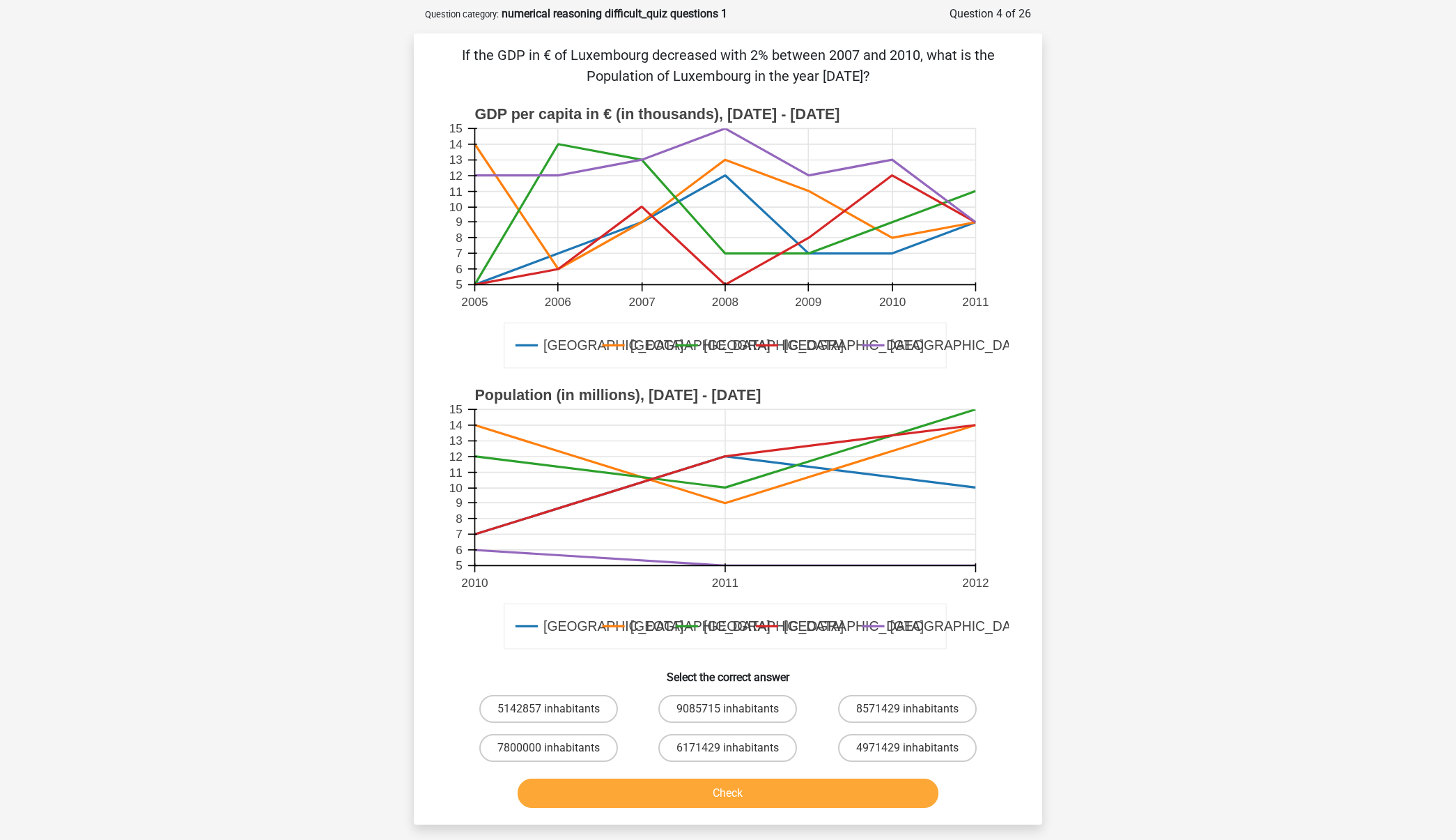
scroll to position [64, 0]
click at [724, 746] on label "6171429 inhabitants" at bounding box center [727, 747] width 139 height 28
click at [728, 747] on input "6171429 inhabitants" at bounding box center [733, 752] width 9 height 9
radio input "true"
click at [726, 786] on button "Check" at bounding box center [728, 793] width 421 height 29
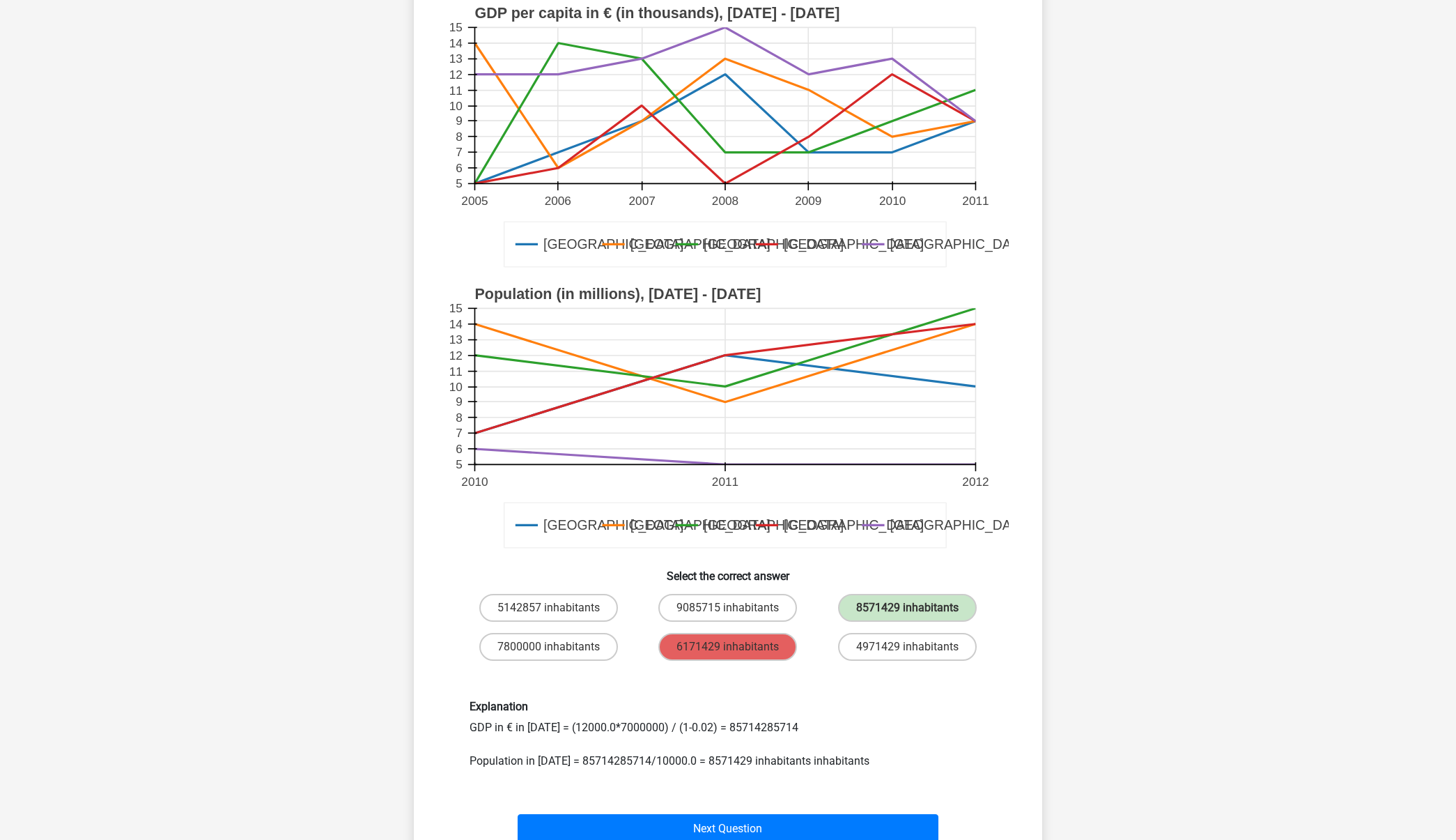
scroll to position [206, 0]
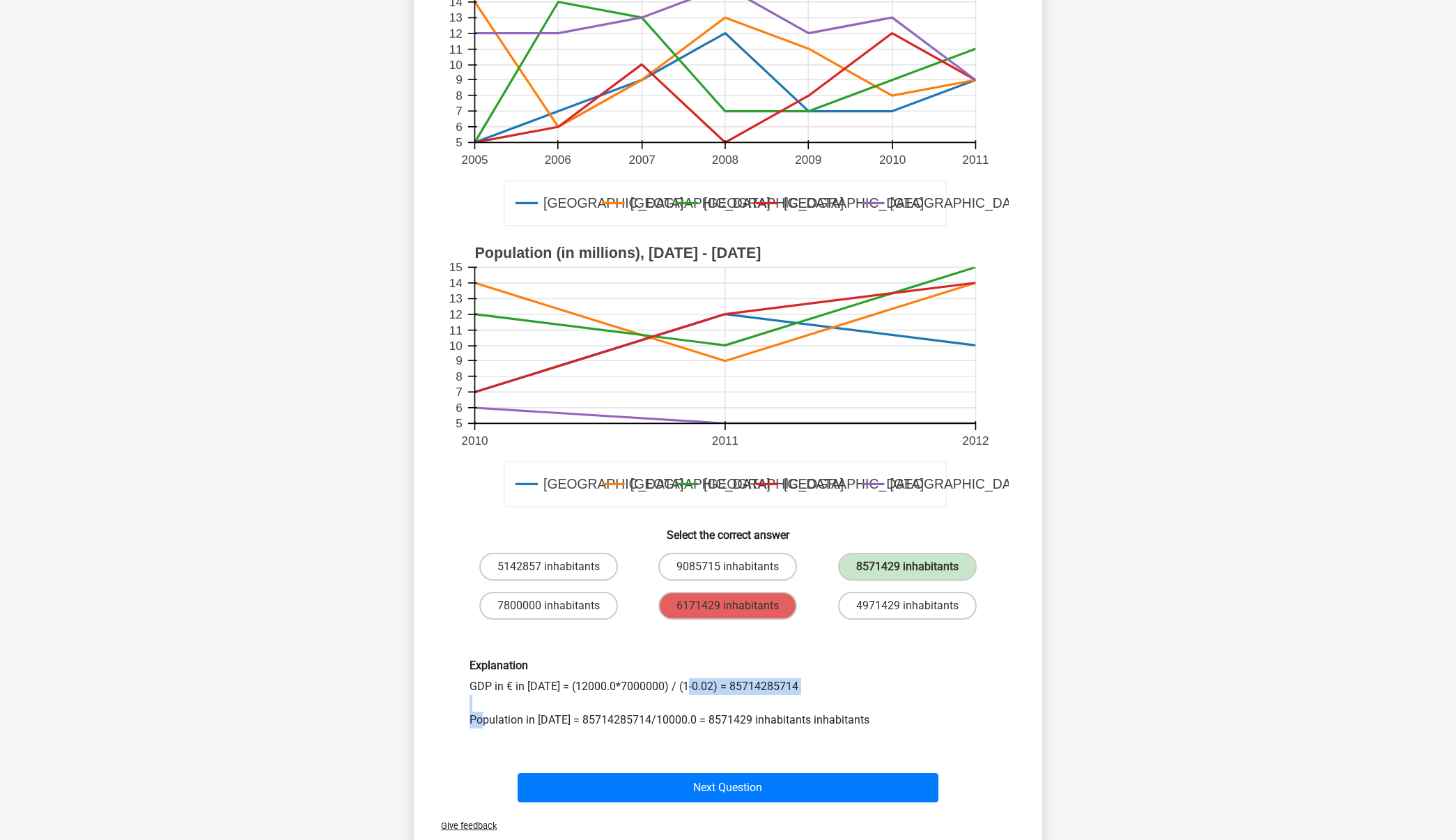
drag, startPoint x: 501, startPoint y: 681, endPoint x: 480, endPoint y: 715, distance: 40.0
click at [480, 715] on div "Explanation GDP in € in [DATE] = (12000.0*7000000) / (1-0.02) = 85714285714 Pop…" at bounding box center [728, 693] width 537 height 69
click at [479, 678] on div "Explanation GDP in € in [DATE] = (12000.0*7000000) / (1-0.02) = 85714285714 Pop…" at bounding box center [728, 693] width 537 height 69
drag, startPoint x: 474, startPoint y: 687, endPoint x: 795, endPoint y: 693, distance: 321.1
click at [795, 693] on div "Explanation GDP in € in [DATE] = (12000.0*7000000) / (1-0.02) = 85714285714 Pop…" at bounding box center [728, 693] width 537 height 69
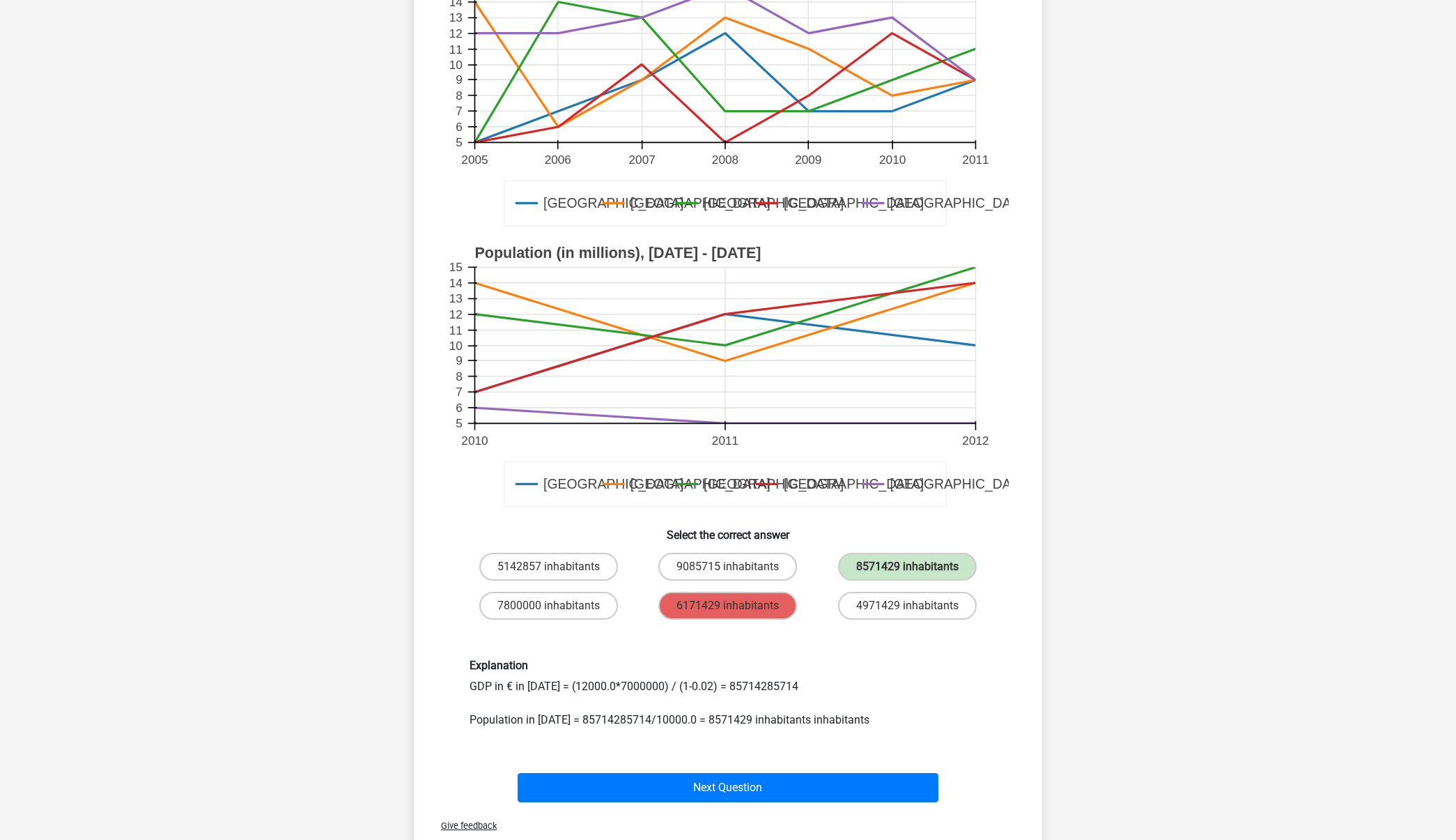
click at [795, 693] on div "Explanation GDP in € in [DATE] = (12000.0*7000000) / (1-0.02) = 85714285714 Pop…" at bounding box center [728, 693] width 537 height 69
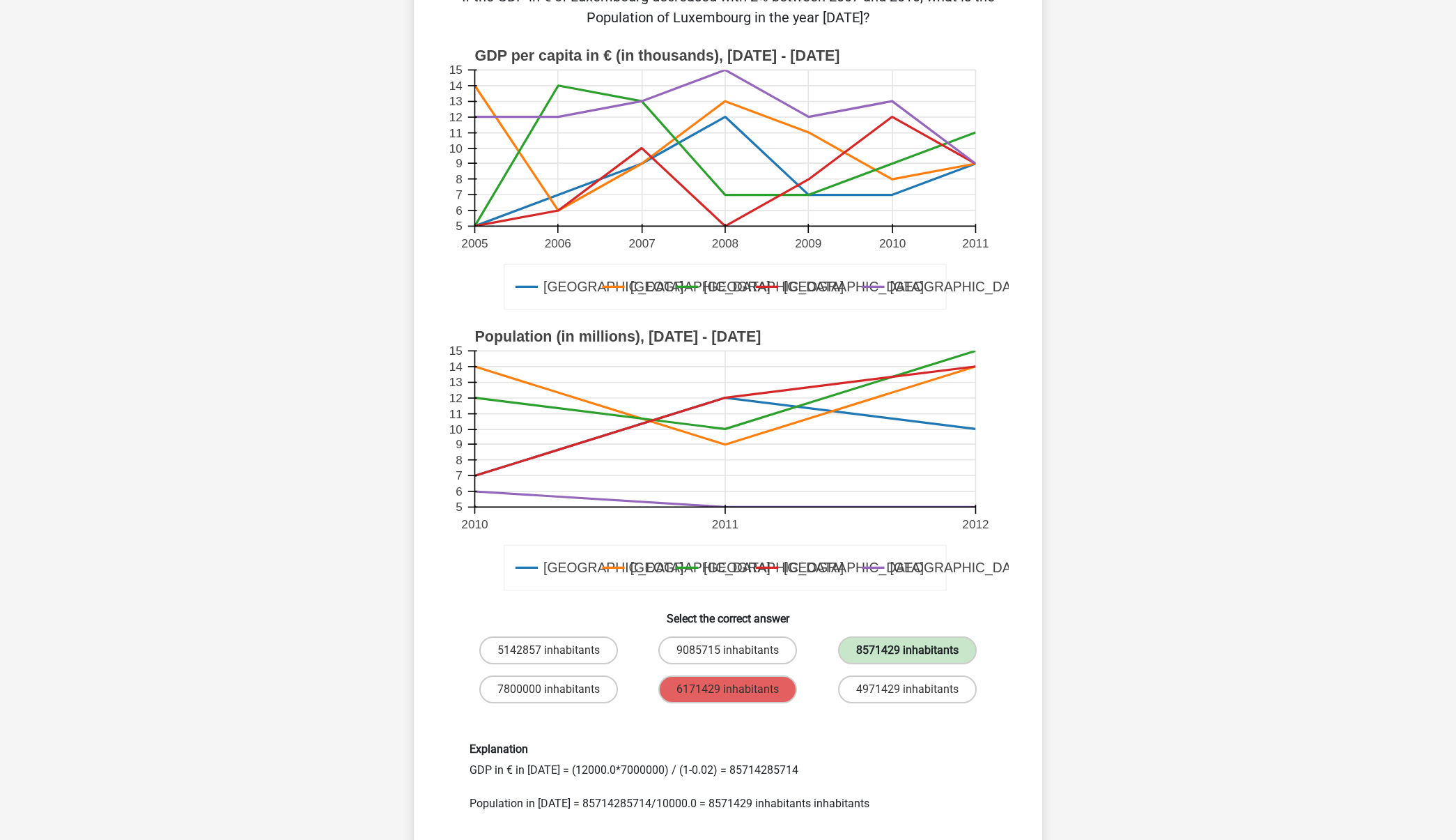
scroll to position [130, 0]
